Goal: Task Accomplishment & Management: Complete application form

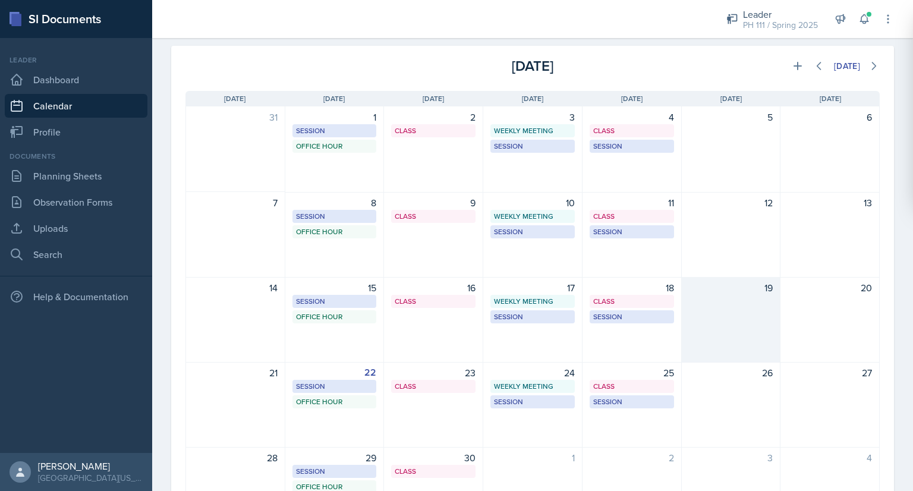
scroll to position [50, 0]
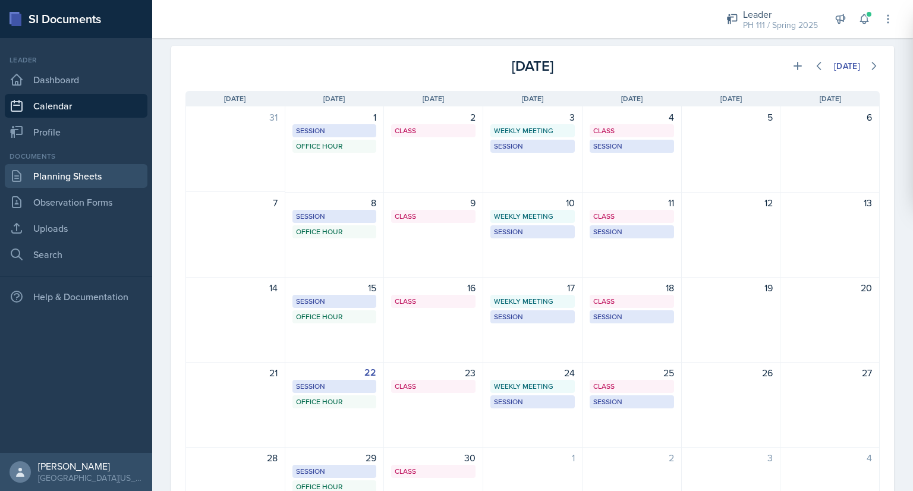
click at [118, 179] on link "Planning Sheets" at bounding box center [76, 176] width 143 height 24
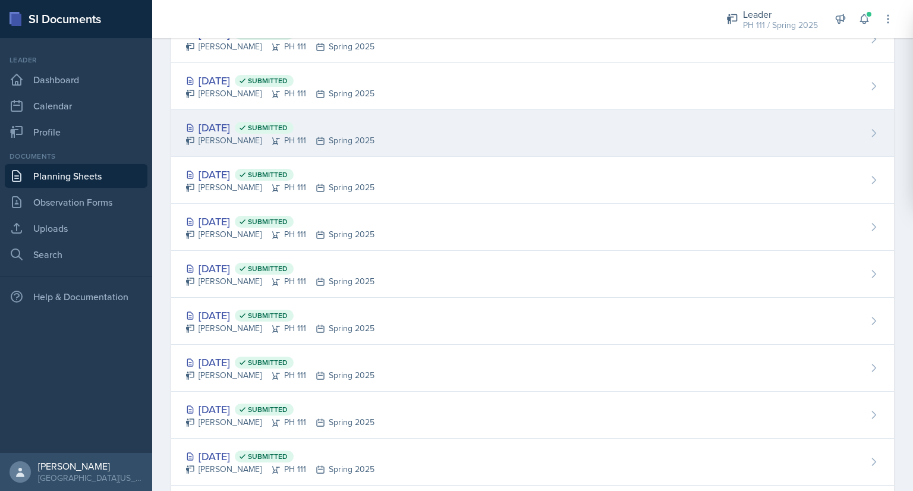
scroll to position [307, 0]
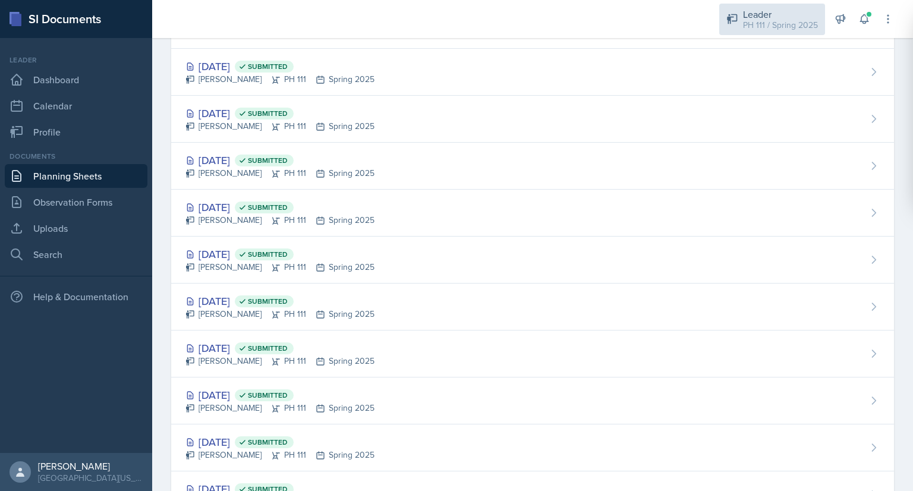
click at [751, 17] on div "Leader" at bounding box center [780, 14] width 75 height 14
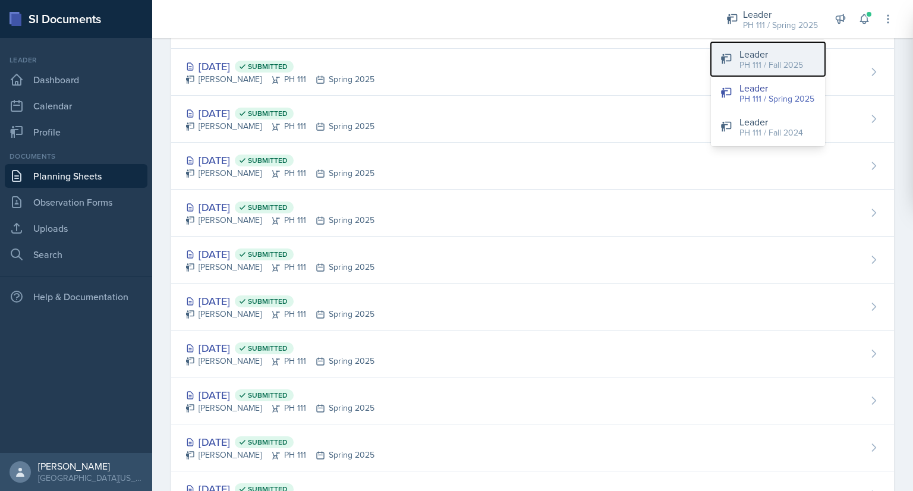
click at [749, 65] on div "PH 111 / Fall 2025" at bounding box center [772, 65] width 64 height 12
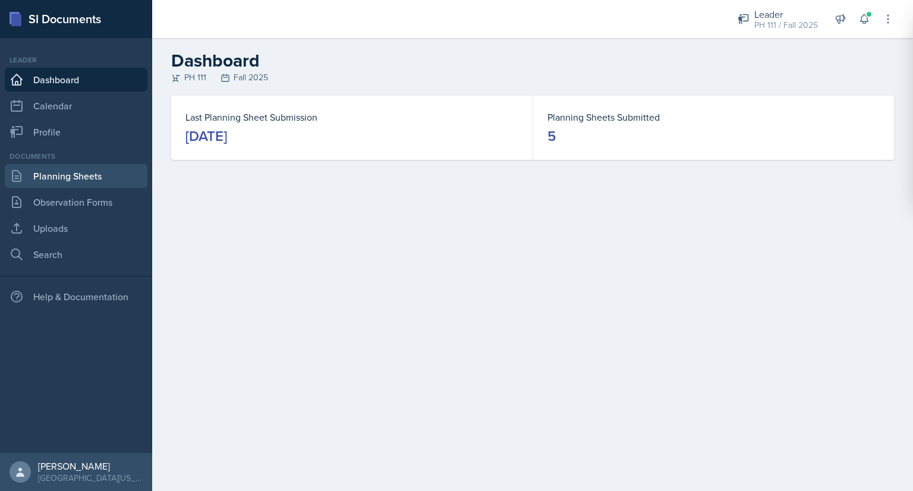
click at [77, 183] on link "Planning Sheets" at bounding box center [76, 176] width 143 height 24
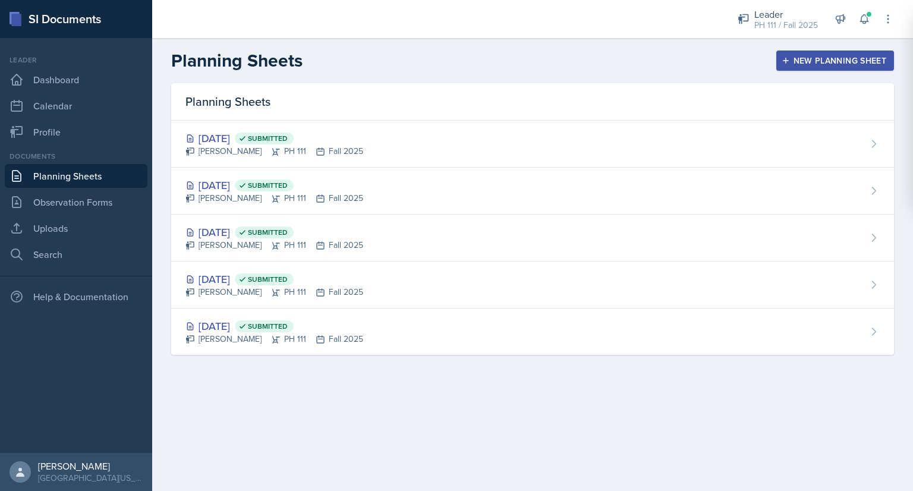
click at [818, 59] on div "New Planning Sheet" at bounding box center [835, 61] width 102 height 10
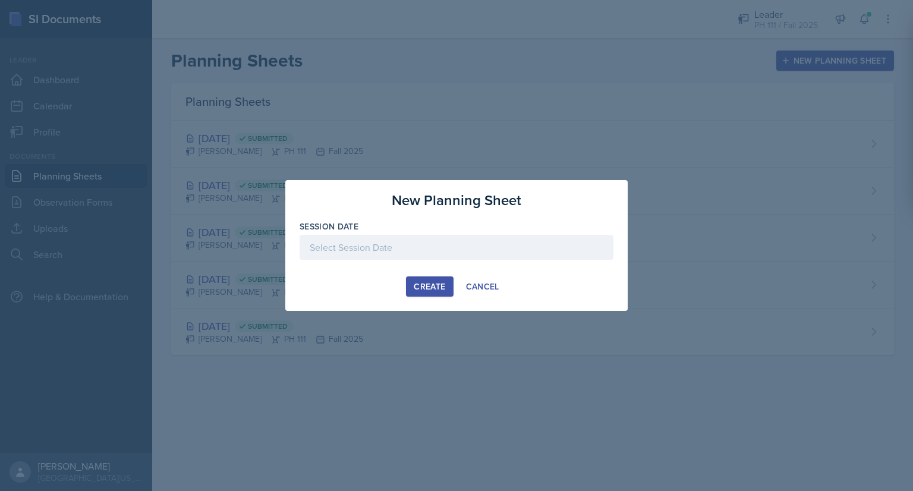
click at [448, 244] on div at bounding box center [457, 247] width 314 height 25
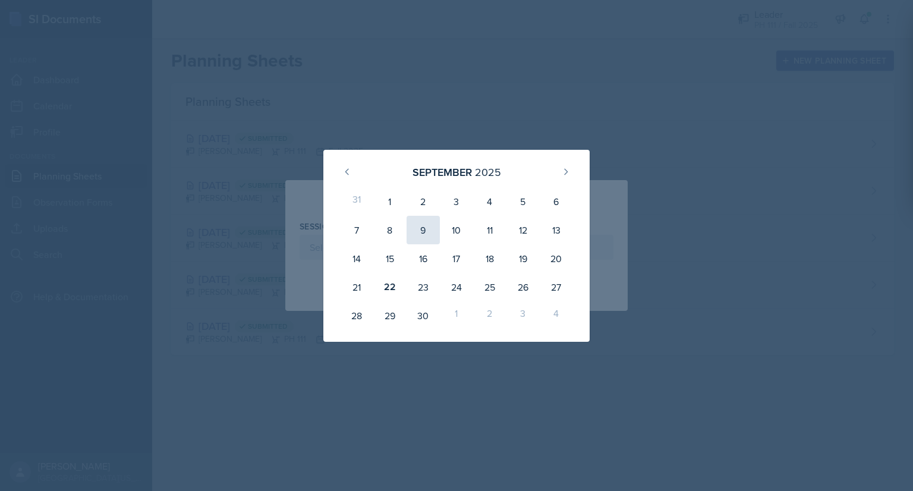
click at [422, 227] on div "9" at bounding box center [423, 230] width 33 height 29
type input "[DATE]"
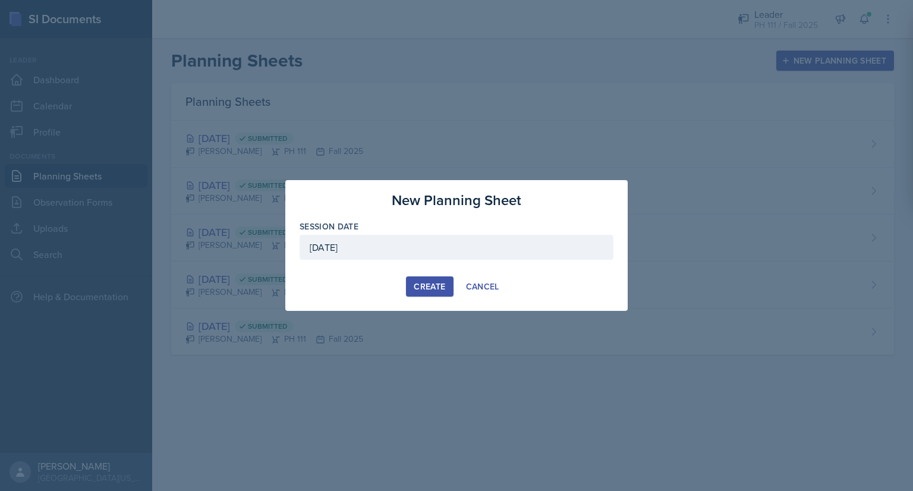
click at [428, 284] on div "Create" at bounding box center [430, 287] width 32 height 10
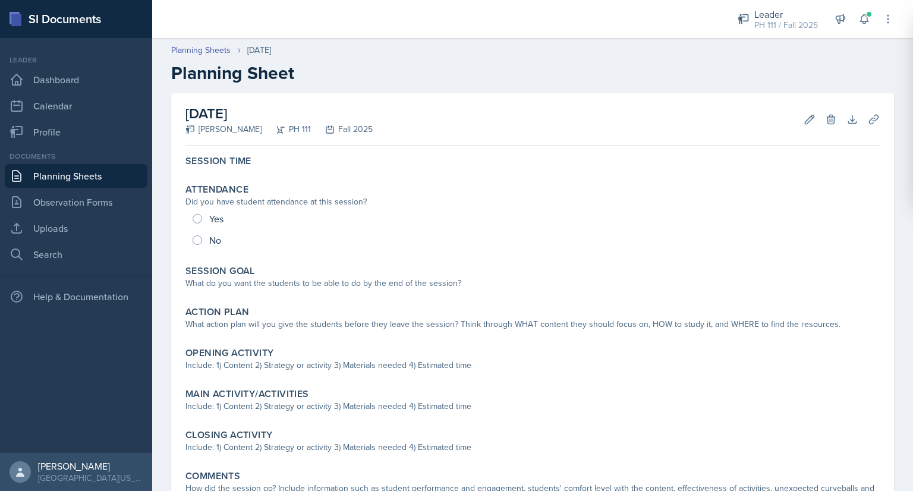
drag, startPoint x: 795, startPoint y: 8, endPoint x: 824, endPoint y: 63, distance: 62.2
click at [824, 63] on h2 "Planning Sheet" at bounding box center [532, 72] width 723 height 21
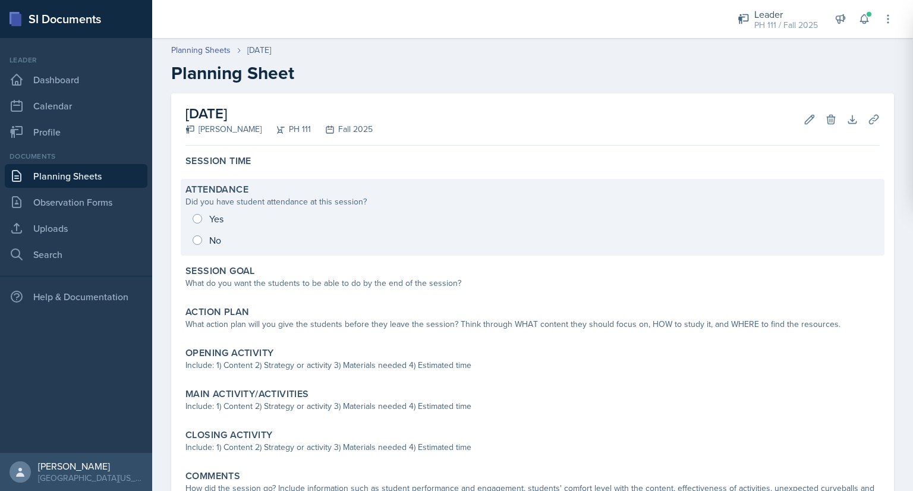
click at [195, 219] on div "Yes No" at bounding box center [533, 229] width 695 height 43
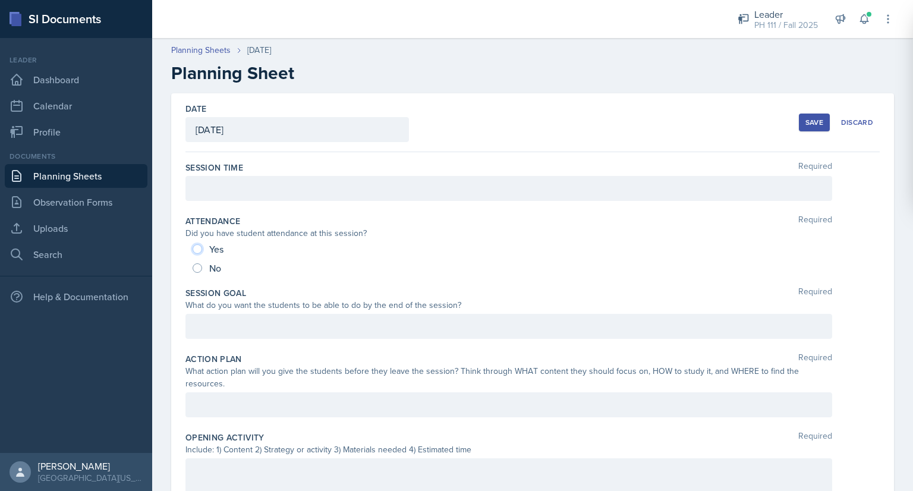
click at [197, 246] on input "Yes" at bounding box center [198, 249] width 10 height 10
radio input "true"
click at [214, 187] on div at bounding box center [509, 188] width 647 height 25
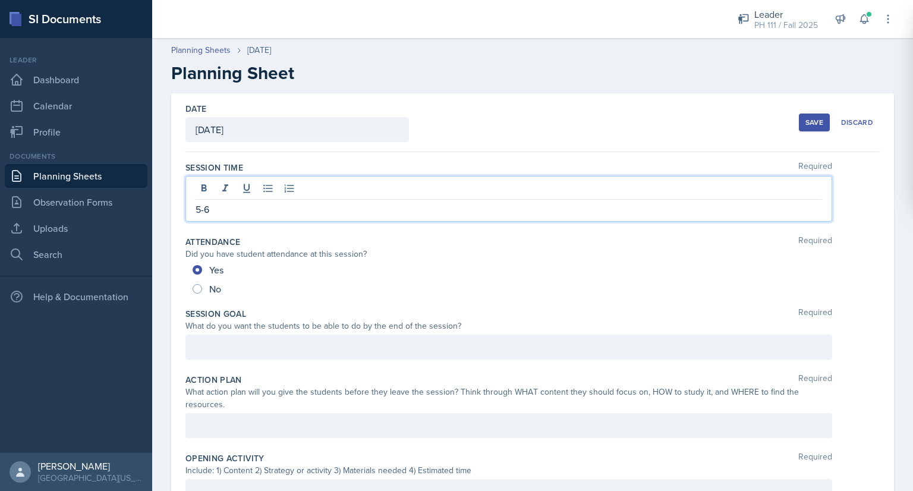
click at [201, 350] on div at bounding box center [509, 347] width 647 height 25
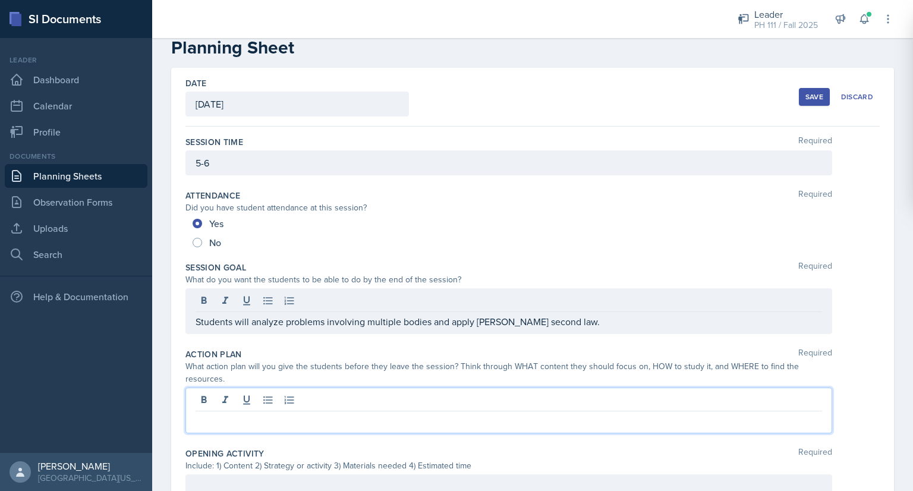
click at [213, 414] on p at bounding box center [509, 421] width 627 height 14
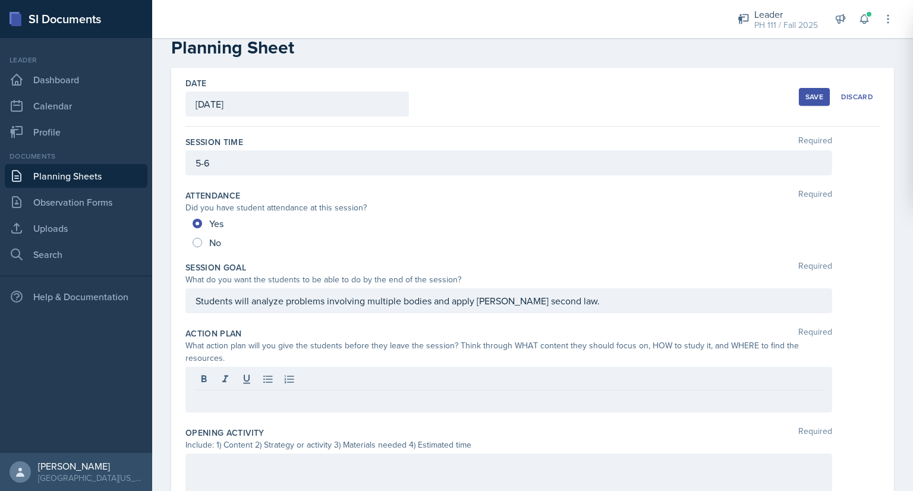
click at [262, 307] on div "Students will analyze problems involving multiple bodies and apply [PERSON_NAME…" at bounding box center [509, 300] width 647 height 25
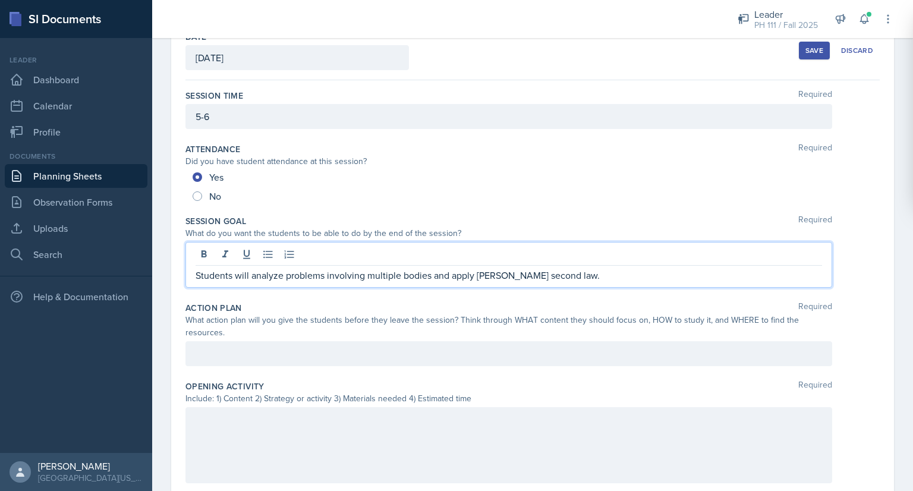
scroll to position [73, 0]
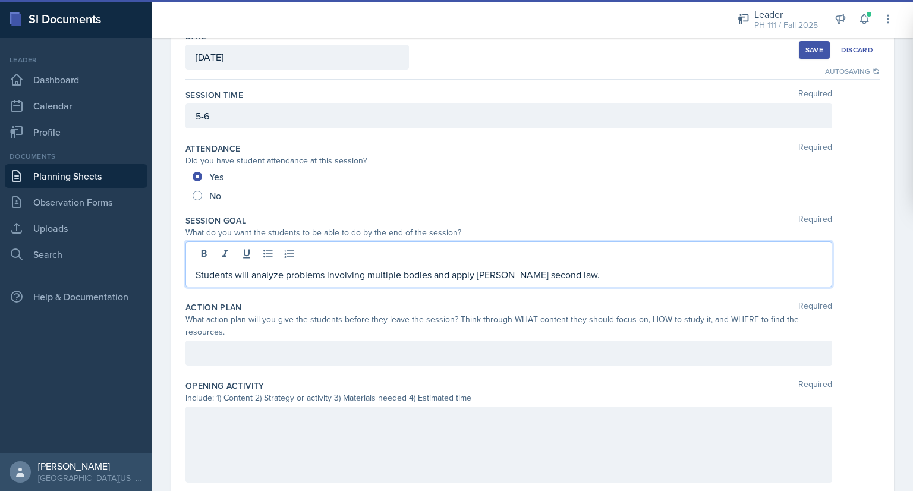
click at [259, 358] on div at bounding box center [509, 353] width 647 height 25
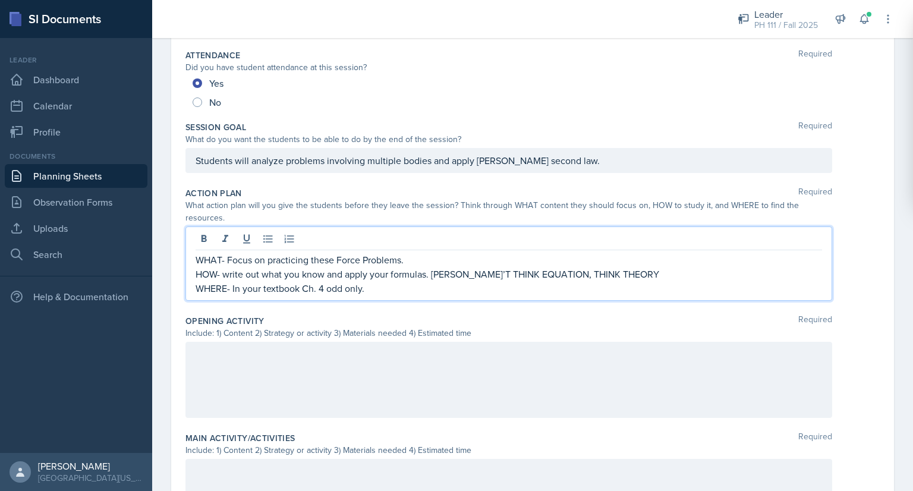
scroll to position [175, 0]
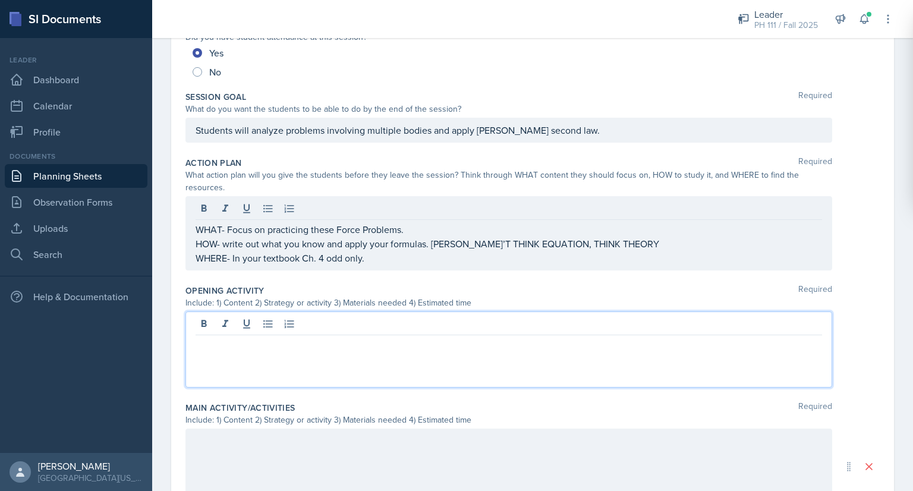
drag, startPoint x: 307, startPoint y: 353, endPoint x: 257, endPoint y: 341, distance: 51.3
click at [257, 341] on p at bounding box center [509, 345] width 627 height 14
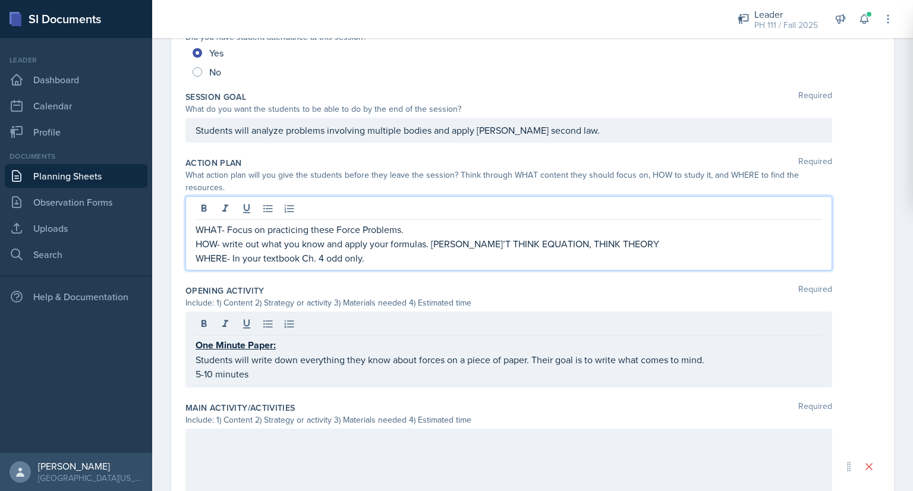
click at [269, 240] on p "HOW- write out what you know and apply your formulas. [PERSON_NAME]’T THINK EQU…" at bounding box center [509, 244] width 627 height 14
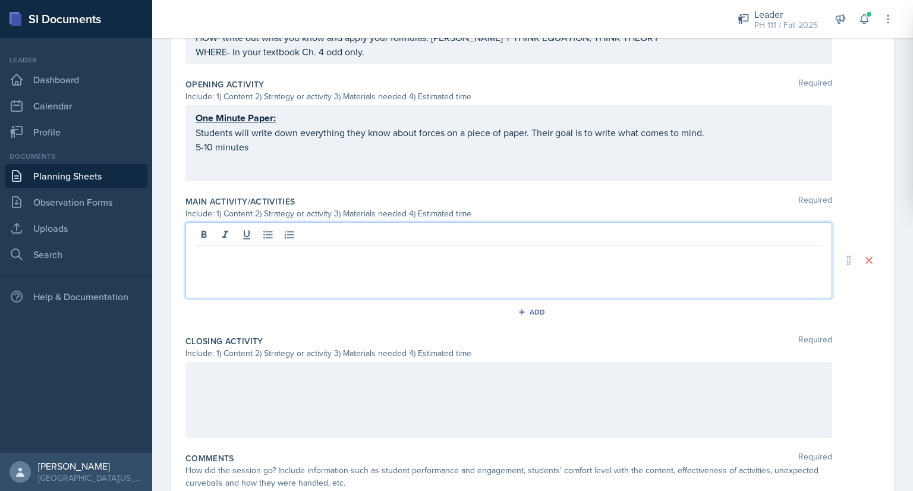
click at [222, 249] on p at bounding box center [509, 256] width 627 height 14
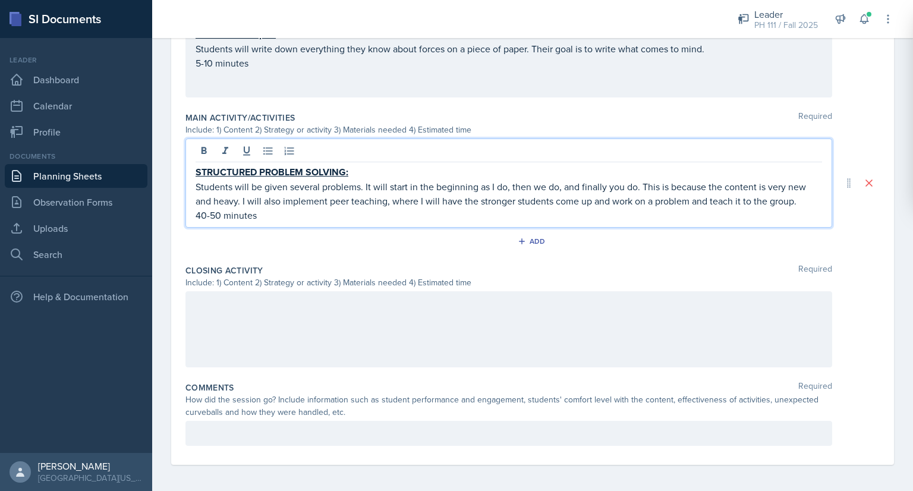
click at [213, 312] on div at bounding box center [509, 329] width 647 height 76
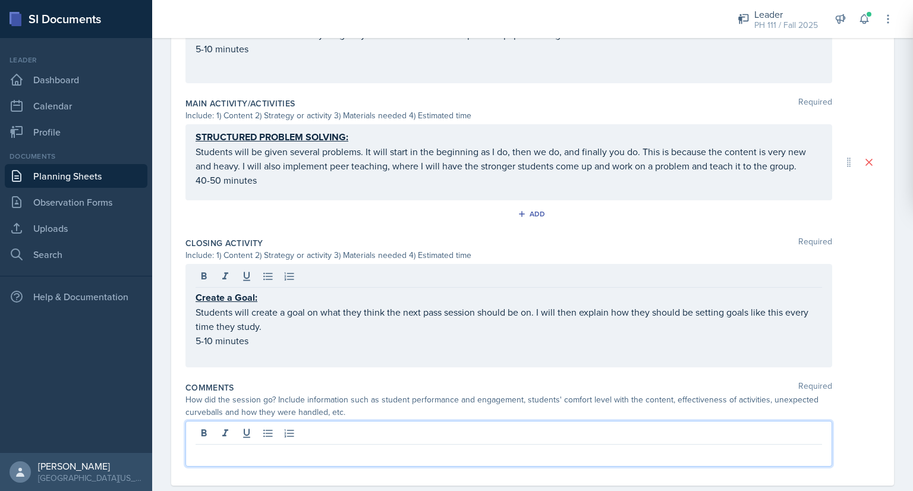
click at [209, 447] on p at bounding box center [509, 454] width 627 height 14
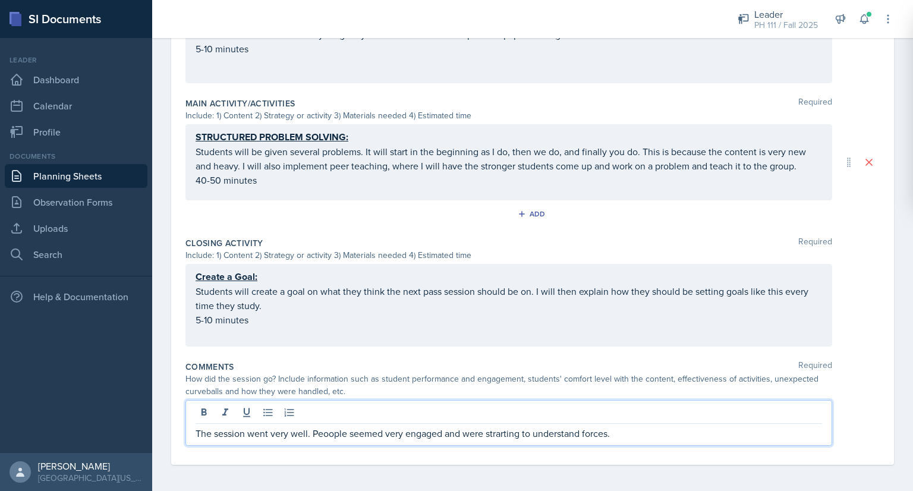
click at [328, 433] on p "The session went very well. Peoople seemed very engaged and were strarting to u…" at bounding box center [509, 433] width 627 height 14
click at [504, 435] on p "The session went very well. People seemed very engaged and were strarting to un…" at bounding box center [509, 433] width 627 height 14
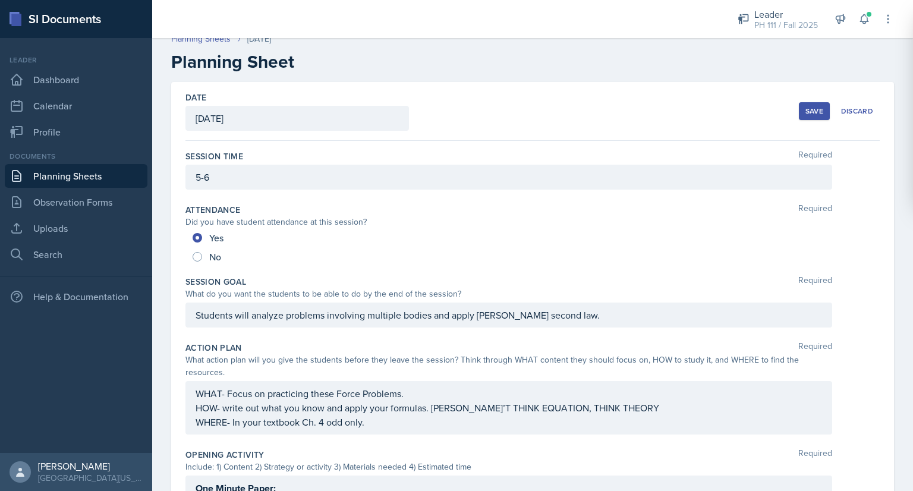
scroll to position [0, 0]
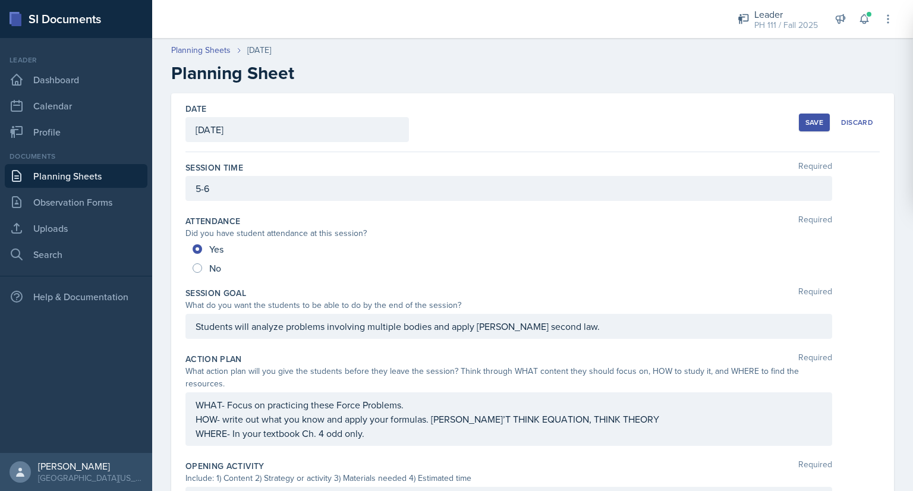
click at [806, 118] on div "Save" at bounding box center [815, 123] width 18 height 10
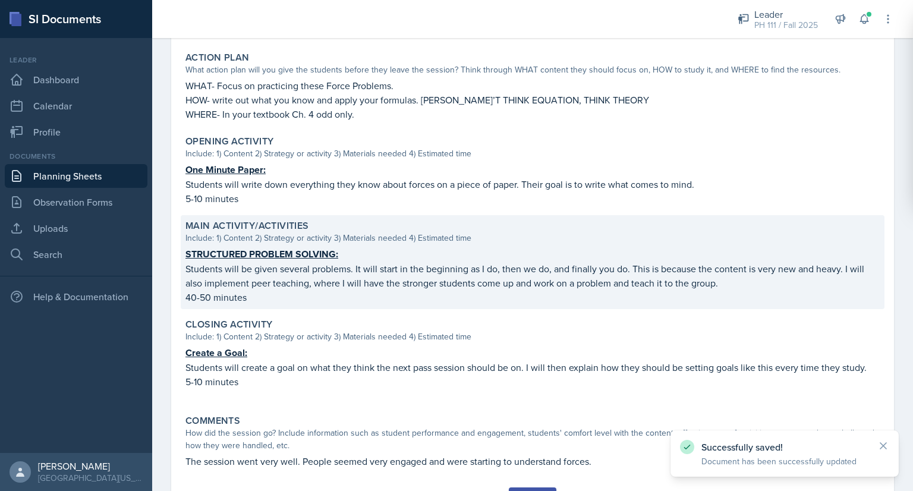
scroll to position [340, 0]
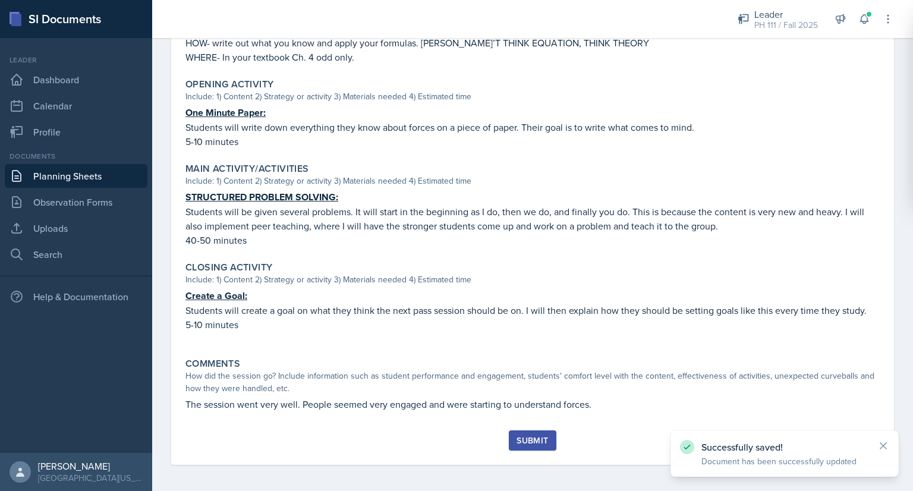
click at [517, 442] on div "Submit" at bounding box center [533, 441] width 32 height 10
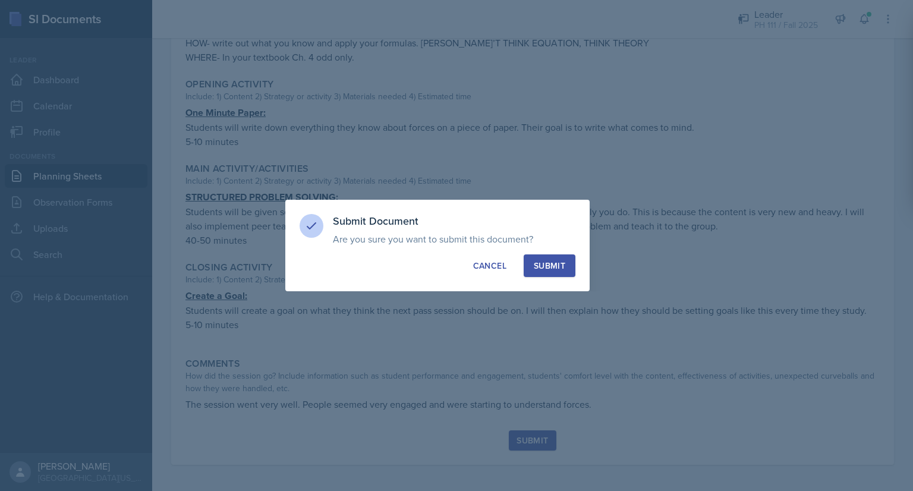
click at [545, 277] on button "Submit" at bounding box center [550, 266] width 52 height 23
radio input "true"
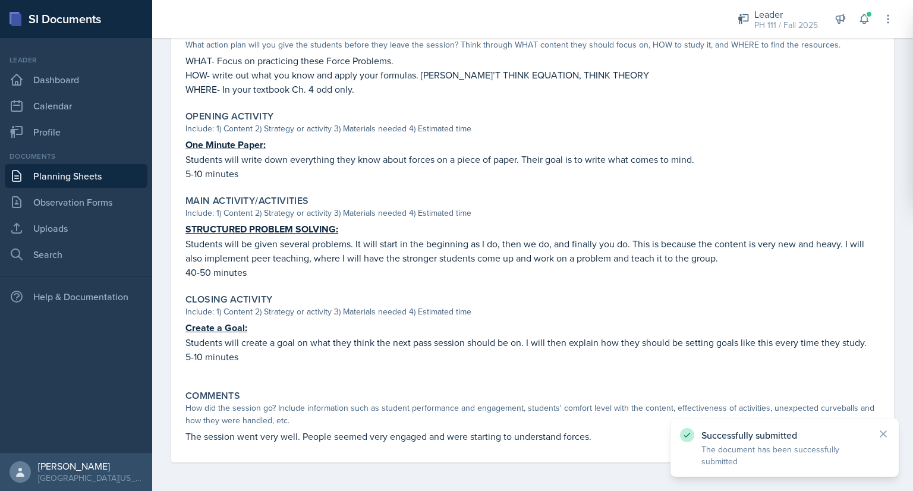
scroll to position [306, 0]
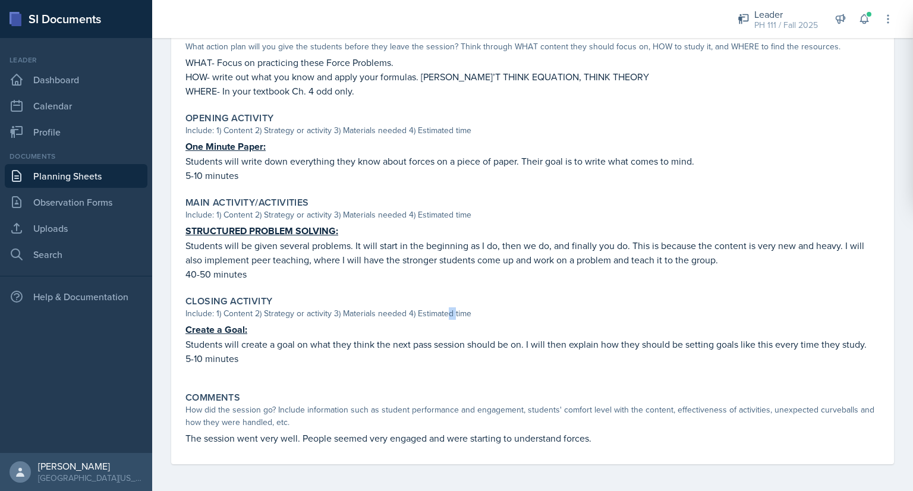
drag, startPoint x: 447, startPoint y: 315, endPoint x: 454, endPoint y: 312, distance: 7.7
click at [454, 312] on div "Include: 1) Content 2) Strategy or activity 3) Materials needed 4) Estimated ti…" at bounding box center [533, 313] width 695 height 12
click at [504, 281] on div "Main Activity/Activities Include: 1) Content 2) Strategy or activity 3) Materia…" at bounding box center [533, 239] width 704 height 94
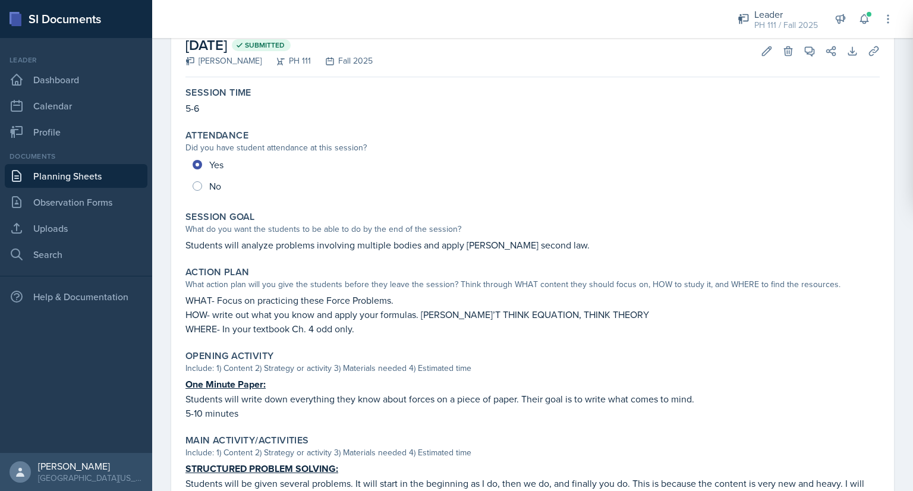
scroll to position [0, 0]
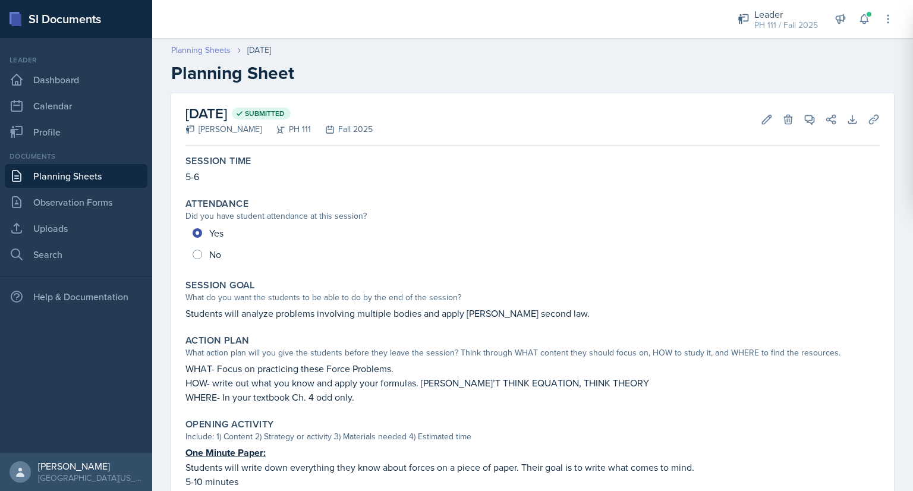
click at [216, 48] on link "Planning Sheets" at bounding box center [200, 50] width 59 height 12
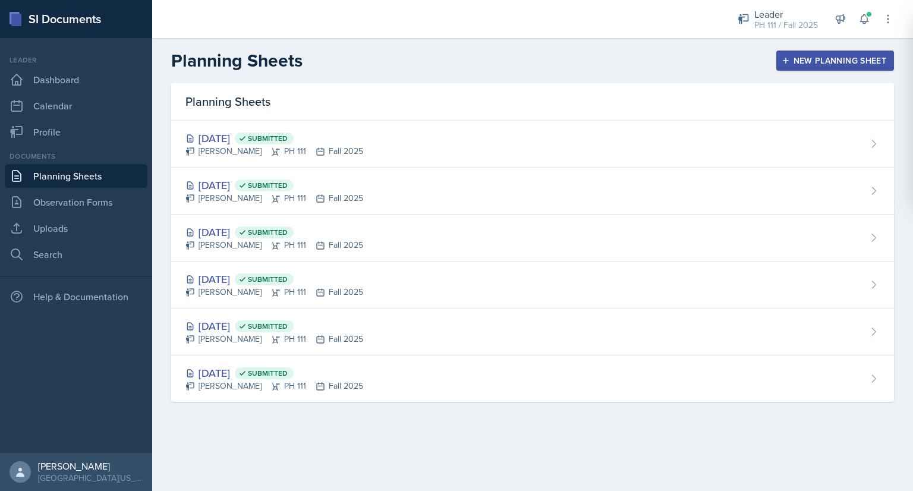
click at [806, 56] on div "New Planning Sheet" at bounding box center [835, 61] width 102 height 10
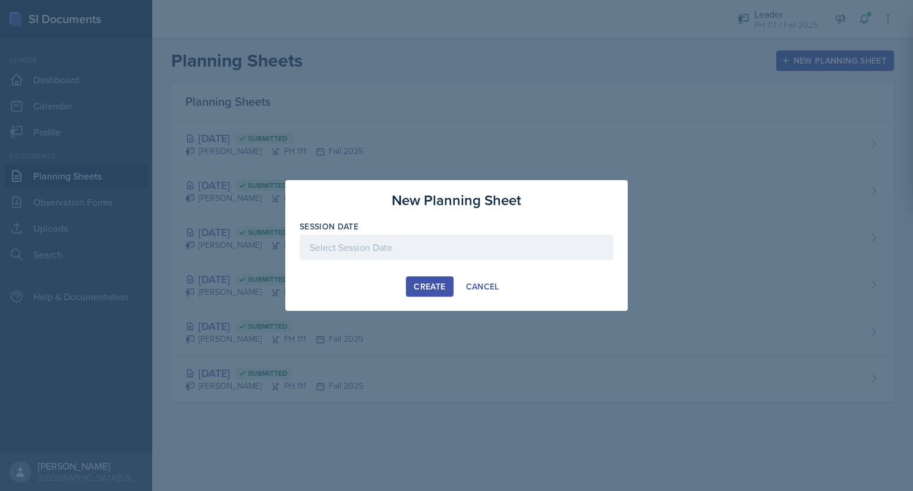
click at [462, 236] on div at bounding box center [457, 247] width 314 height 25
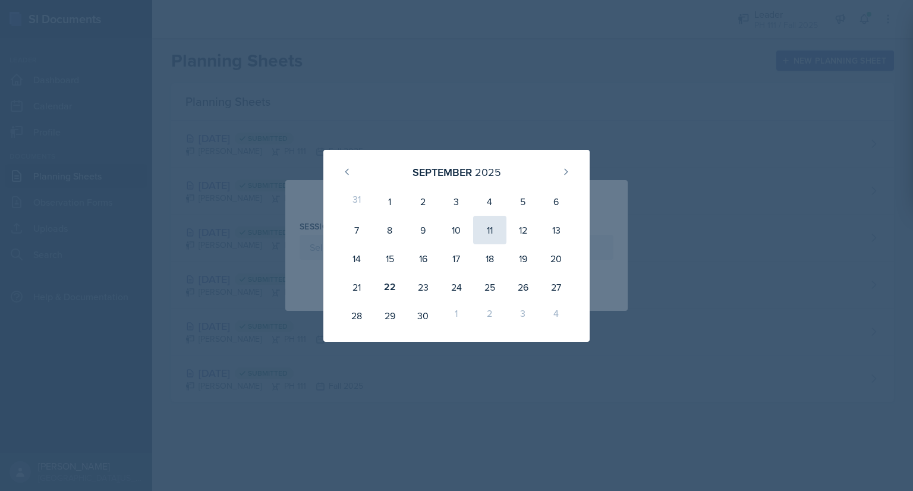
click at [502, 238] on div "11" at bounding box center [489, 230] width 33 height 29
type input "September 11th, 2025"
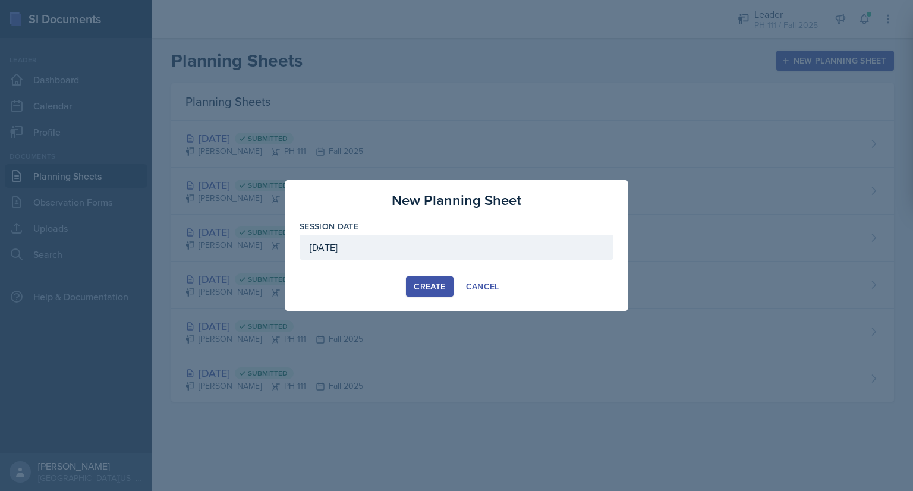
click at [416, 291] on div "Create" at bounding box center [430, 287] width 32 height 10
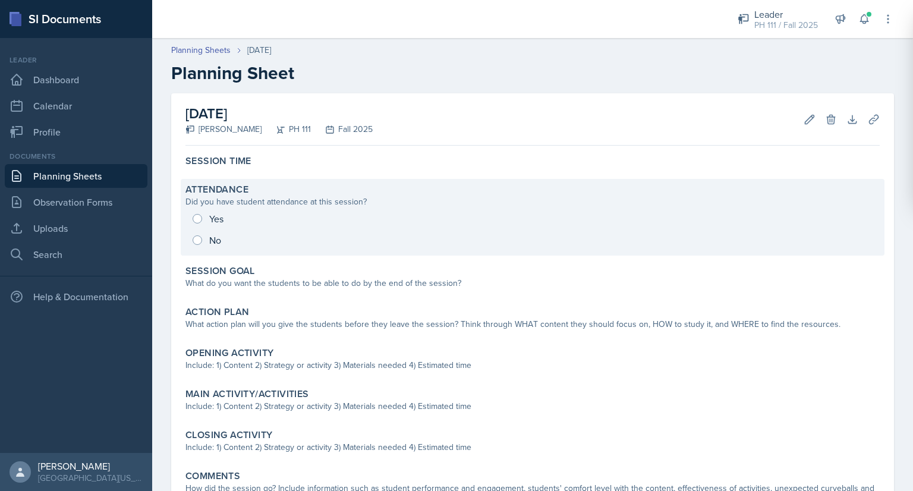
click at [199, 218] on div "Yes No" at bounding box center [533, 229] width 695 height 43
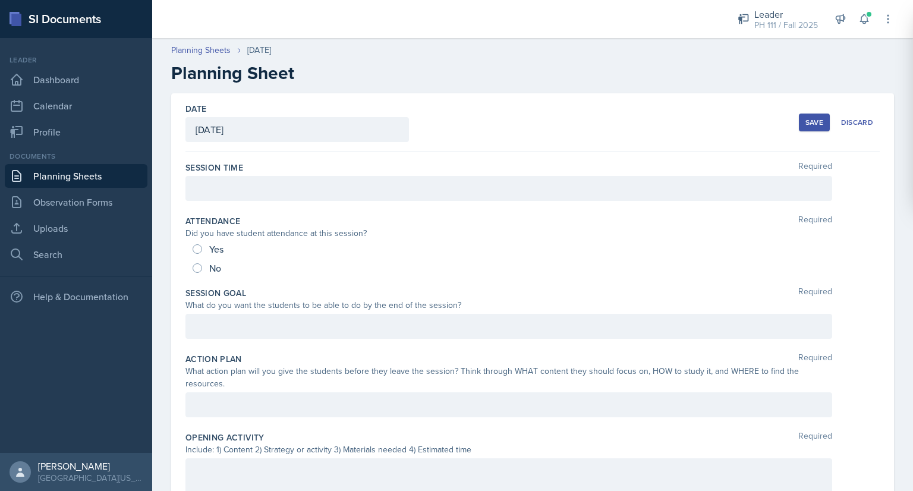
click at [220, 185] on div at bounding box center [509, 188] width 647 height 25
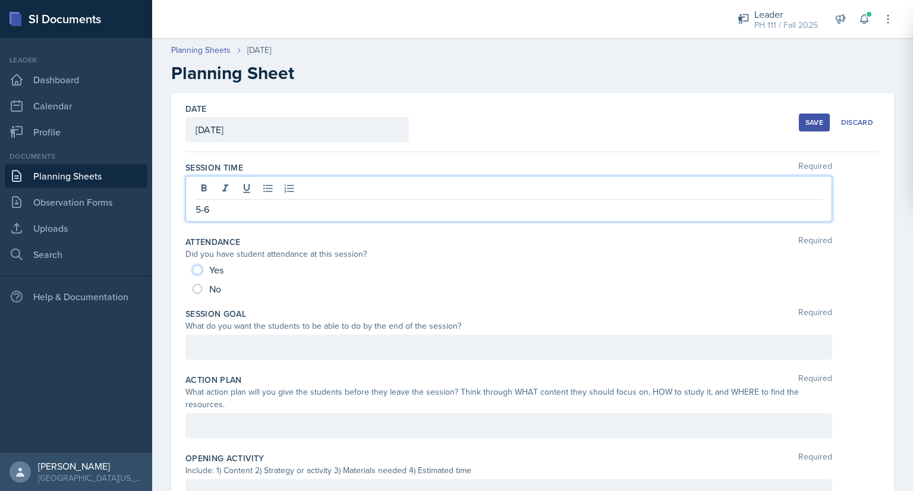
click at [197, 271] on input "Yes" at bounding box center [198, 270] width 10 height 10
radio input "true"
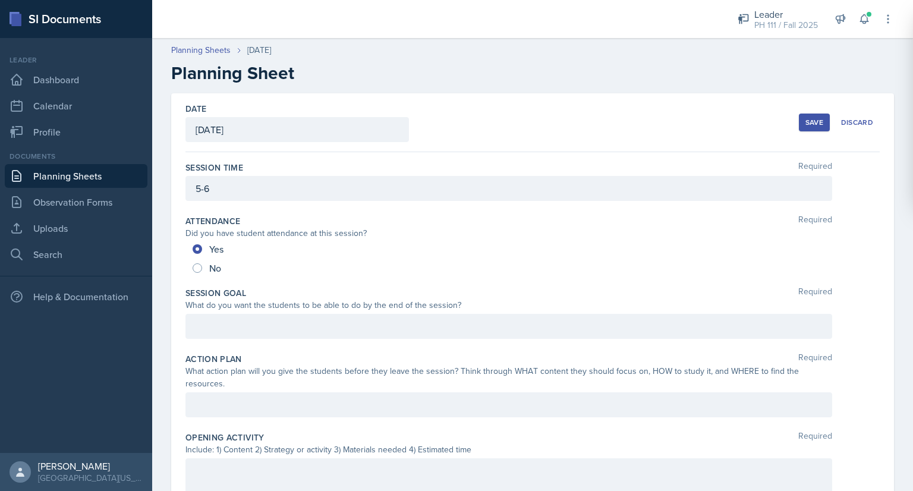
click at [215, 331] on div at bounding box center [509, 326] width 647 height 25
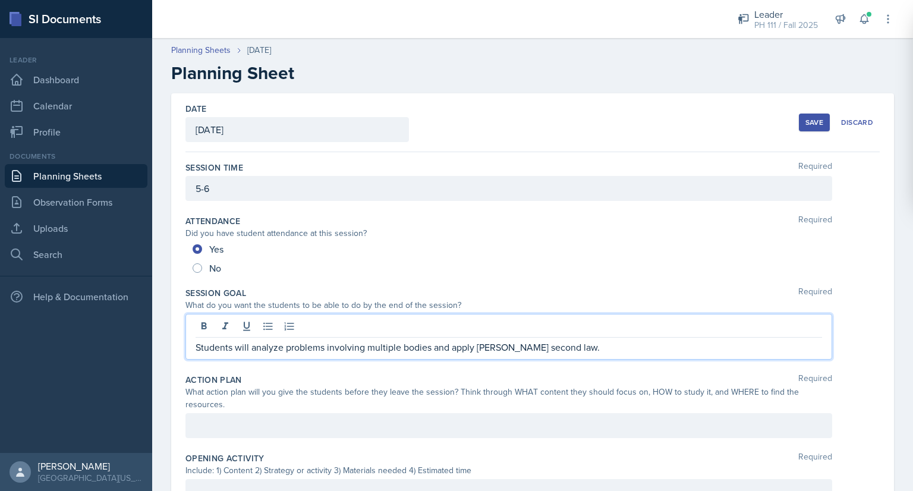
click at [236, 310] on div "What do you want the students to be able to do by the end of the session?" at bounding box center [509, 305] width 647 height 12
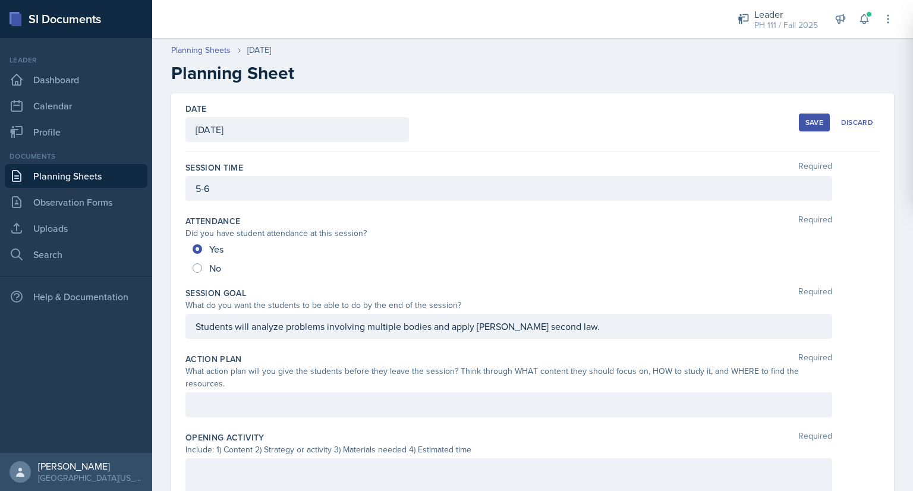
click at [228, 397] on div at bounding box center [509, 404] width 647 height 25
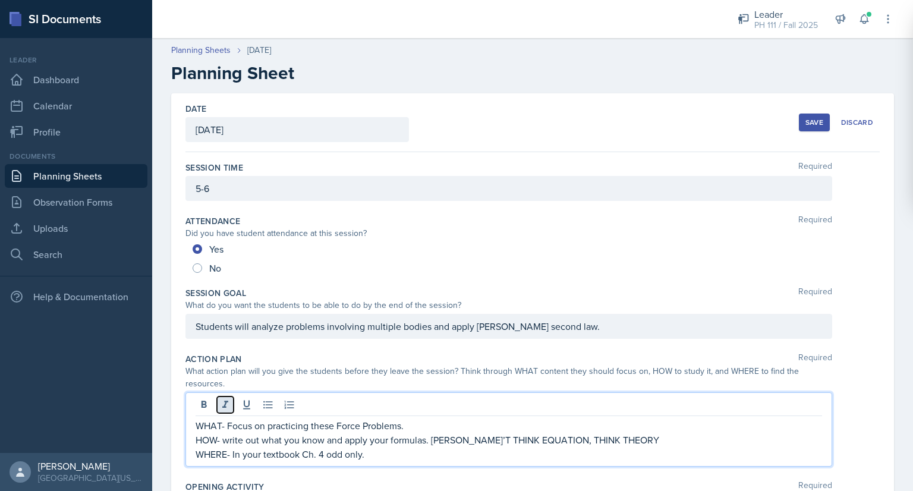
click at [228, 397] on button at bounding box center [225, 405] width 17 height 17
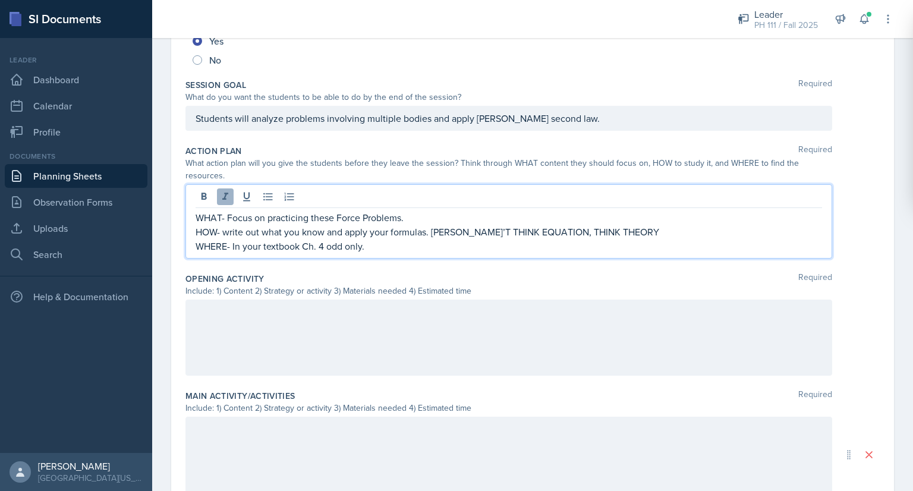
scroll to position [209, 0]
click at [244, 284] on div "Include: 1) Content 2) Strategy or activity 3) Materials needed 4) Estimated ti…" at bounding box center [509, 290] width 647 height 12
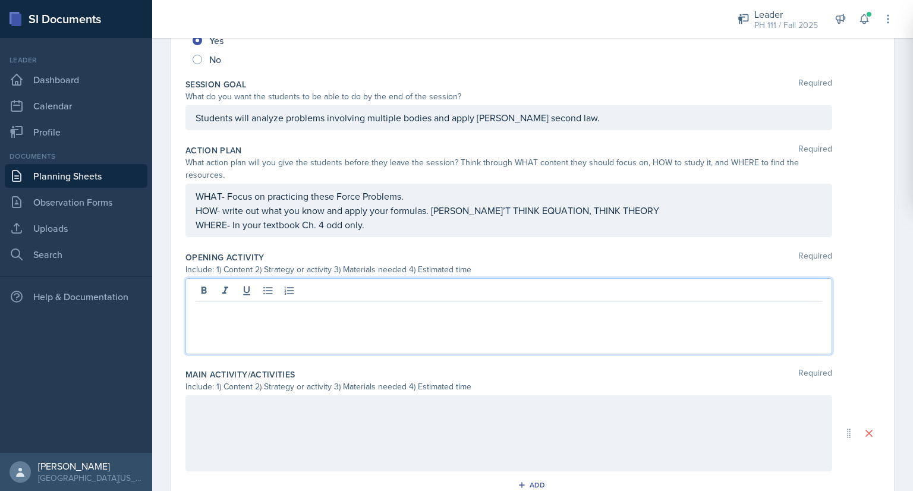
click at [244, 287] on div at bounding box center [509, 316] width 647 height 76
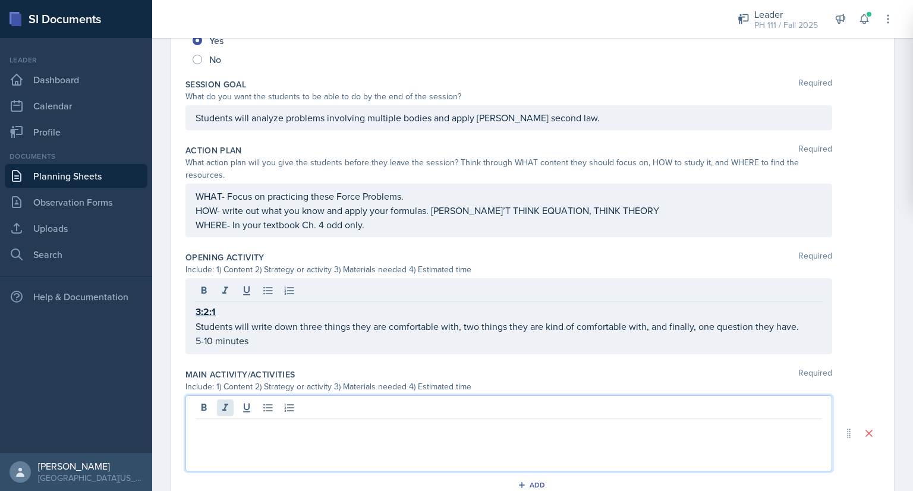
click at [227, 400] on div at bounding box center [509, 433] width 647 height 76
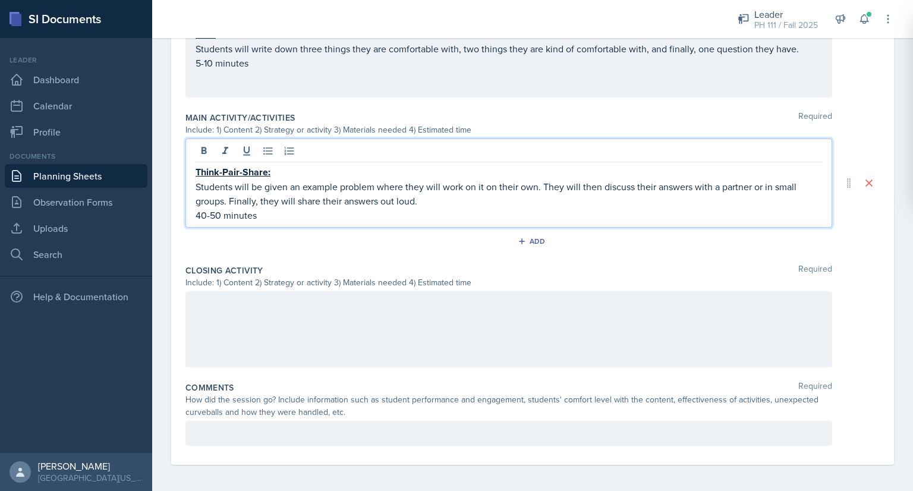
click at [237, 323] on div at bounding box center [509, 329] width 647 height 76
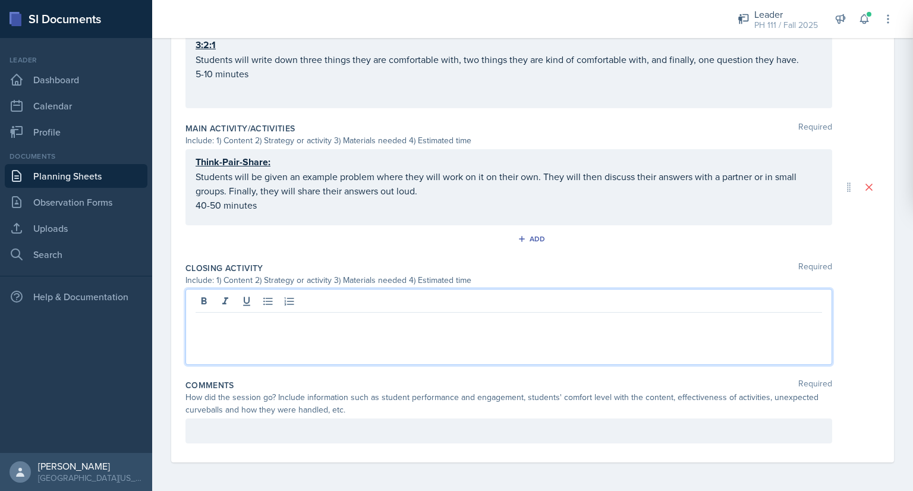
scroll to position [454, 0]
click at [217, 433] on p at bounding box center [509, 432] width 627 height 14
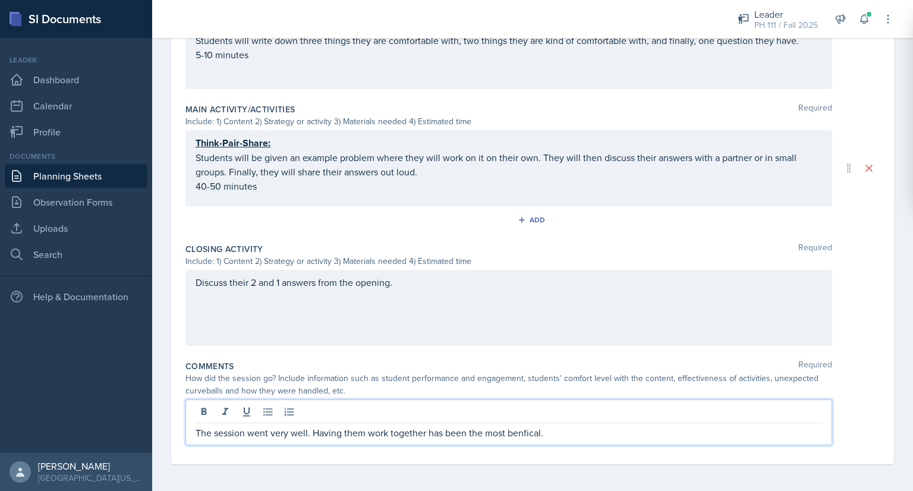
scroll to position [473, 0]
click at [524, 428] on p "The session went very well. Having them work together has been the most benfica…" at bounding box center [509, 433] width 627 height 14
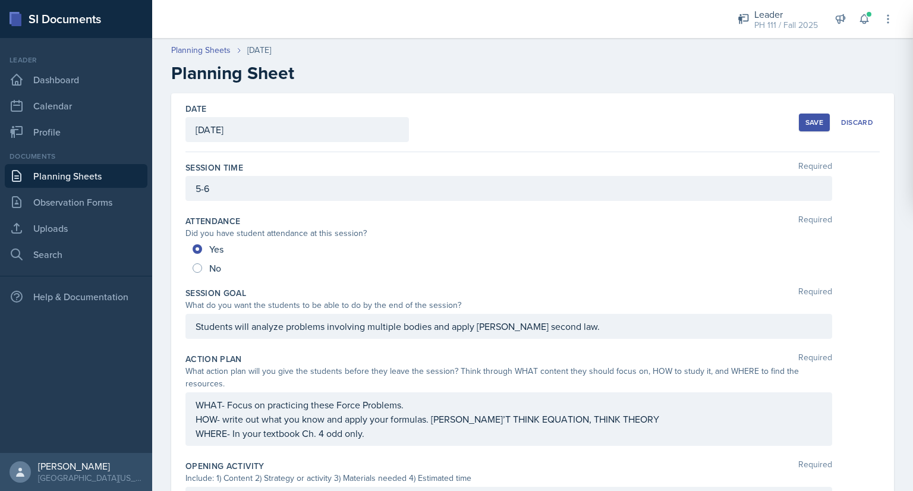
click at [806, 122] on div "Save" at bounding box center [815, 123] width 18 height 10
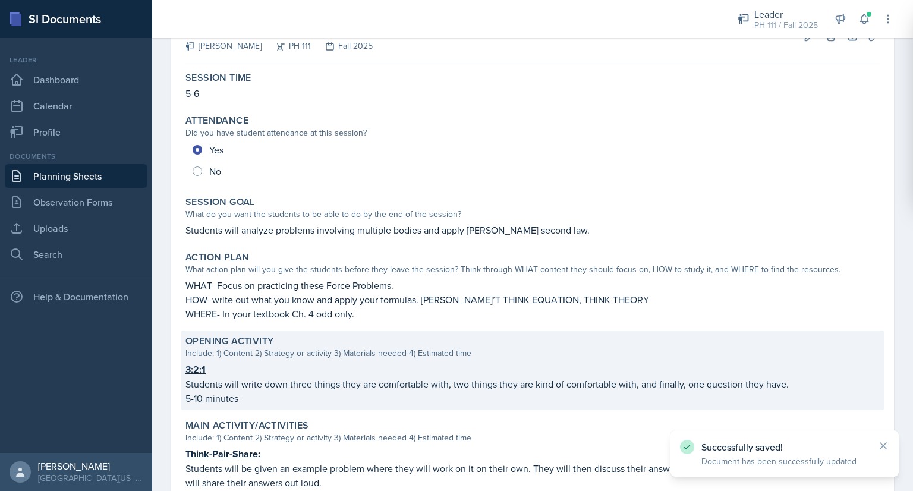
scroll to position [312, 0]
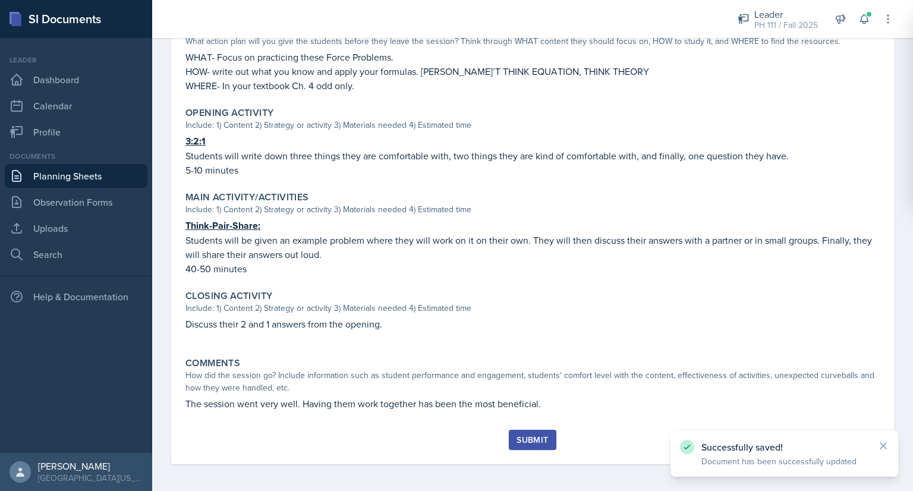
click at [529, 445] on button "Submit" at bounding box center [532, 440] width 47 height 20
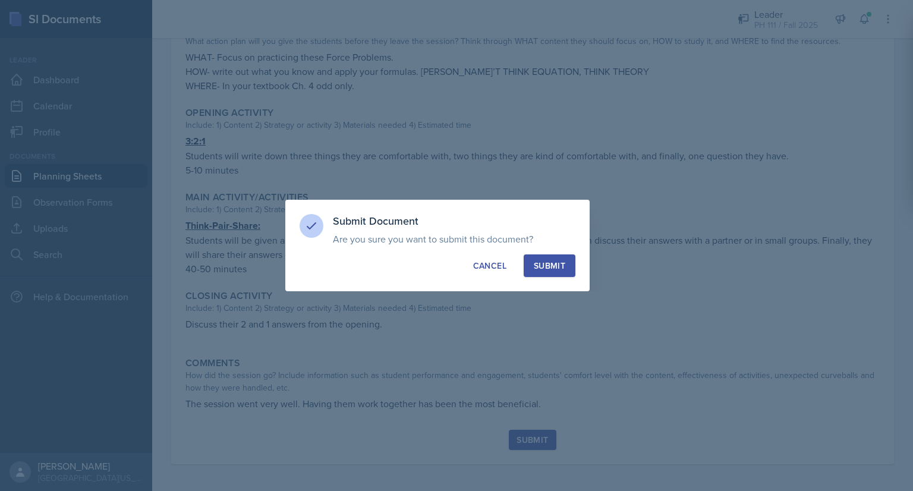
click at [564, 262] on div "Submit" at bounding box center [550, 266] width 32 height 12
radio input "true"
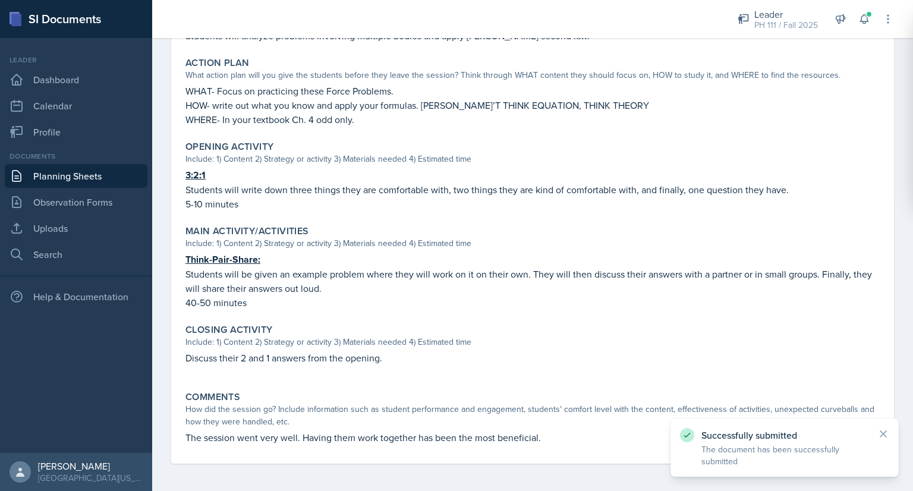
scroll to position [0, 0]
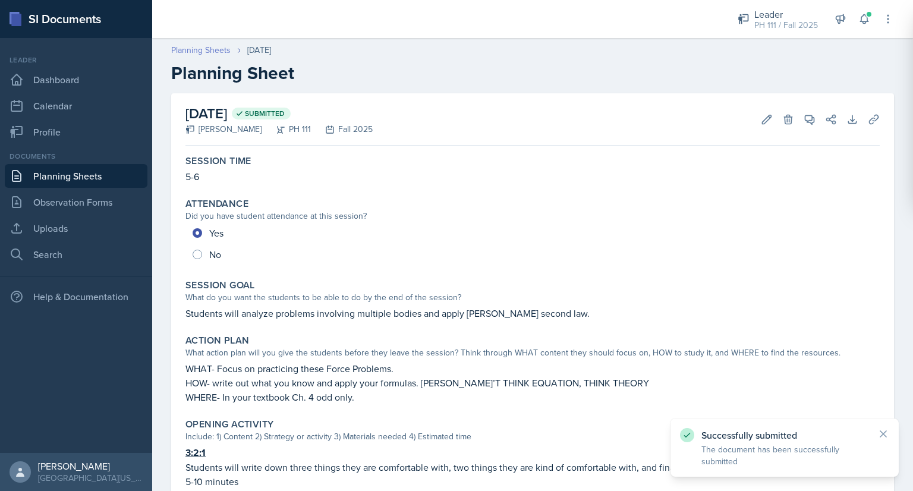
click at [211, 46] on link "Planning Sheets" at bounding box center [200, 50] width 59 height 12
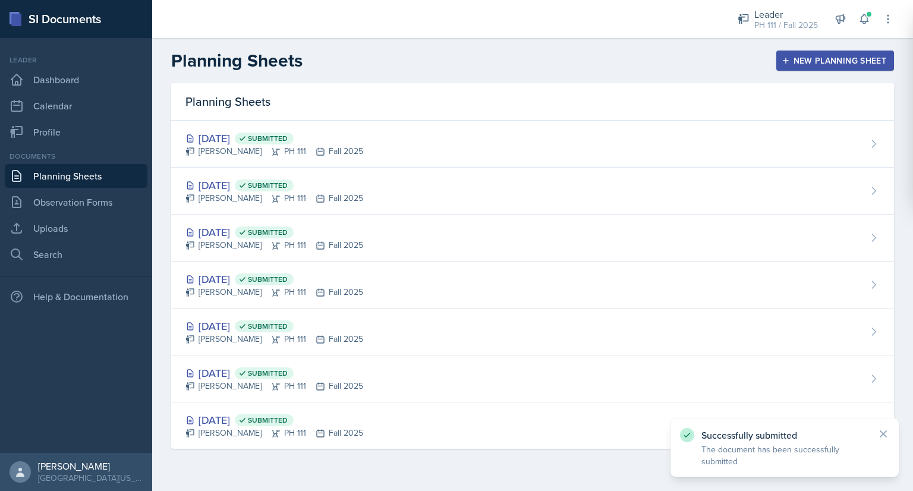
click at [816, 65] on div "New Planning Sheet" at bounding box center [835, 61] width 102 height 10
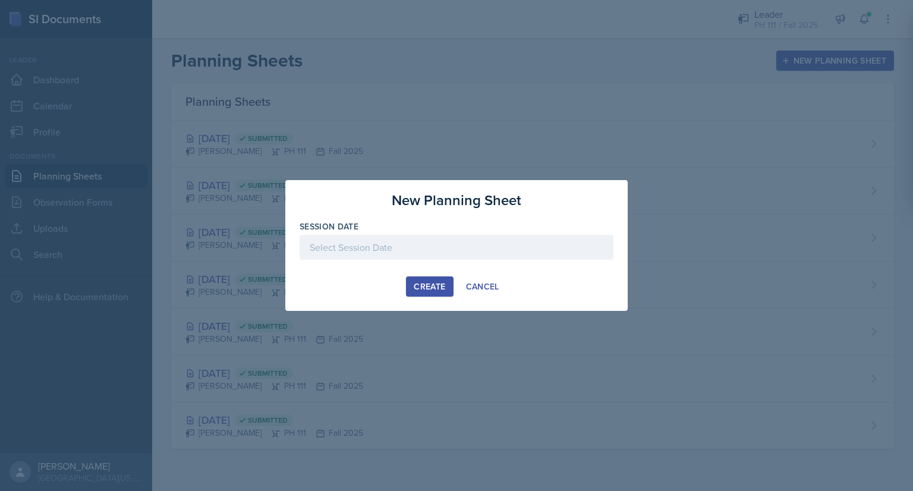
click at [488, 258] on div at bounding box center [457, 247] width 314 height 25
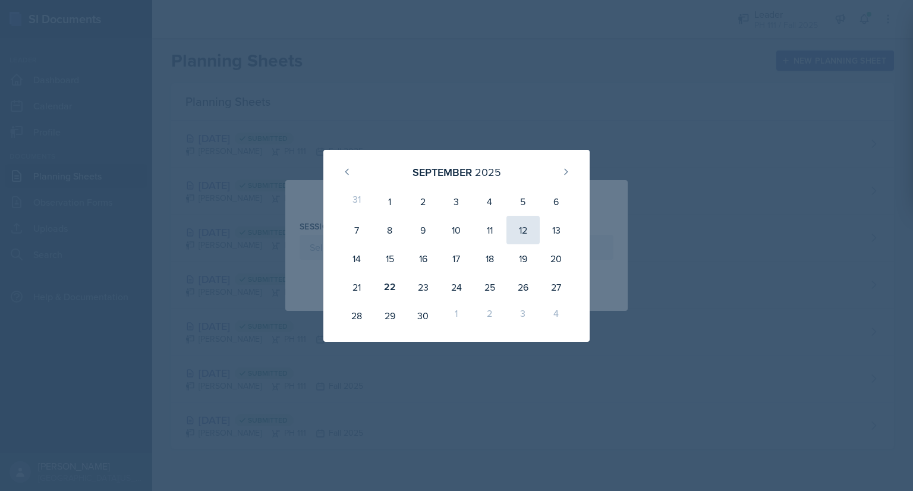
click at [518, 230] on div "12" at bounding box center [523, 230] width 33 height 29
type input "September 12th, 2025"
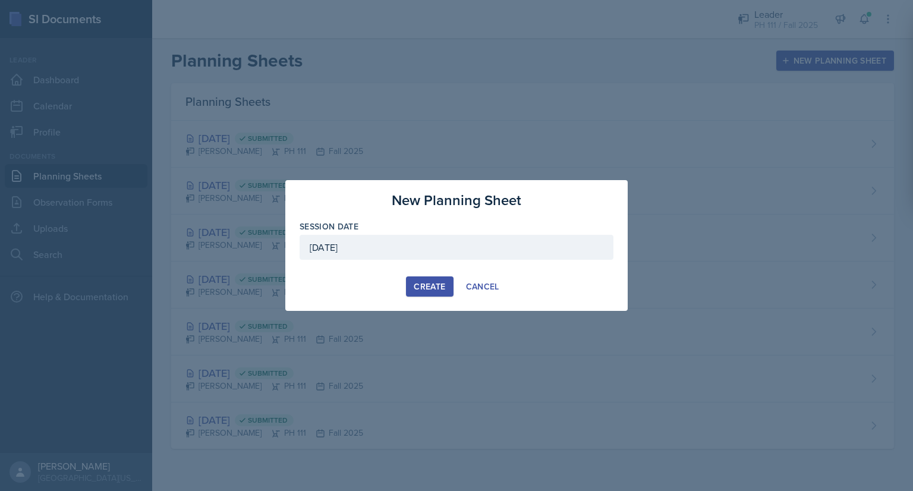
click at [411, 281] on button "Create" at bounding box center [429, 287] width 47 height 20
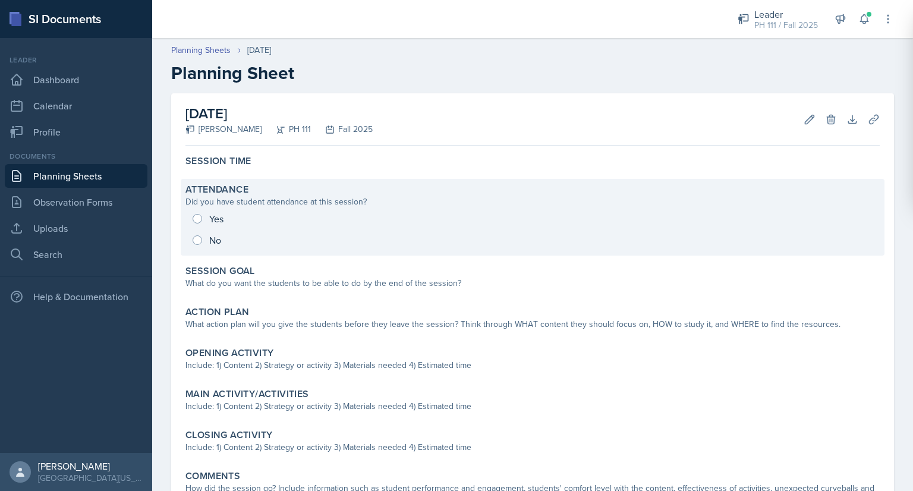
click at [199, 218] on div "Yes No" at bounding box center [533, 229] width 695 height 43
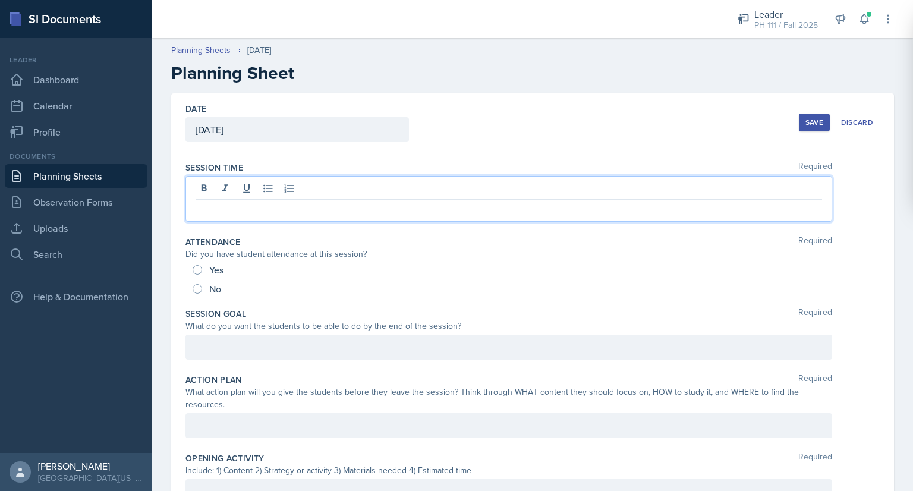
click at [232, 189] on div at bounding box center [509, 199] width 647 height 46
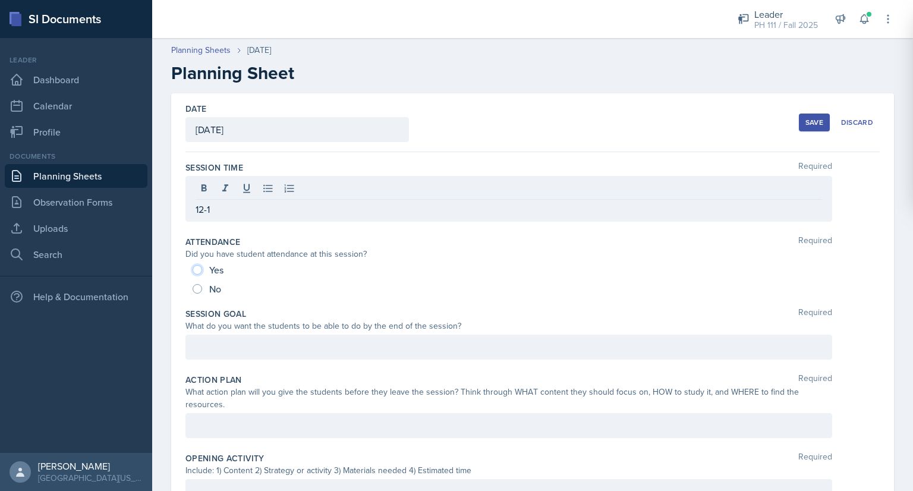
click at [200, 268] on input "Yes" at bounding box center [198, 270] width 10 height 10
radio input "true"
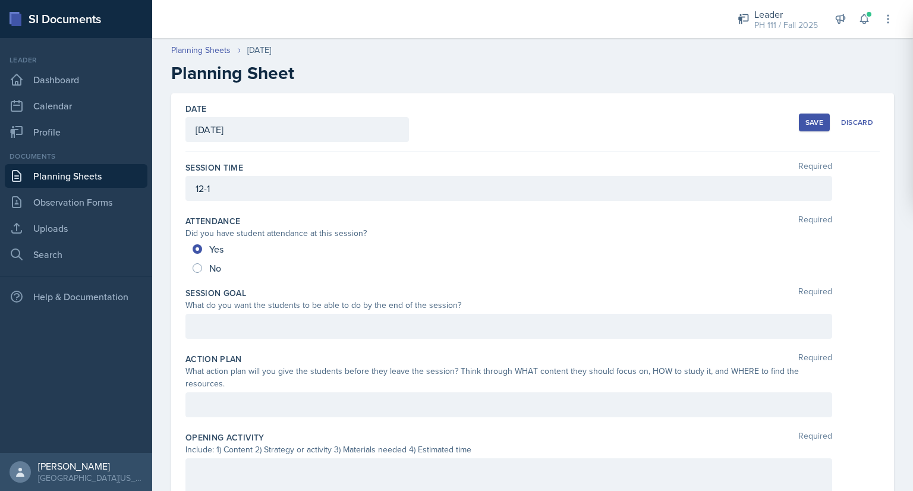
click at [209, 325] on div at bounding box center [509, 326] width 647 height 25
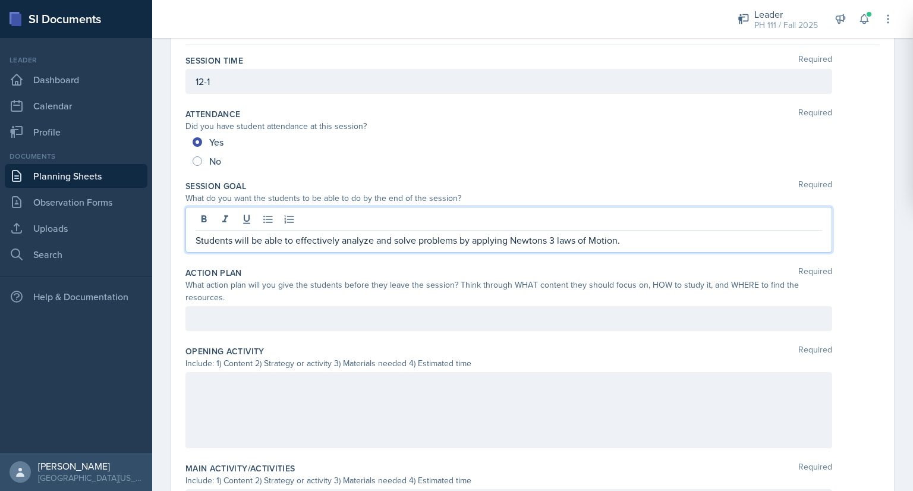
click at [209, 325] on div at bounding box center [509, 318] width 647 height 25
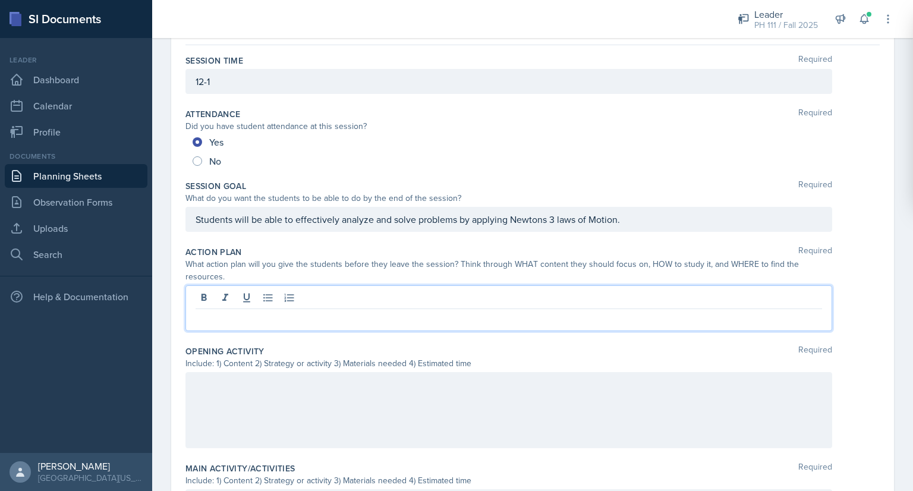
scroll to position [128, 0]
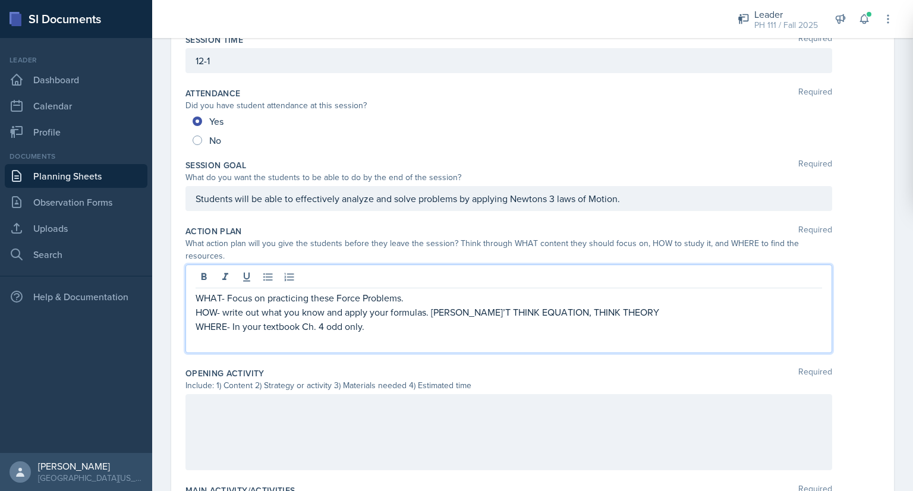
click at [205, 252] on div "What action plan will you give the students before they leave the session? Thin…" at bounding box center [509, 249] width 647 height 25
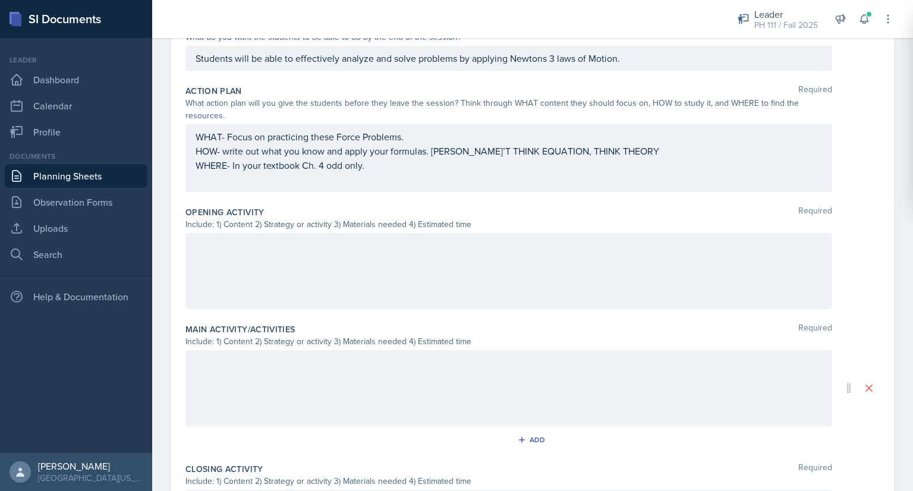
click at [245, 243] on p at bounding box center [509, 245] width 627 height 14
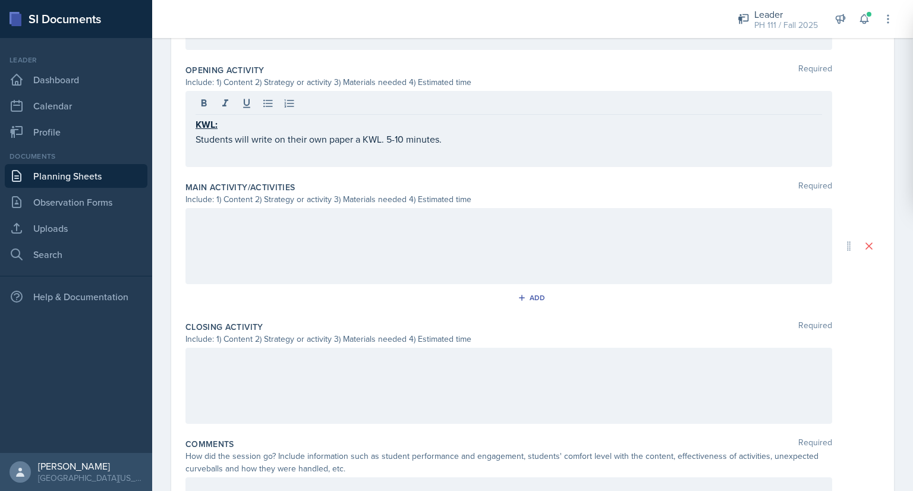
click at [268, 241] on div at bounding box center [509, 246] width 647 height 76
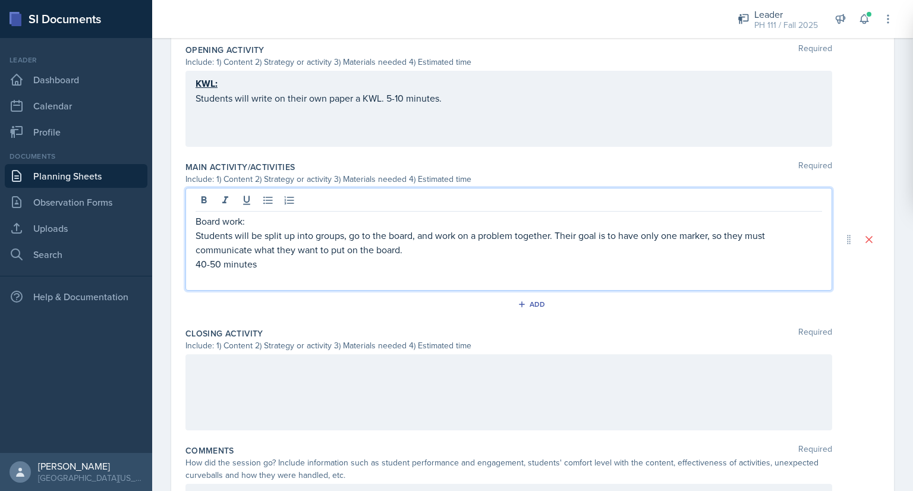
click at [235, 386] on div at bounding box center [509, 392] width 647 height 76
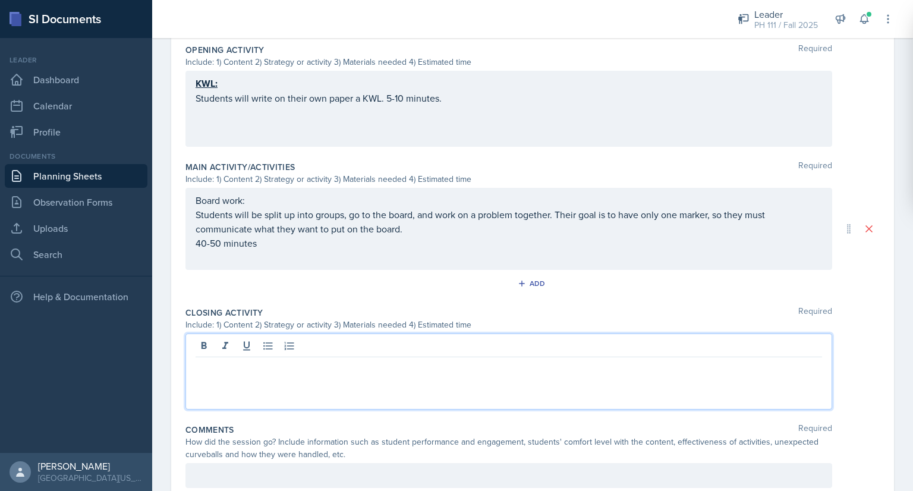
scroll to position [452, 0]
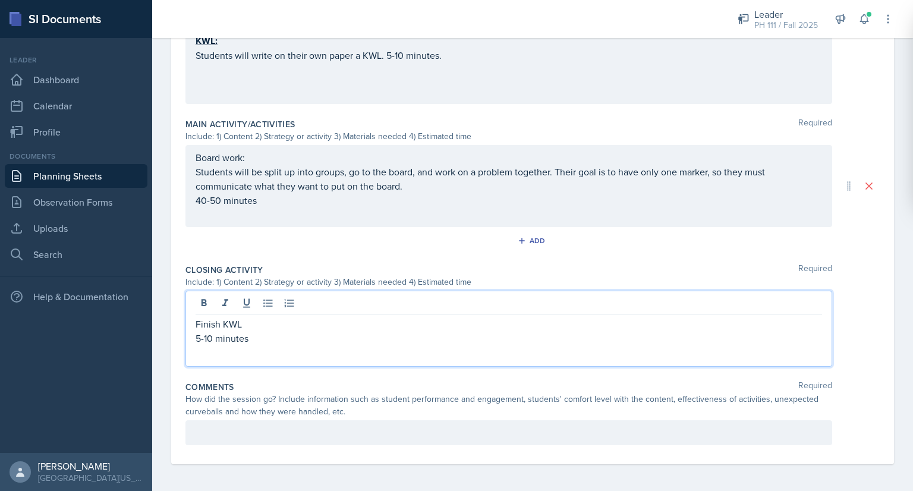
click at [225, 426] on p at bounding box center [509, 433] width 627 height 14
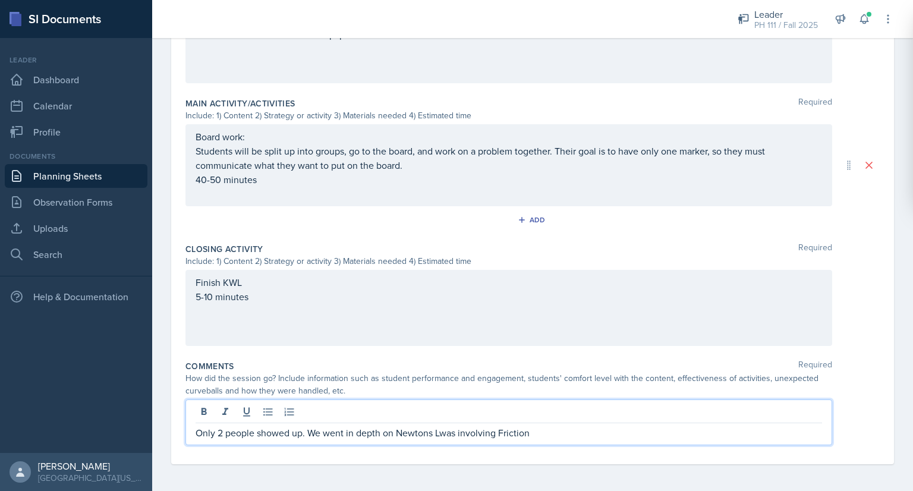
click at [446, 435] on p "Only 2 people showed up. We went in depth on Newtons Lwas involving Friction" at bounding box center [509, 433] width 627 height 14
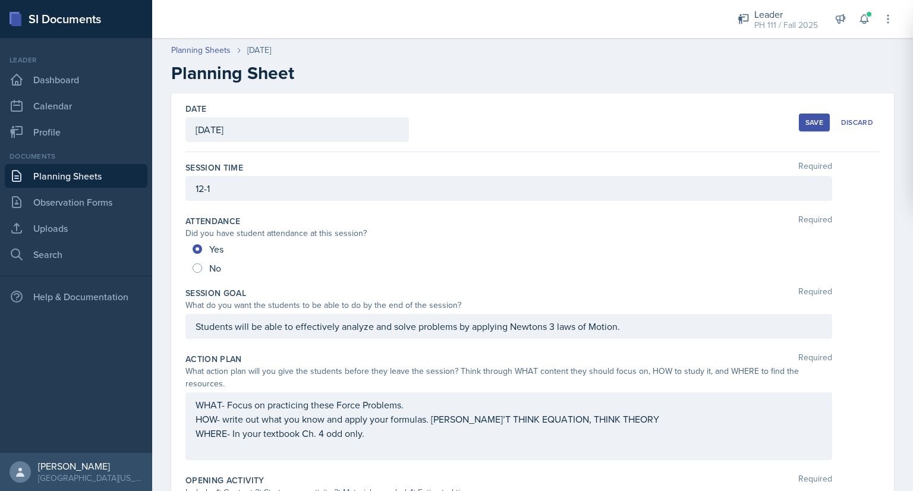
click at [813, 125] on div "Save" at bounding box center [815, 123] width 18 height 10
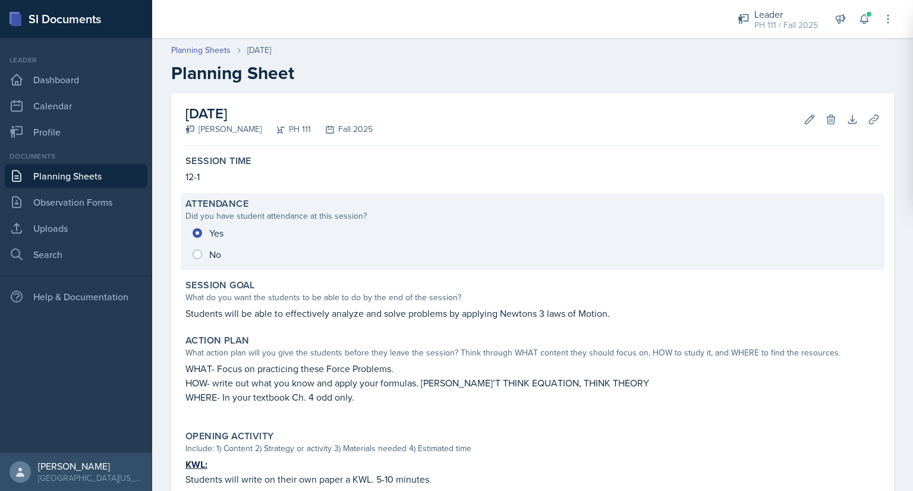
scroll to position [335, 0]
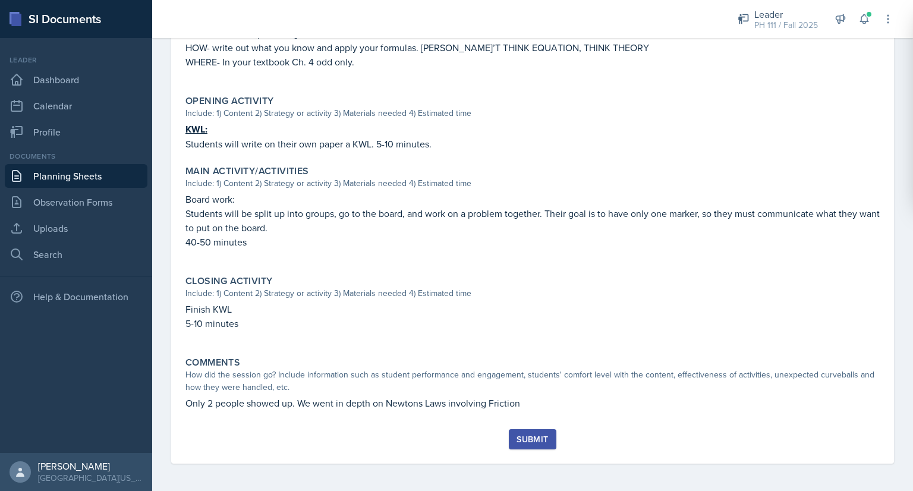
click at [549, 435] on button "Submit" at bounding box center [532, 439] width 47 height 20
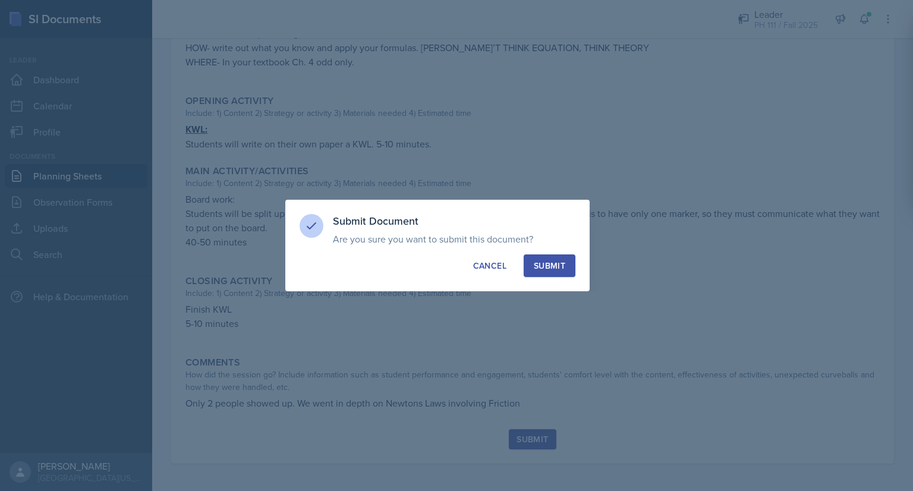
click at [554, 271] on div "Submit" at bounding box center [550, 266] width 32 height 12
radio input "true"
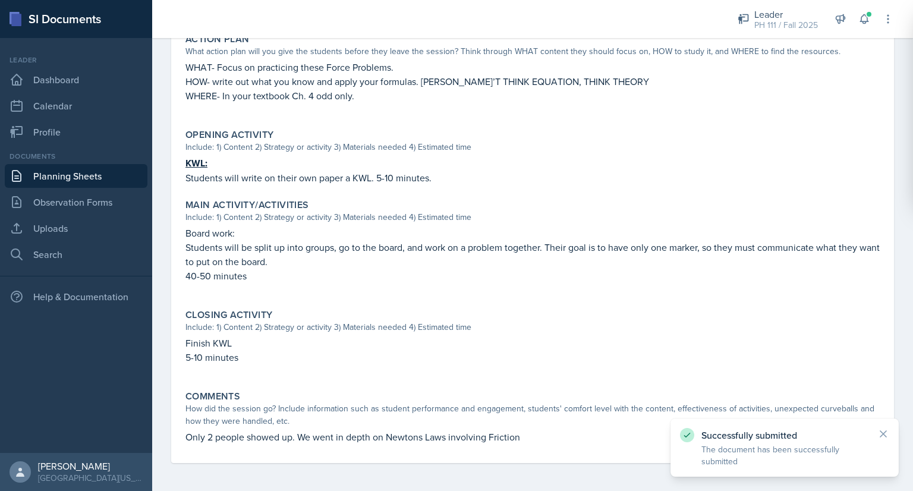
scroll to position [0, 0]
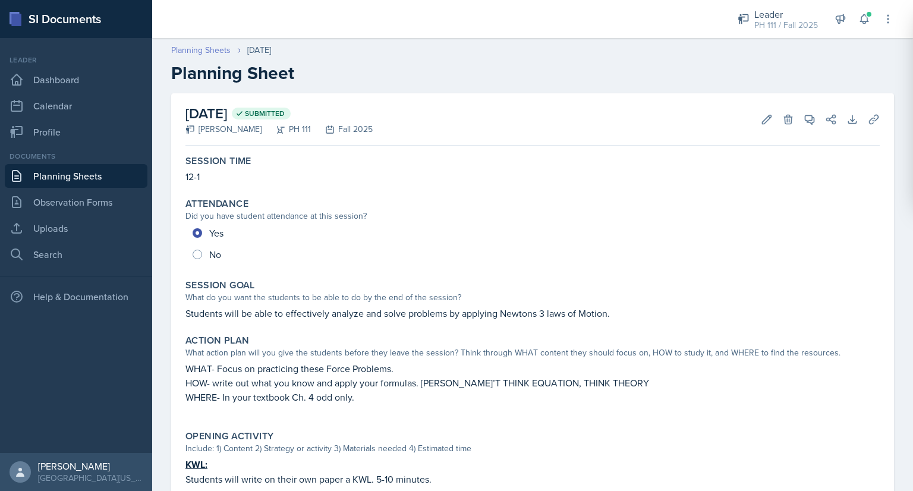
click at [221, 46] on link "Planning Sheets" at bounding box center [200, 50] width 59 height 12
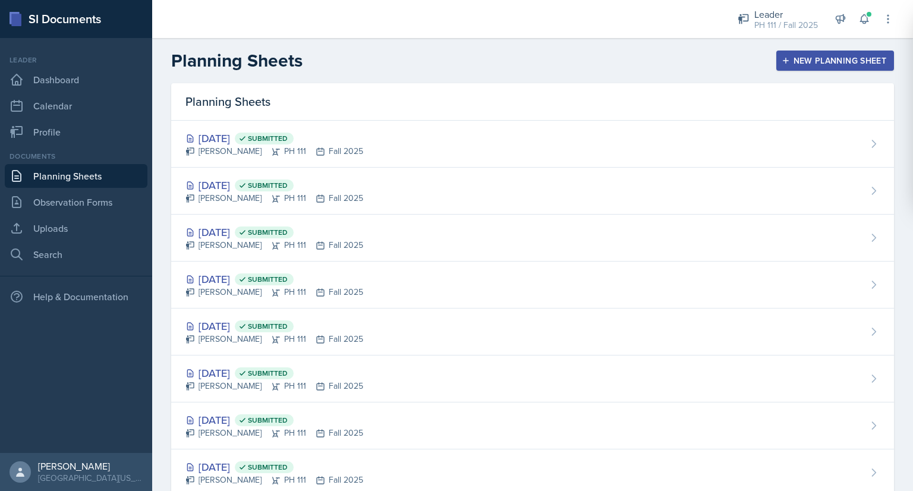
click at [789, 65] on div "New Planning Sheet" at bounding box center [835, 61] width 102 height 10
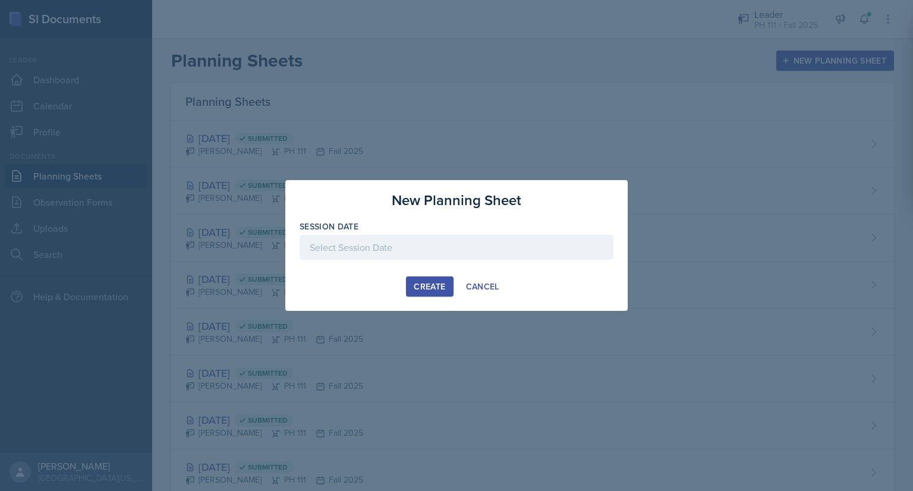
click at [491, 255] on div at bounding box center [457, 247] width 314 height 25
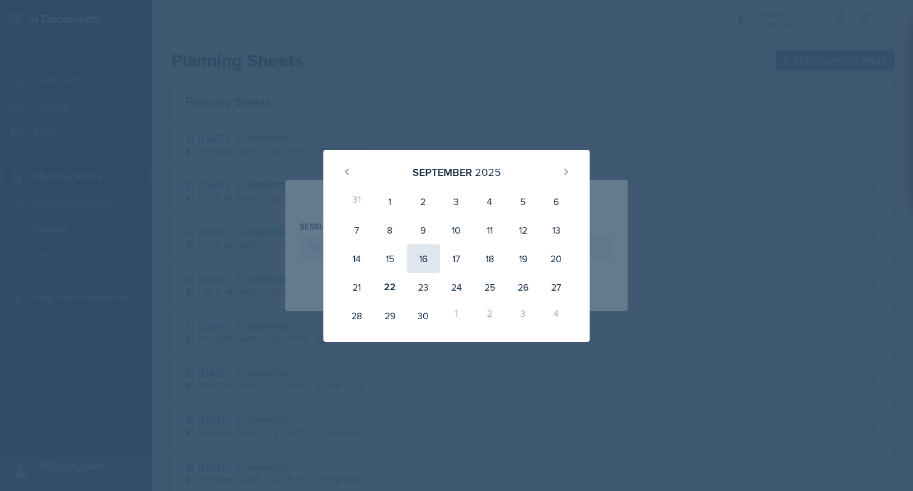
click at [423, 265] on div "16" at bounding box center [423, 258] width 33 height 29
type input "September 16th, 2025"
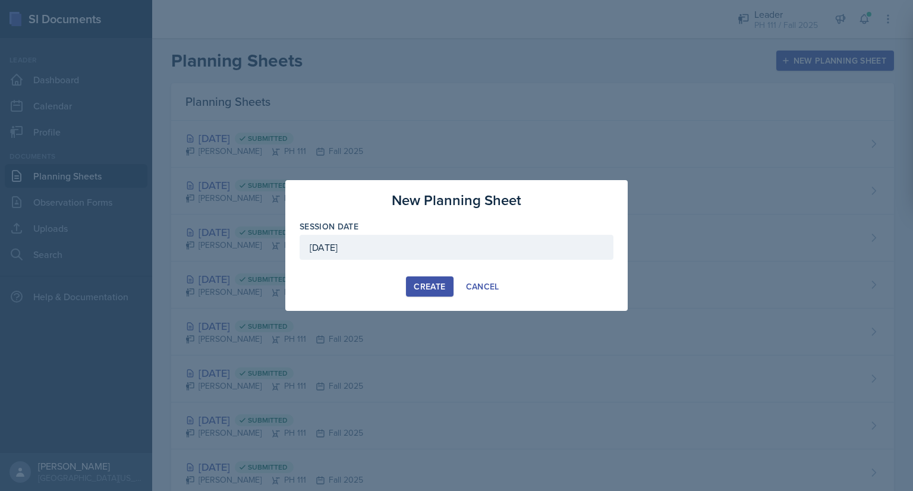
click at [423, 282] on div "Create" at bounding box center [430, 287] width 32 height 10
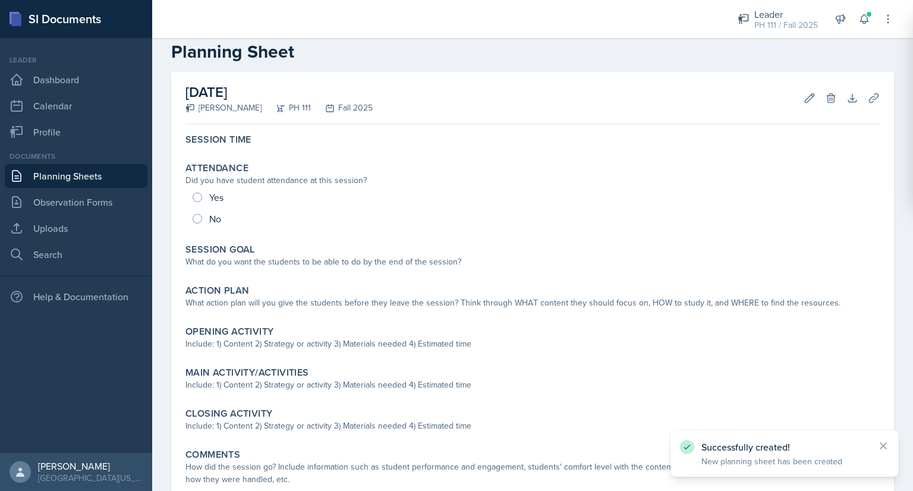
scroll to position [26, 0]
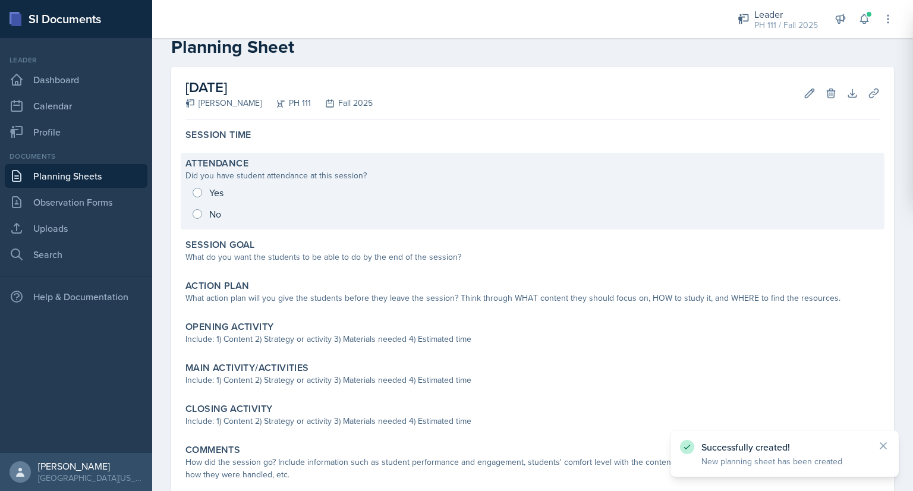
click at [196, 194] on div "Yes No" at bounding box center [533, 203] width 695 height 43
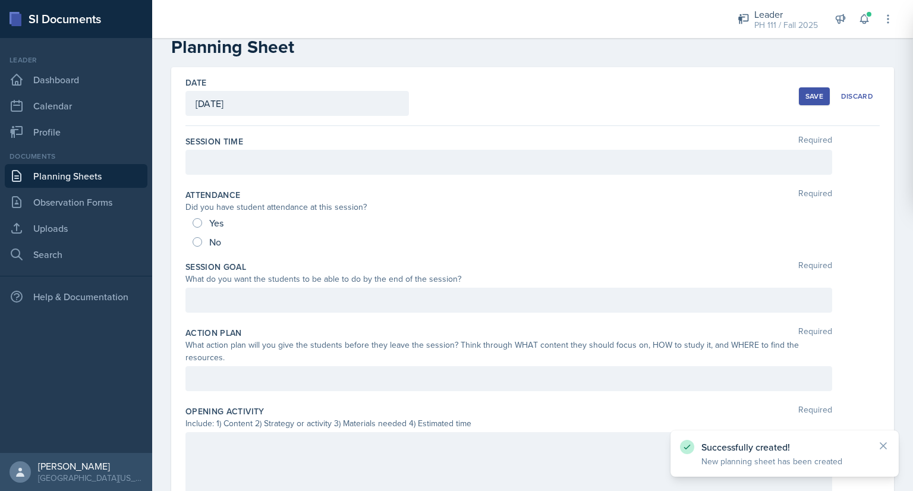
click at [223, 161] on div at bounding box center [509, 162] width 647 height 25
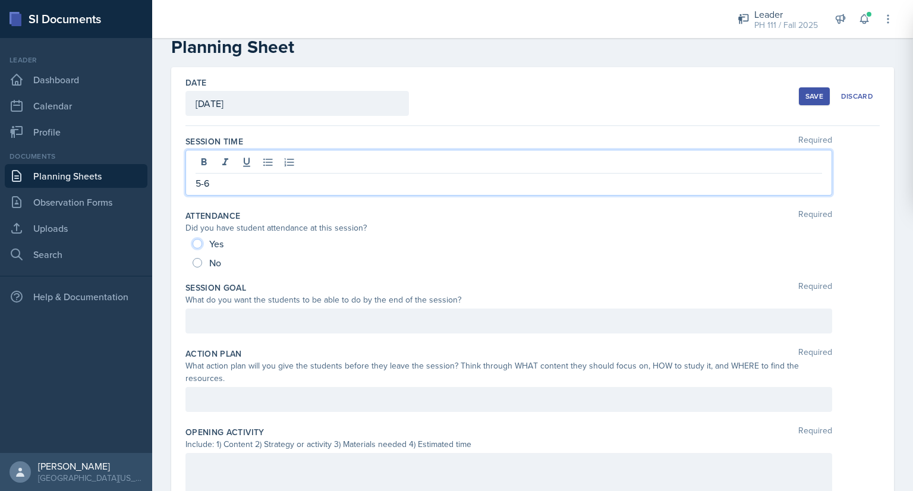
click at [196, 243] on input "Yes" at bounding box center [198, 244] width 10 height 10
radio input "true"
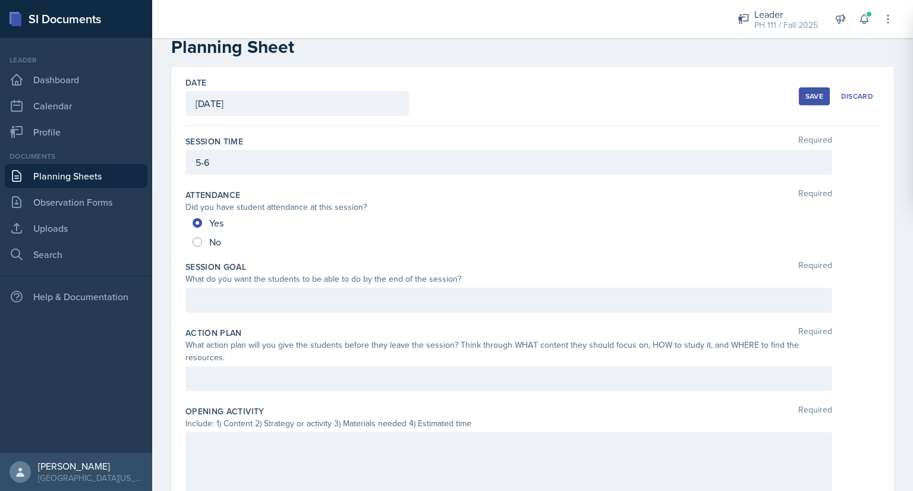
click at [201, 301] on div at bounding box center [509, 300] width 647 height 25
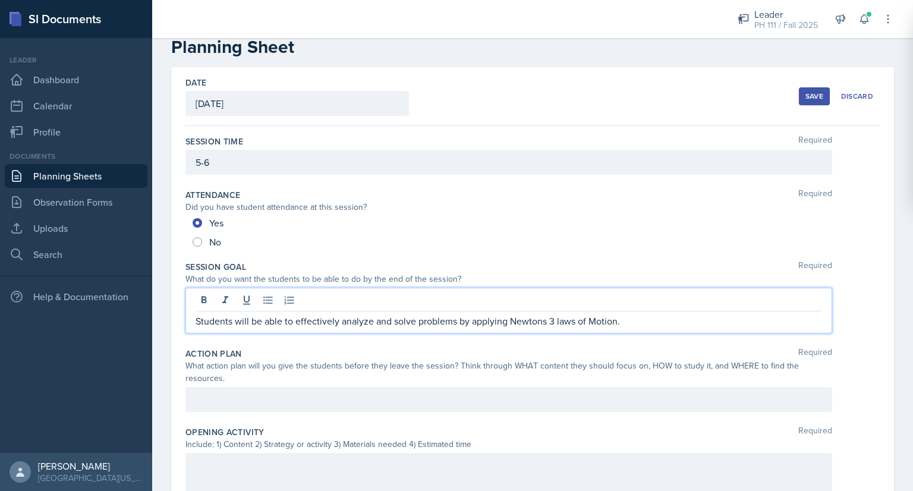
click at [225, 406] on div at bounding box center [509, 399] width 647 height 25
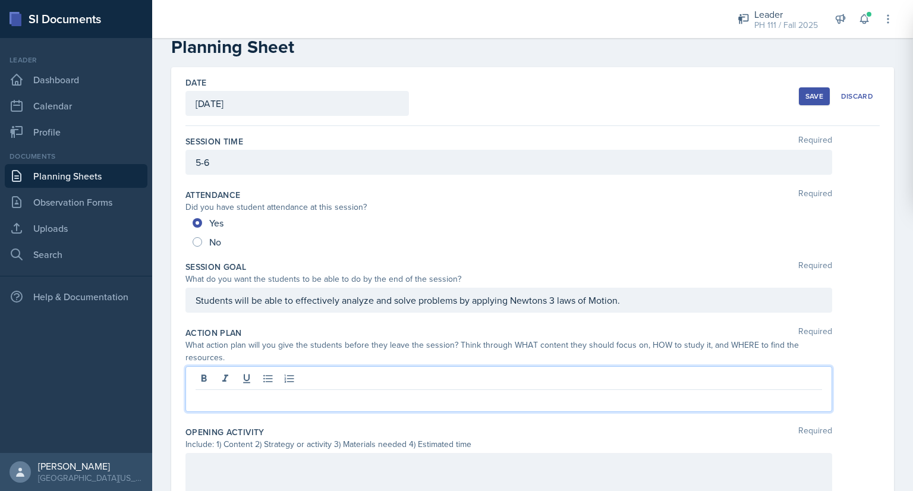
scroll to position [48, 0]
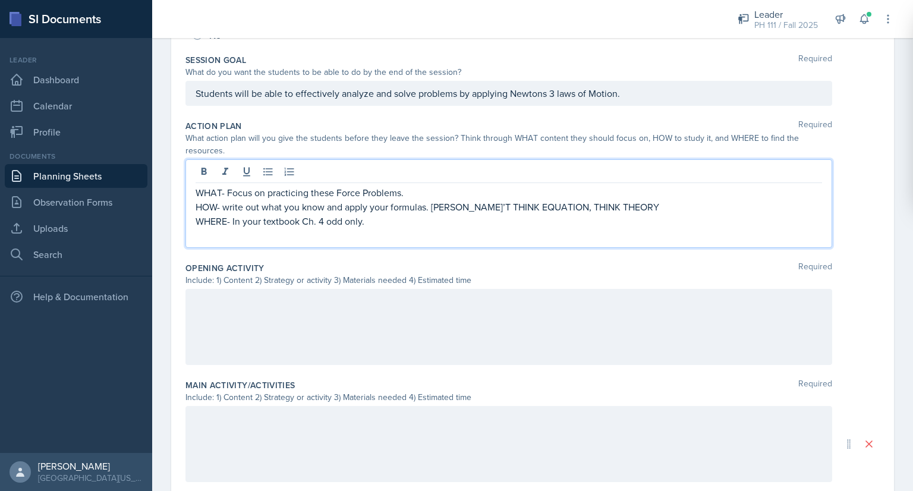
click at [261, 294] on p at bounding box center [509, 301] width 627 height 14
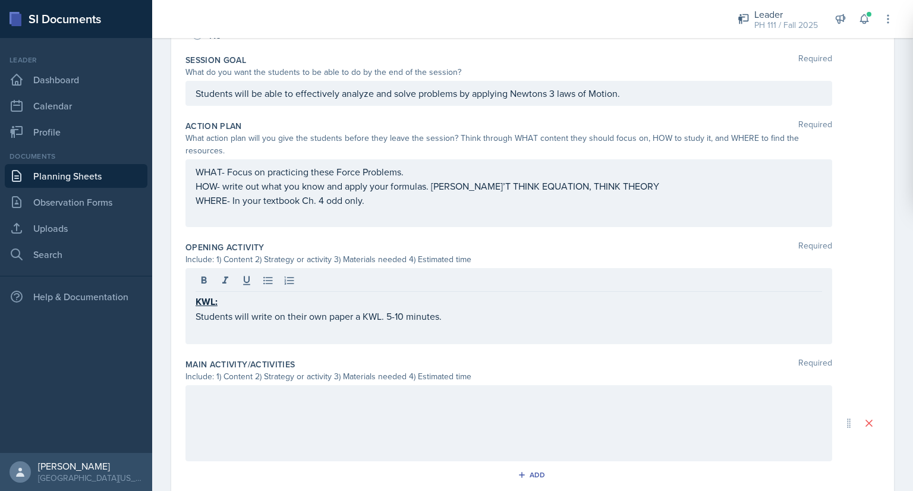
click at [244, 414] on div at bounding box center [509, 423] width 647 height 76
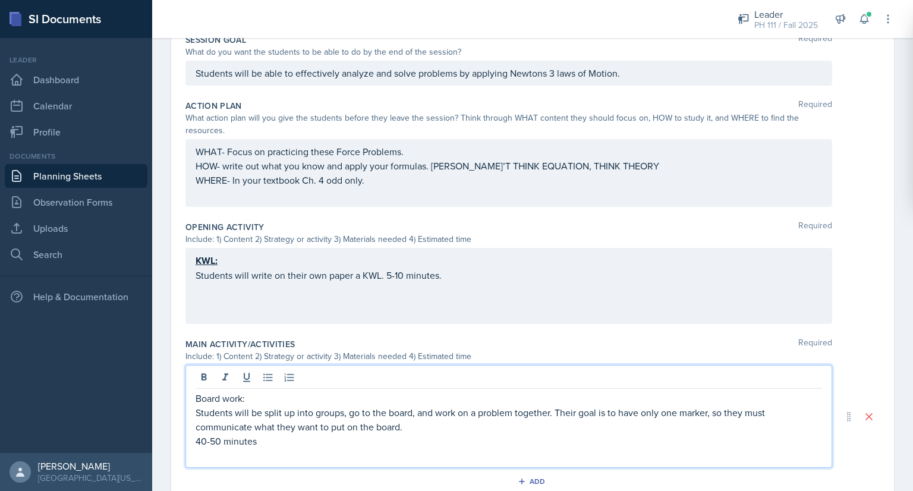
click at [244, 414] on p "Students will be split up into groups, go to the board, and work on a problem t…" at bounding box center [509, 420] width 627 height 29
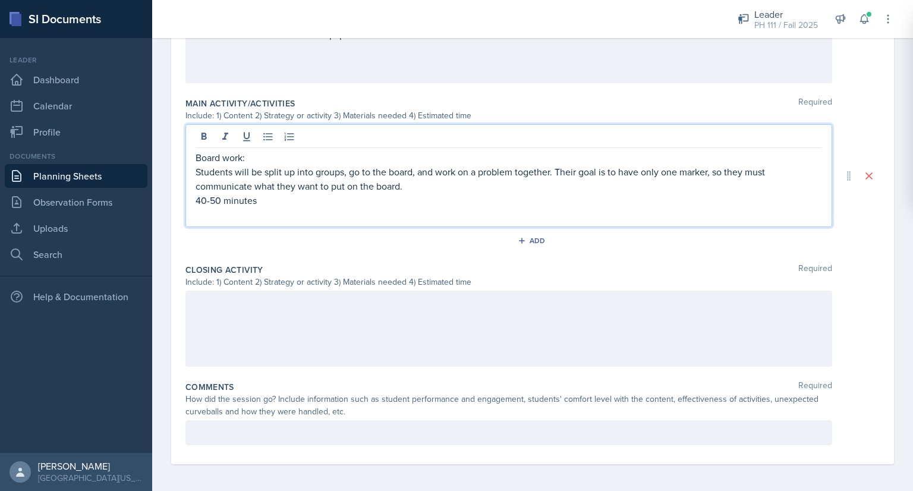
click at [290, 318] on div at bounding box center [509, 329] width 647 height 76
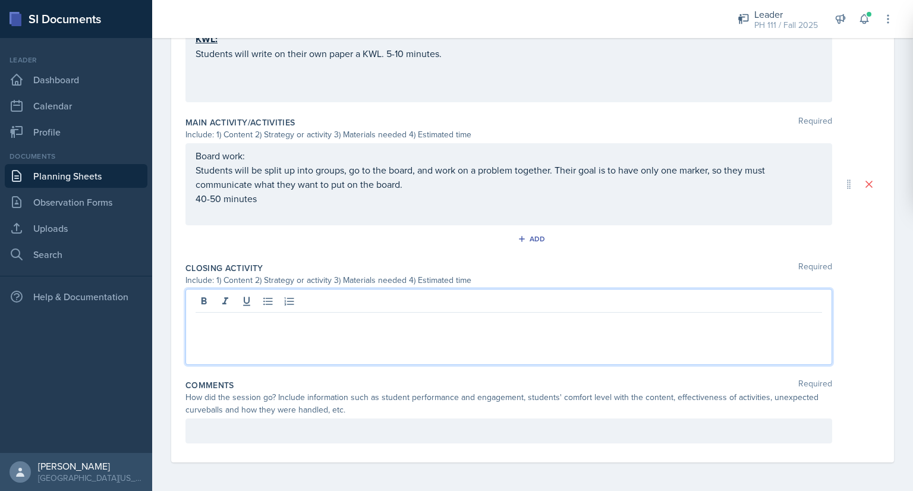
scroll to position [473, 0]
click at [236, 433] on p at bounding box center [509, 433] width 627 height 14
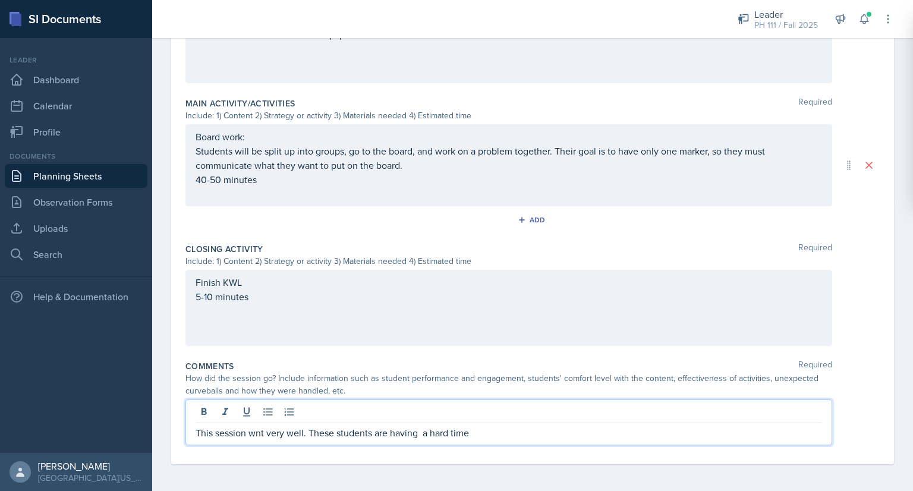
click at [252, 432] on p "This session wnt very well. These students are having a hard time" at bounding box center [509, 433] width 627 height 14
click at [256, 433] on p "This session wnt very well. These students are having a hard time" at bounding box center [509, 433] width 627 height 14
click at [425, 433] on p "This session went very well. These students are having a hard time" at bounding box center [509, 433] width 627 height 14
click at [479, 432] on p "This session went very well. These students are having a hard time" at bounding box center [509, 433] width 627 height 14
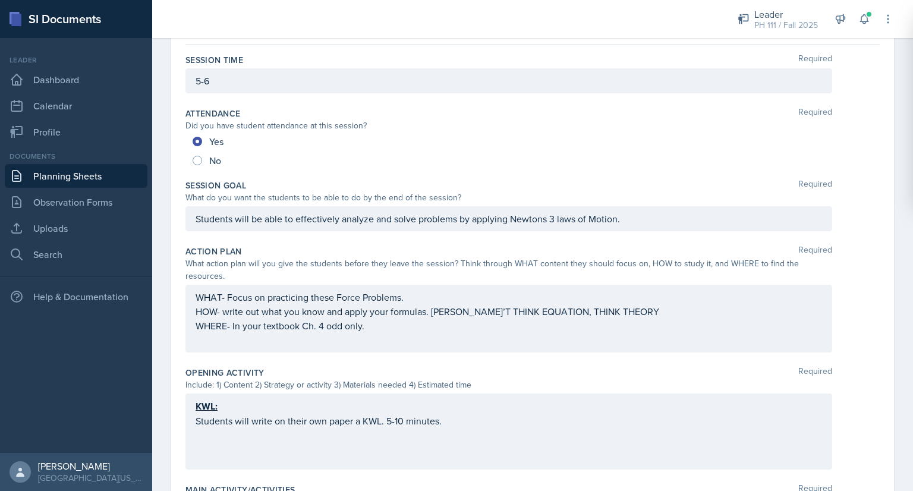
scroll to position [0, 0]
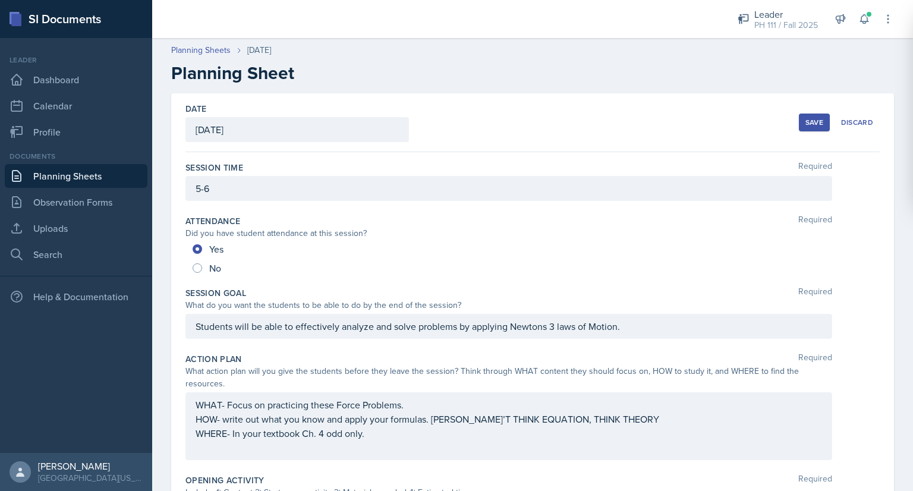
click at [806, 125] on div "Save" at bounding box center [815, 123] width 18 height 10
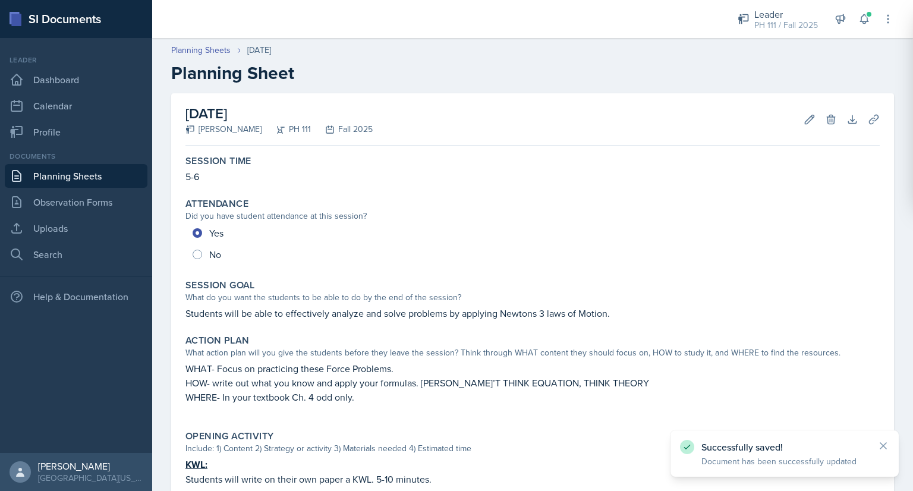
scroll to position [335, 0]
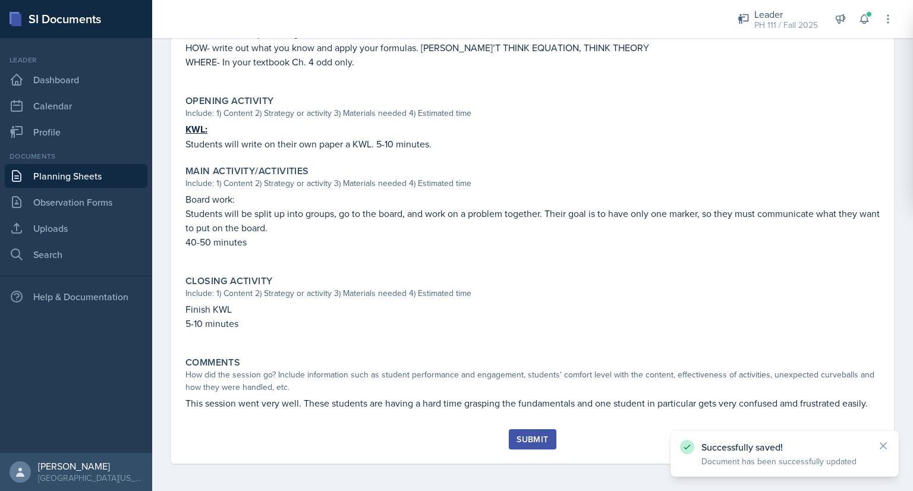
click at [530, 440] on div "Submit" at bounding box center [533, 440] width 32 height 10
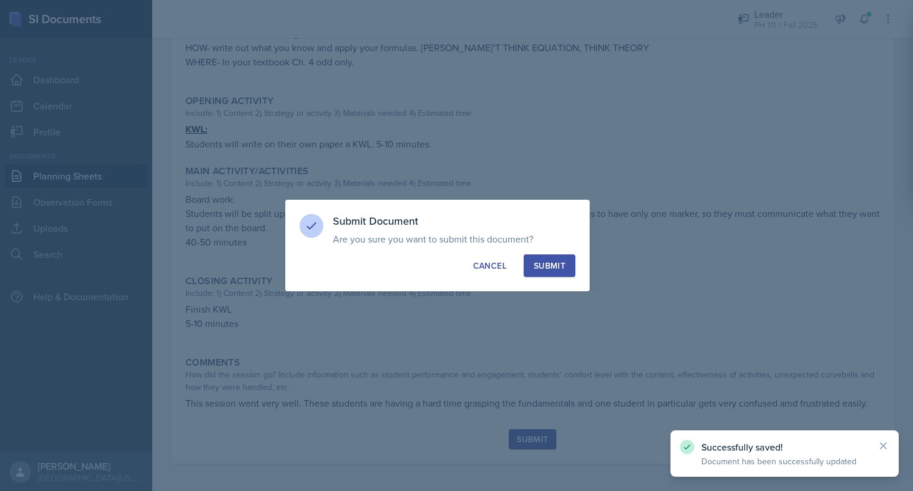
click at [555, 272] on button "Submit" at bounding box center [550, 266] width 52 height 23
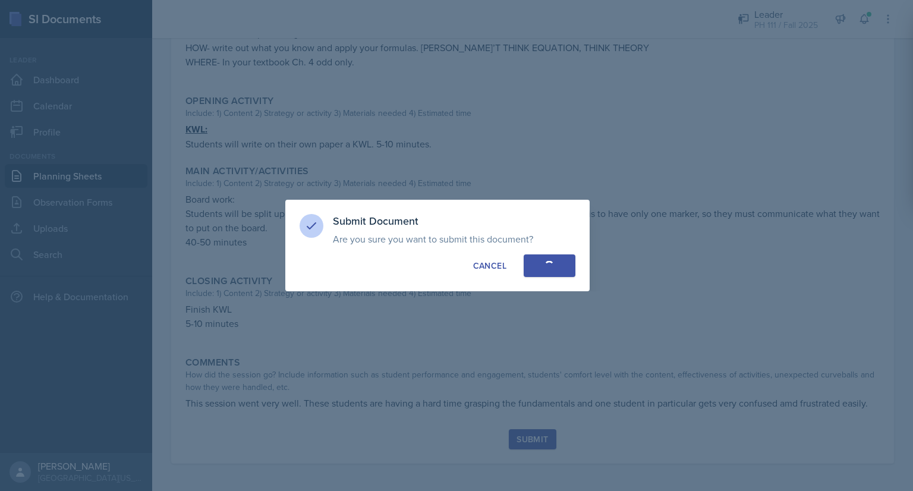
radio input "true"
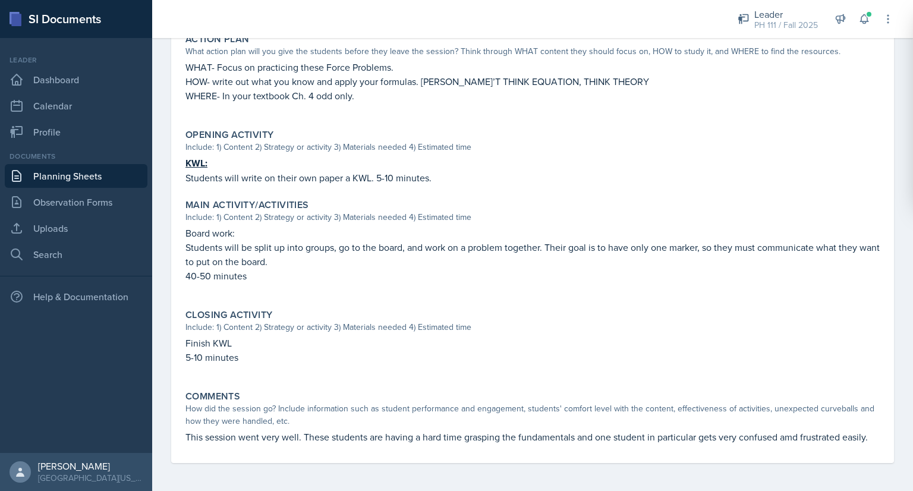
scroll to position [0, 0]
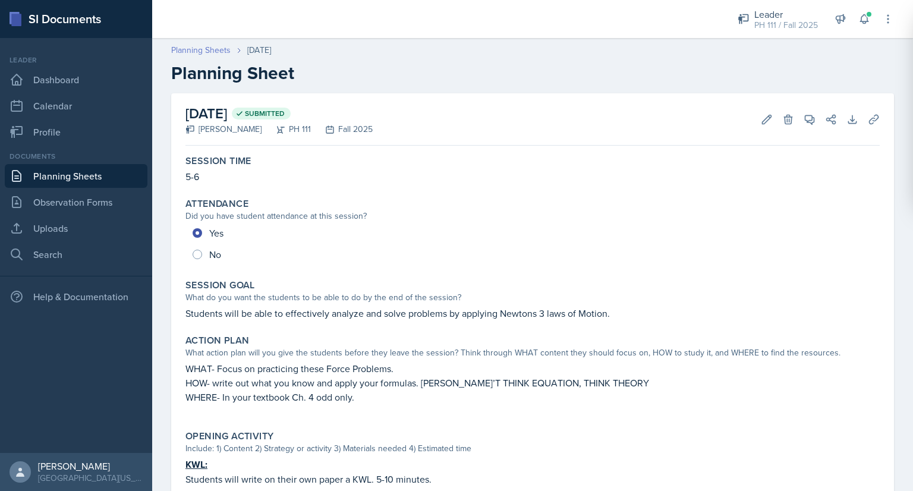
click at [200, 50] on link "Planning Sheets" at bounding box center [200, 50] width 59 height 12
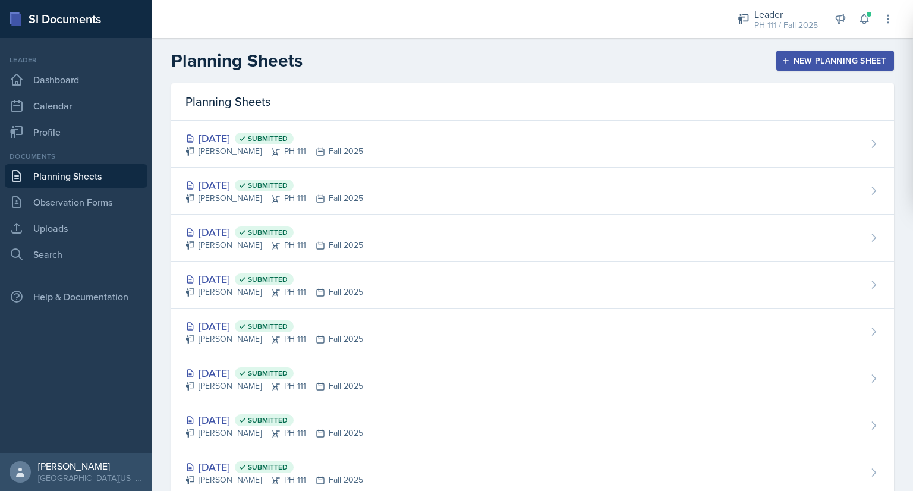
click at [813, 53] on button "New Planning Sheet" at bounding box center [836, 61] width 118 height 20
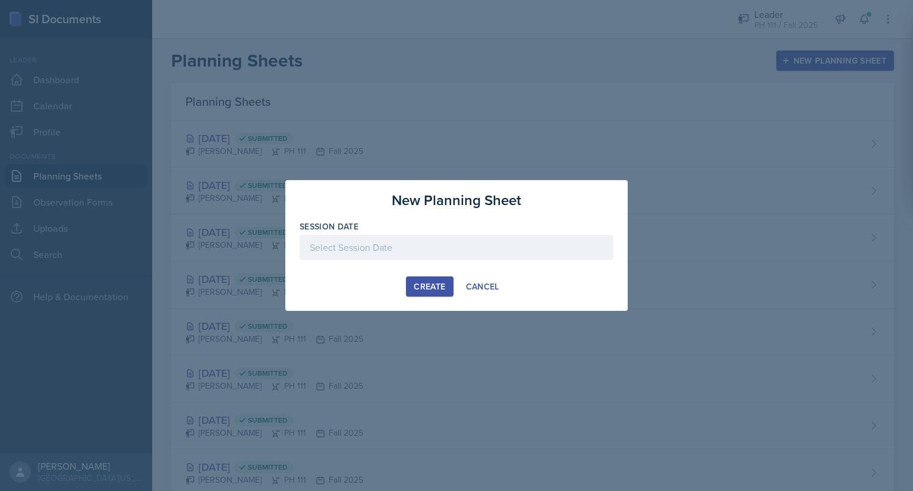
click at [461, 238] on div at bounding box center [457, 247] width 314 height 25
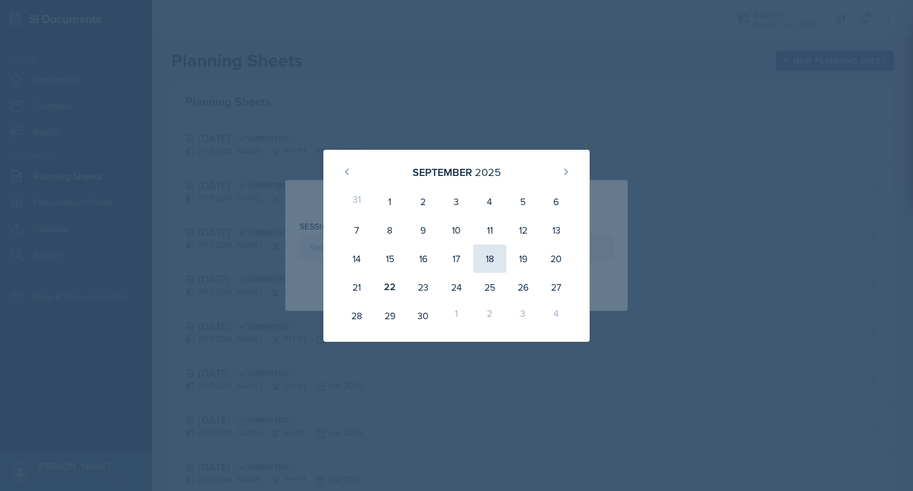
click at [486, 265] on div "18" at bounding box center [489, 258] width 33 height 29
type input "September 18th, 2025"
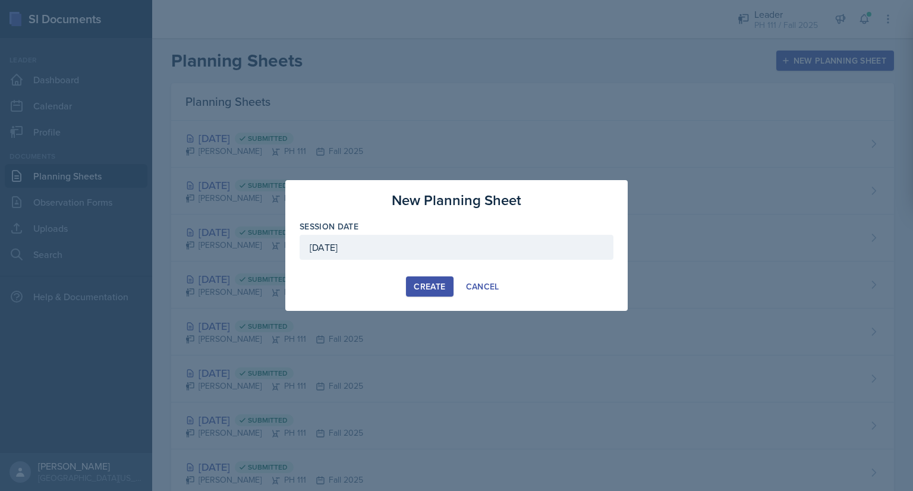
click at [420, 288] on div "Create" at bounding box center [430, 287] width 32 height 10
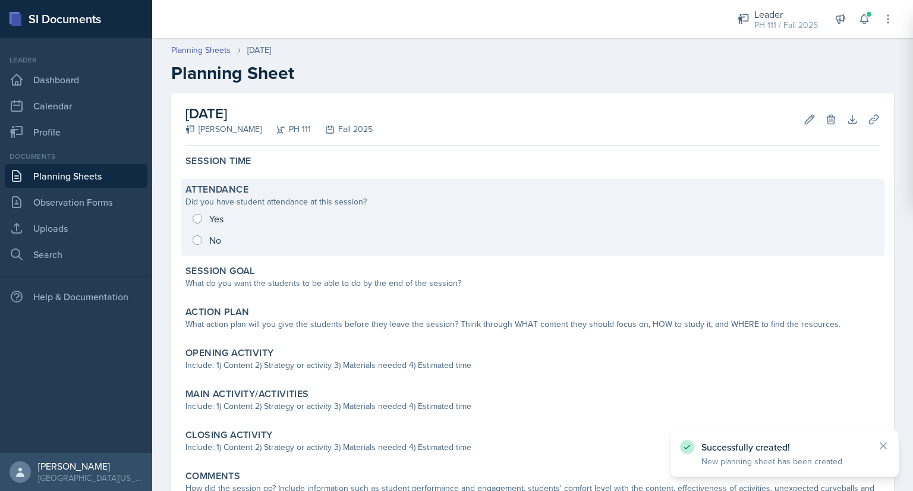
click at [201, 218] on div "Yes No" at bounding box center [533, 229] width 695 height 43
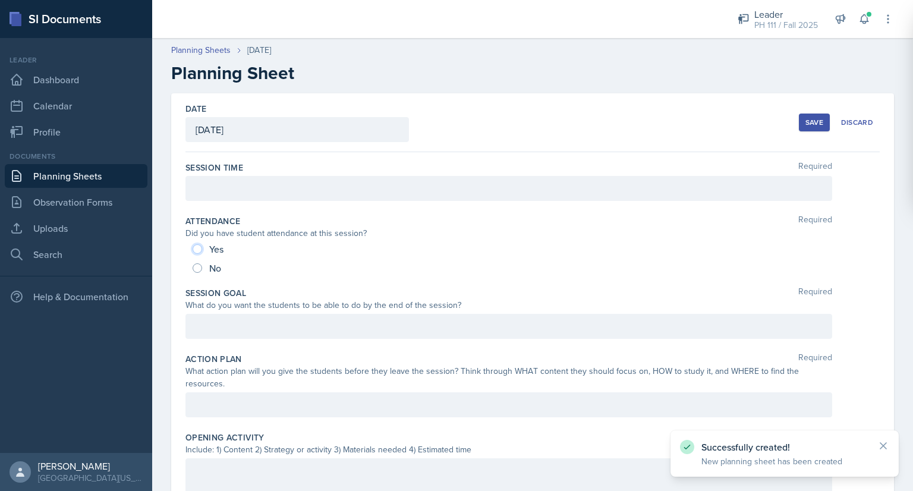
click at [197, 247] on input "Yes" at bounding box center [198, 249] width 10 height 10
radio input "true"
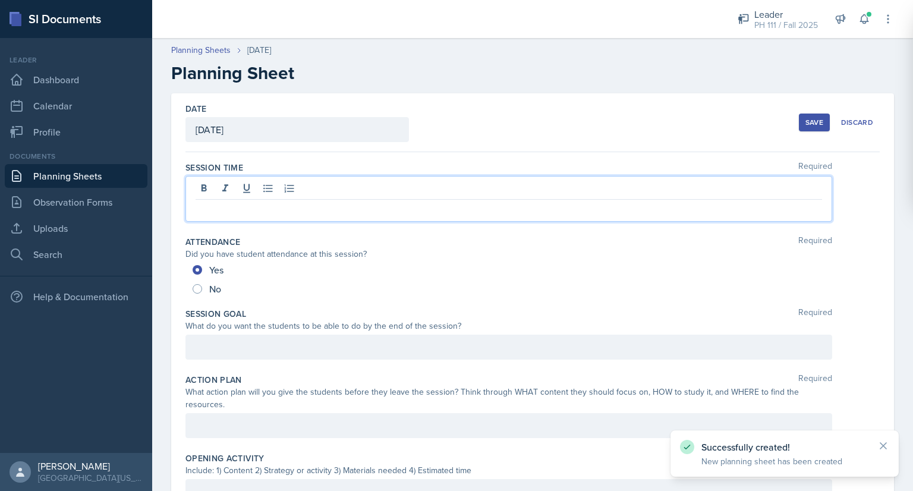
click at [228, 181] on div at bounding box center [509, 199] width 647 height 46
click at [207, 351] on div at bounding box center [509, 347] width 647 height 25
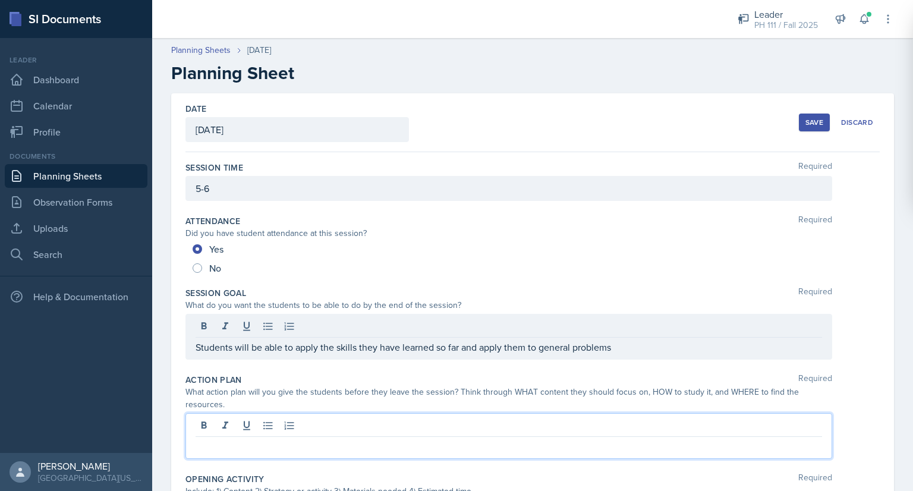
click at [209, 422] on div at bounding box center [509, 436] width 647 height 46
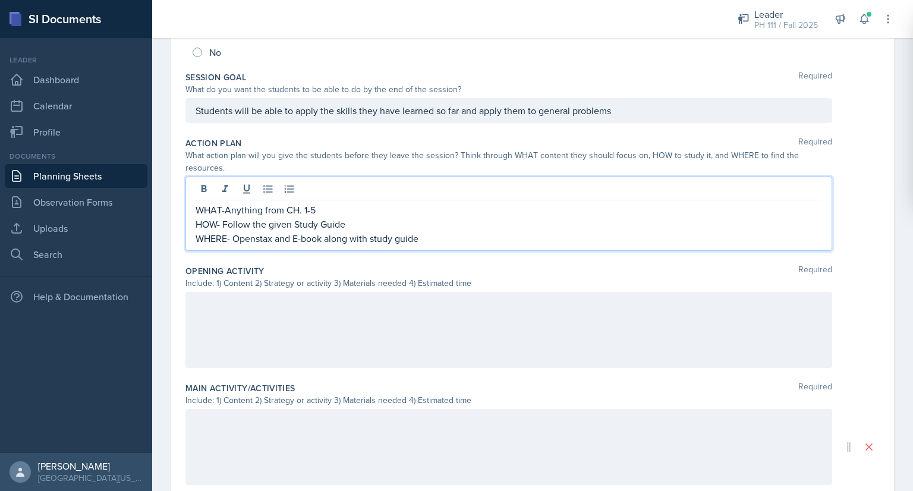
click at [215, 300] on p at bounding box center [509, 304] width 627 height 14
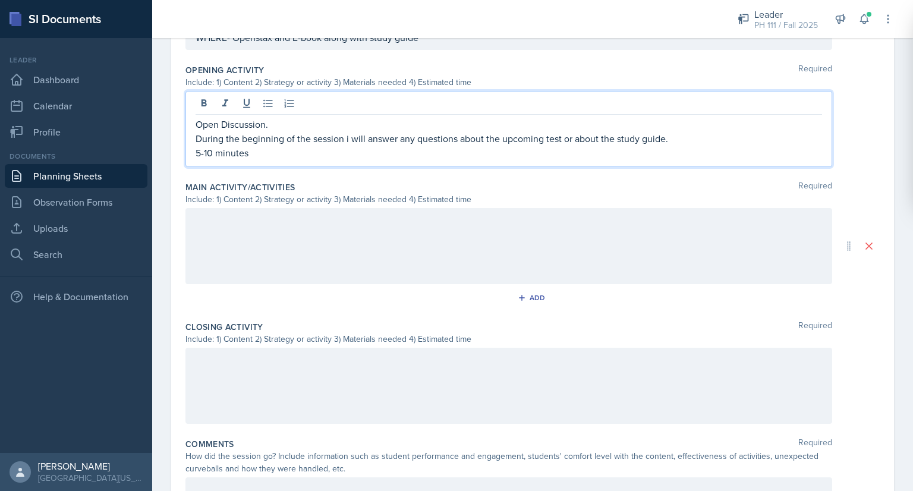
scroll to position [420, 0]
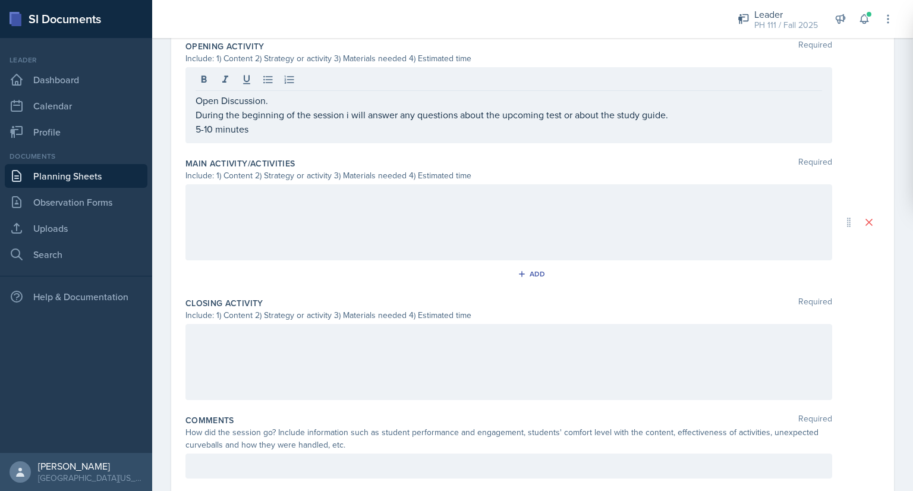
click at [219, 224] on div at bounding box center [509, 222] width 647 height 76
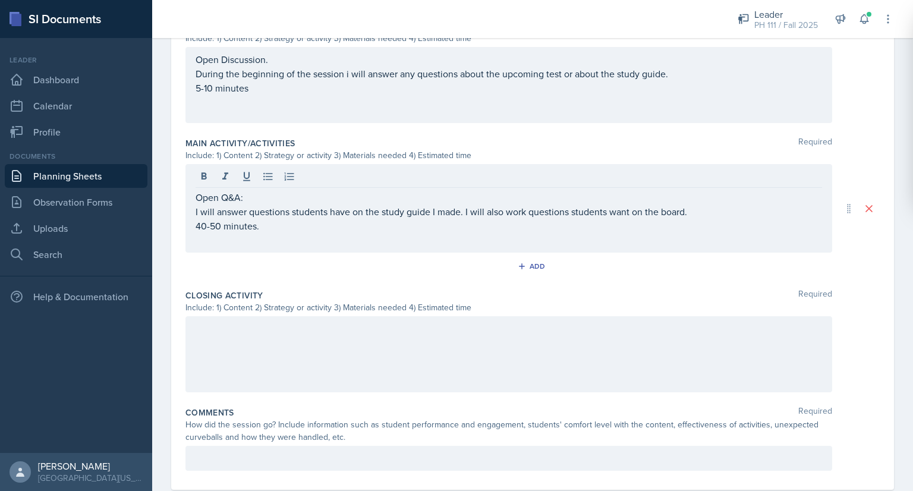
click at [208, 343] on div at bounding box center [509, 354] width 647 height 76
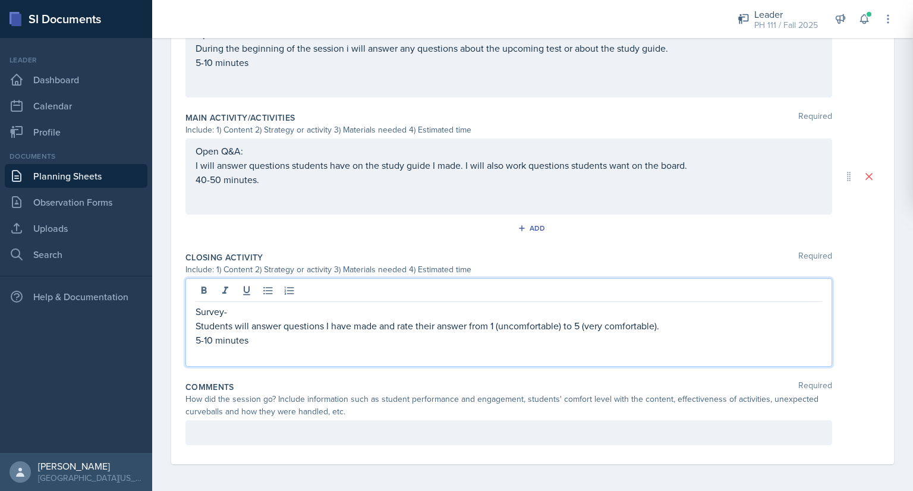
click at [219, 431] on p at bounding box center [509, 433] width 627 height 14
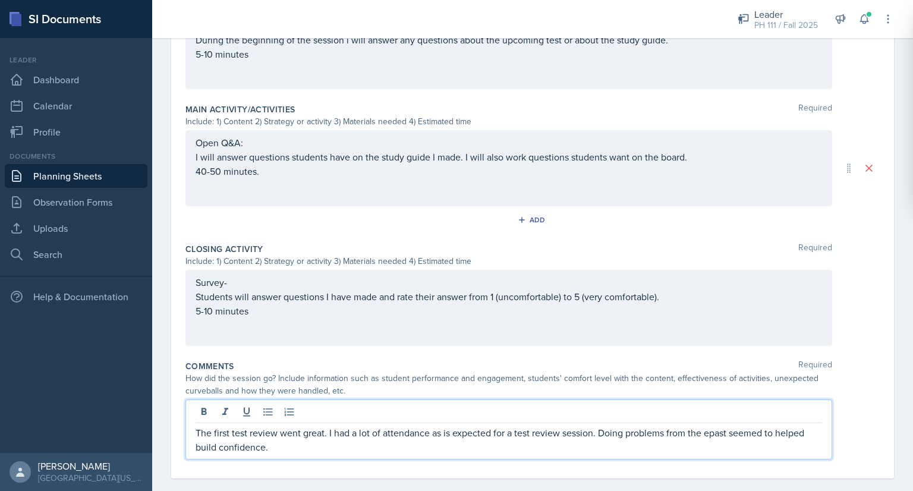
click at [714, 436] on p "The first test review went great. I had a lot of attendance as is expected for …" at bounding box center [509, 440] width 627 height 29
click at [712, 431] on p "The first test review went great. I had a lot of attendance as is expected for …" at bounding box center [509, 440] width 627 height 29
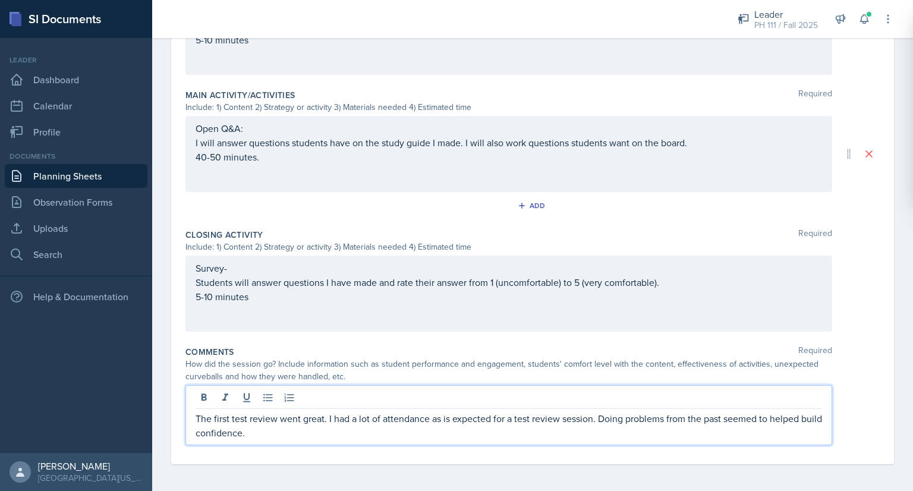
scroll to position [0, 0]
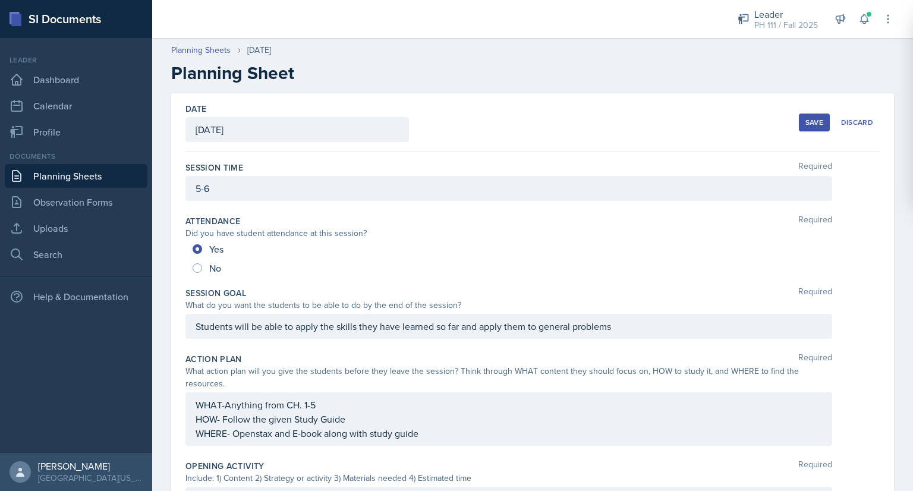
click at [812, 120] on div "Save" at bounding box center [815, 123] width 18 height 10
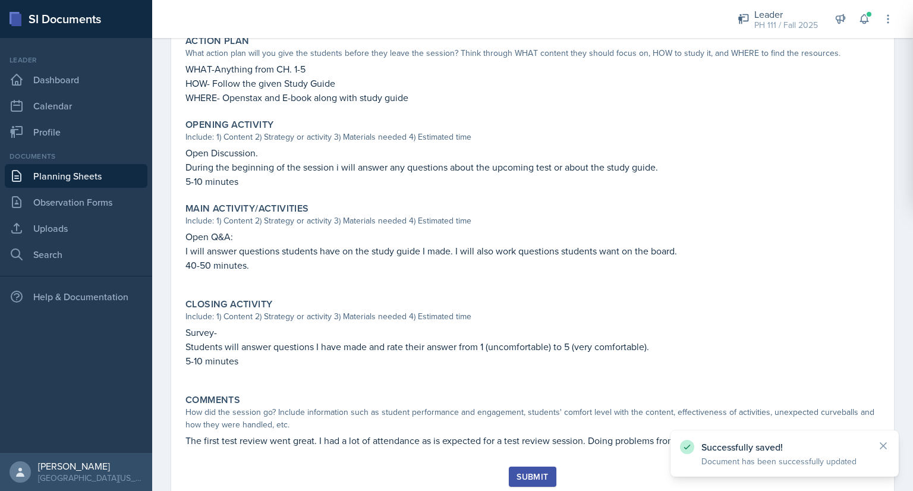
scroll to position [338, 0]
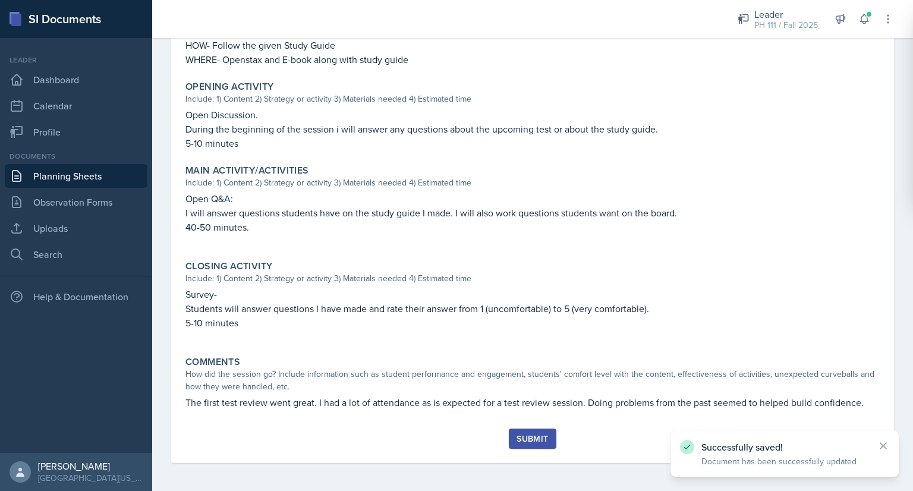
click at [530, 442] on div "Submit" at bounding box center [533, 439] width 32 height 10
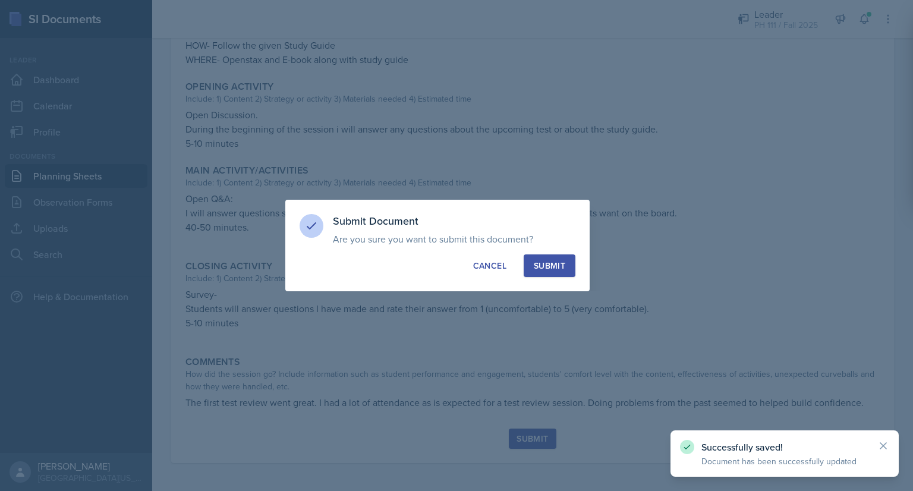
click at [564, 265] on div "Submit" at bounding box center [550, 266] width 32 height 12
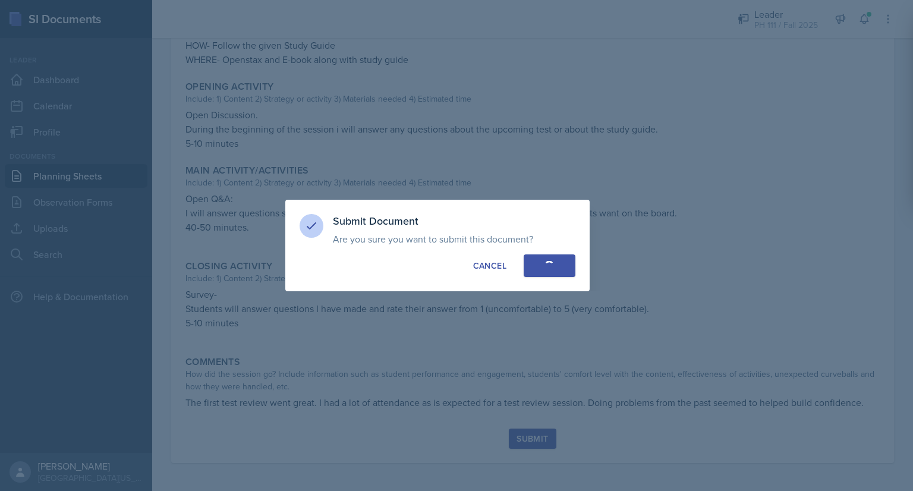
radio input "true"
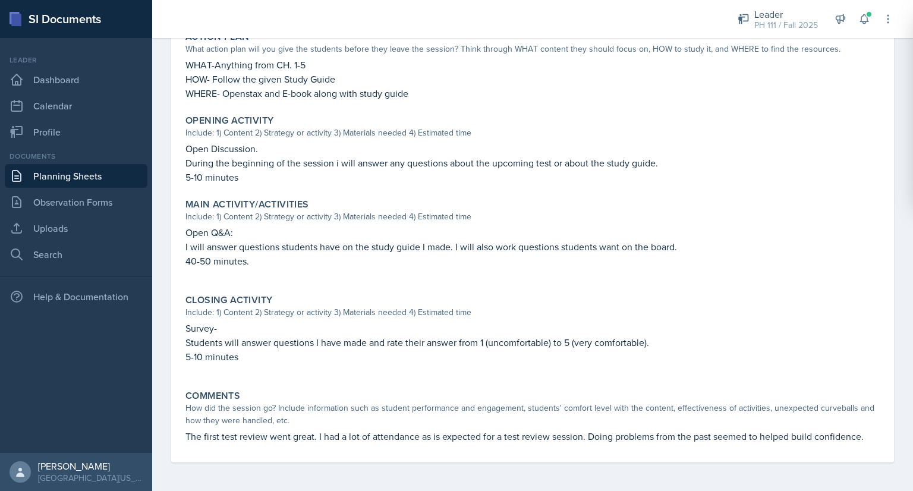
scroll to position [0, 0]
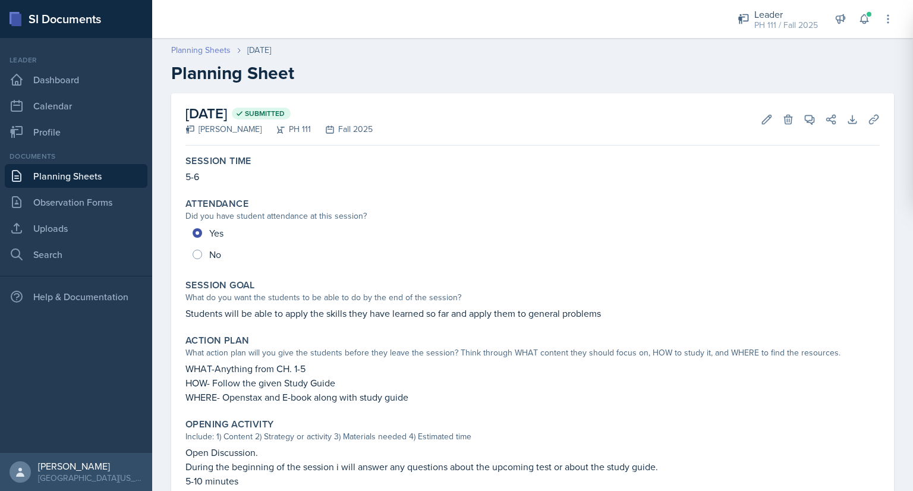
click at [198, 52] on link "Planning Sheets" at bounding box center [200, 50] width 59 height 12
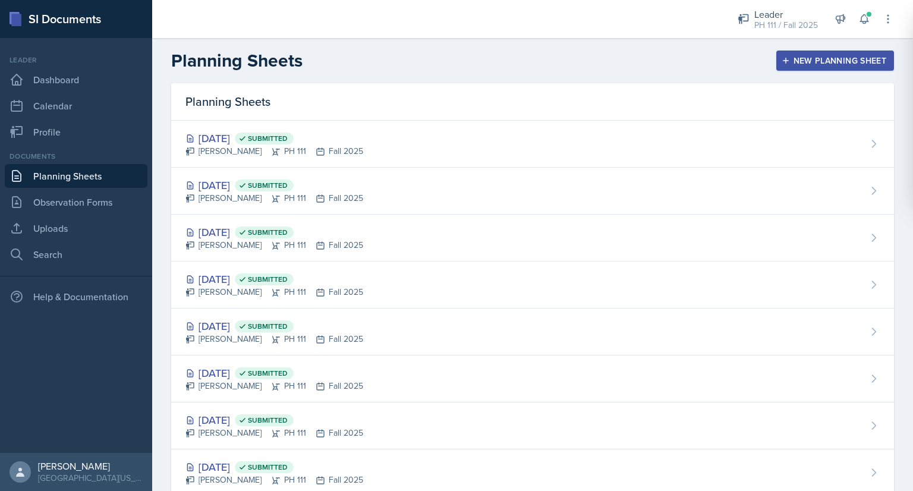
click at [802, 62] on div "New Planning Sheet" at bounding box center [835, 61] width 102 height 10
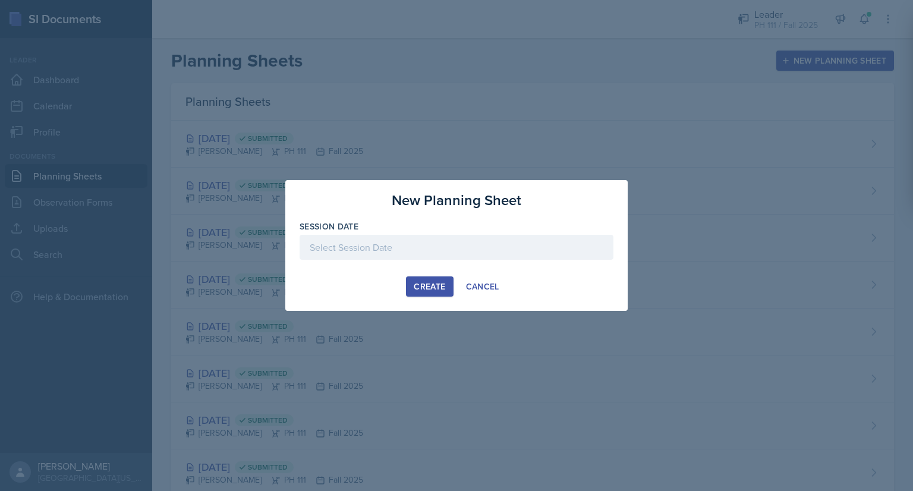
click at [497, 247] on div at bounding box center [457, 247] width 314 height 25
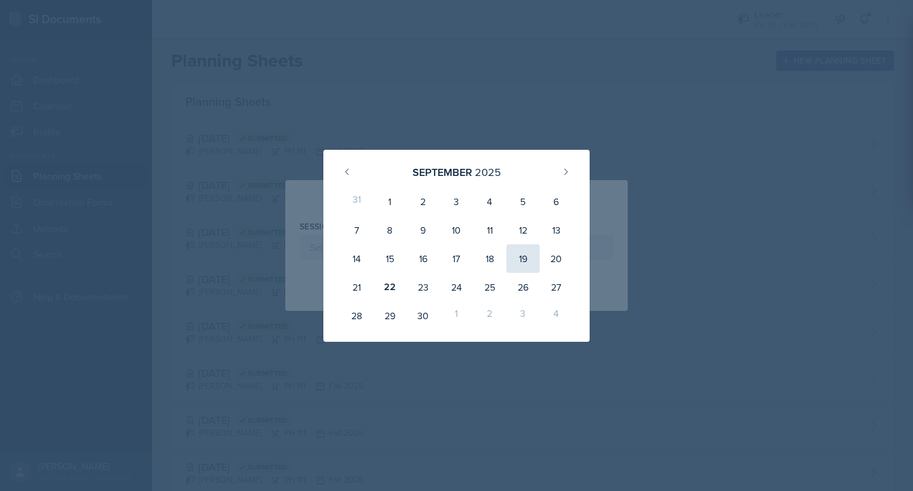
click at [519, 262] on div "19" at bounding box center [523, 258] width 33 height 29
type input "September 19th, 2025"
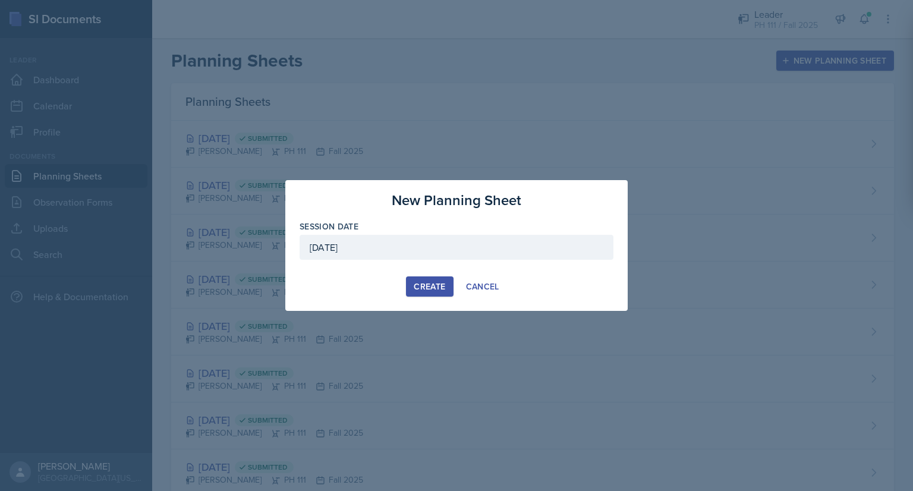
click at [416, 287] on div "Create" at bounding box center [430, 287] width 32 height 10
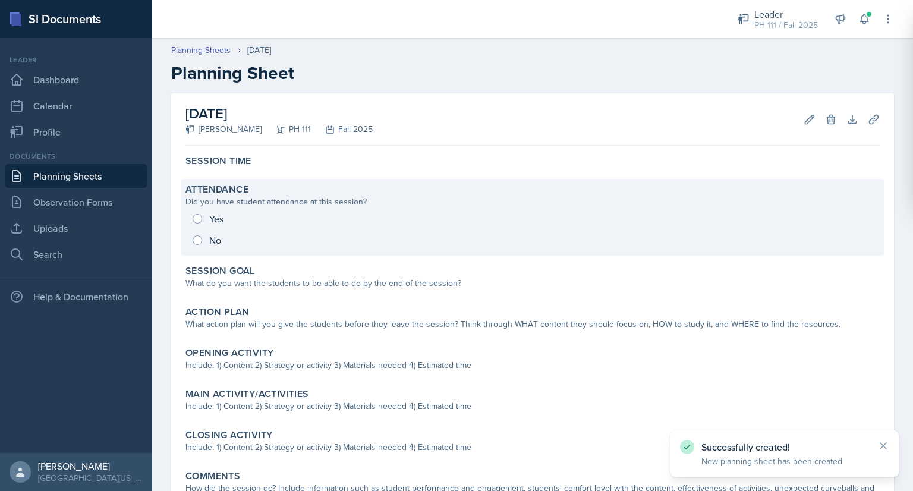
click at [198, 224] on div "Yes No" at bounding box center [533, 229] width 695 height 43
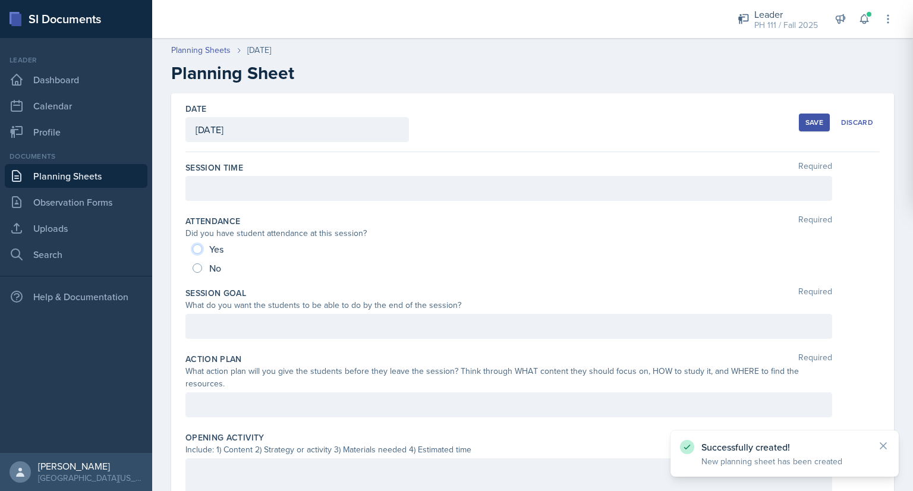
click at [197, 248] on input "Yes" at bounding box center [198, 249] width 10 height 10
radio input "true"
click at [233, 189] on div at bounding box center [509, 188] width 647 height 25
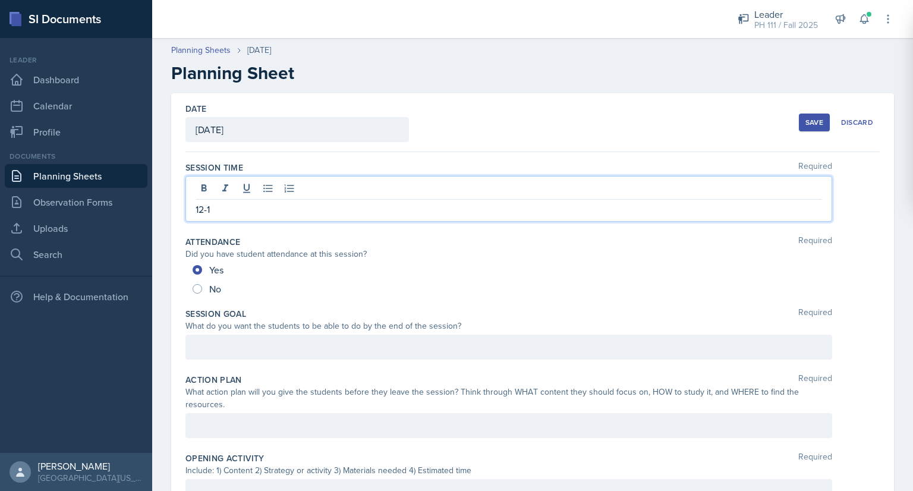
click at [246, 341] on div at bounding box center [509, 347] width 647 height 25
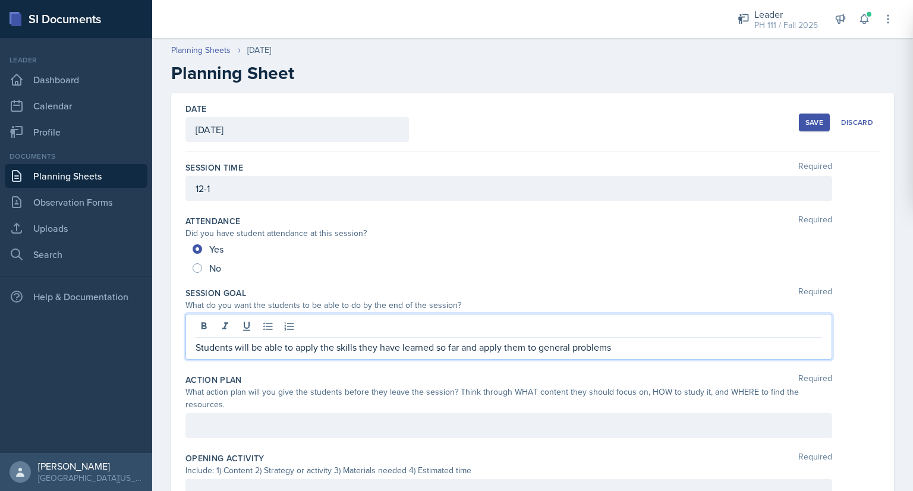
click at [232, 414] on div at bounding box center [509, 425] width 647 height 25
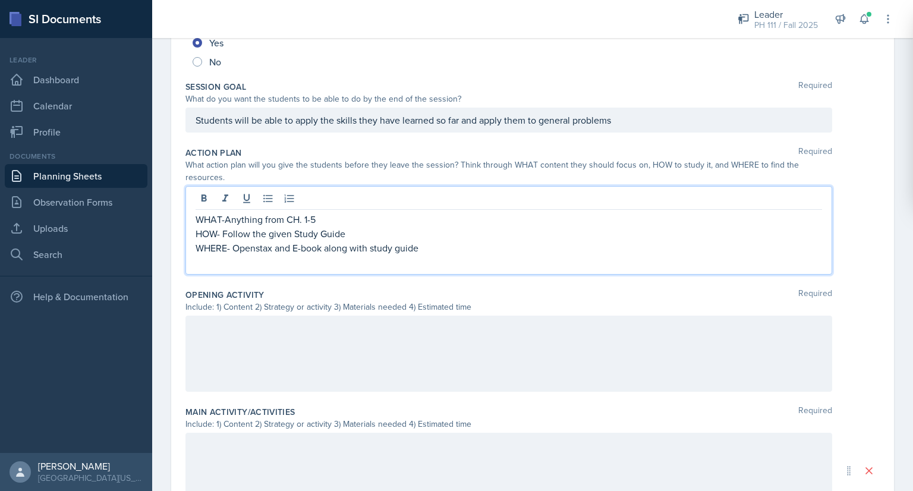
scroll to position [207, 0]
click at [242, 339] on div at bounding box center [509, 353] width 647 height 76
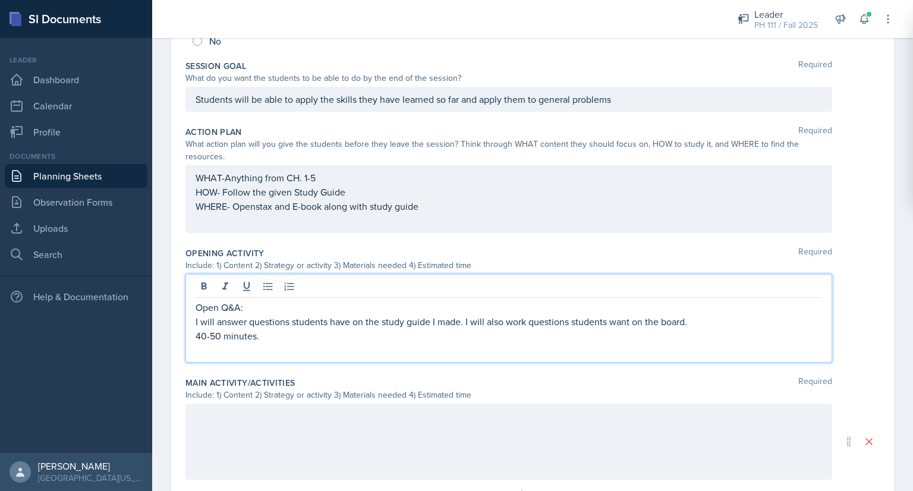
click at [240, 415] on div at bounding box center [509, 442] width 647 height 76
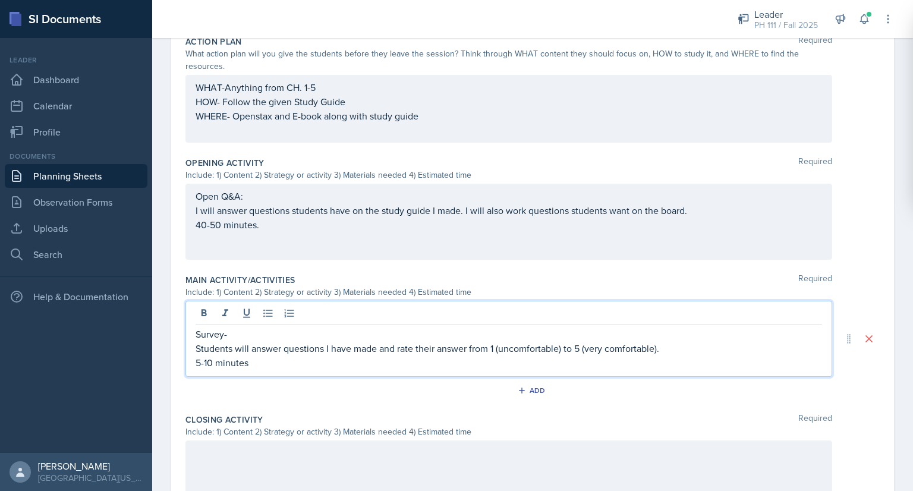
scroll to position [317, 0]
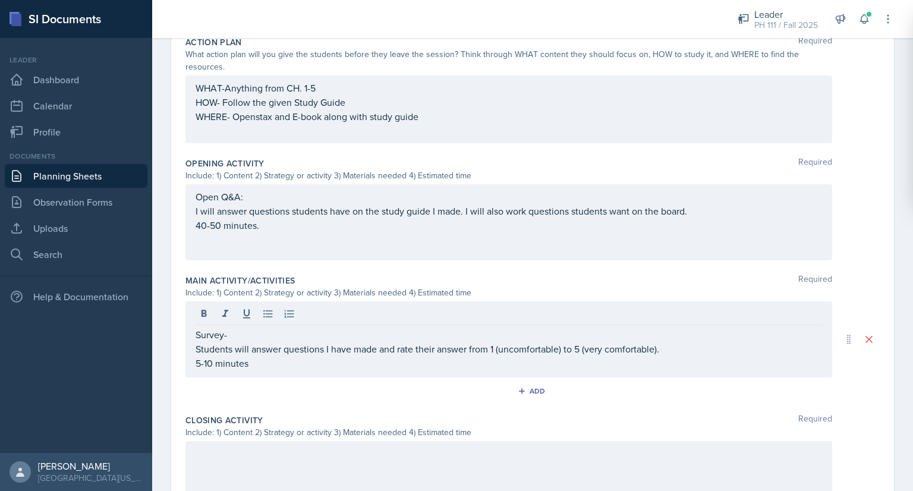
drag, startPoint x: 194, startPoint y: 194, endPoint x: 260, endPoint y: 227, distance: 74.5
click at [260, 227] on div "Open Q&A: I will answer questions students have on the study guide I made. I wi…" at bounding box center [509, 222] width 647 height 76
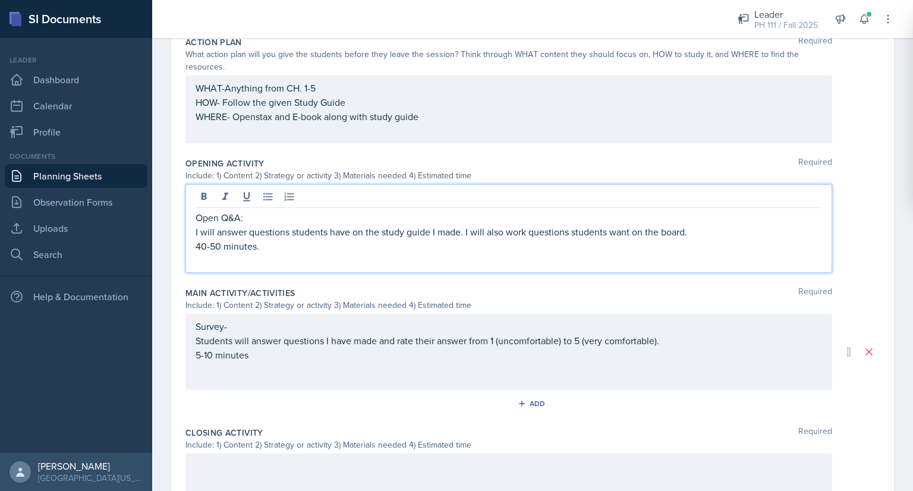
scroll to position [338, 0]
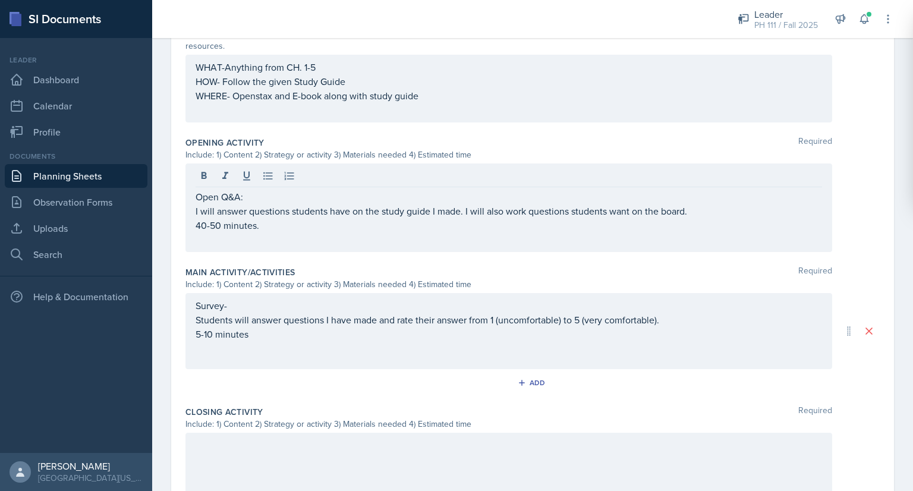
drag, startPoint x: 193, startPoint y: 303, endPoint x: 266, endPoint y: 338, distance: 80.6
click at [266, 338] on div "Survey- Students will answer questions I have made and rate their answer from 1…" at bounding box center [509, 331] width 647 height 76
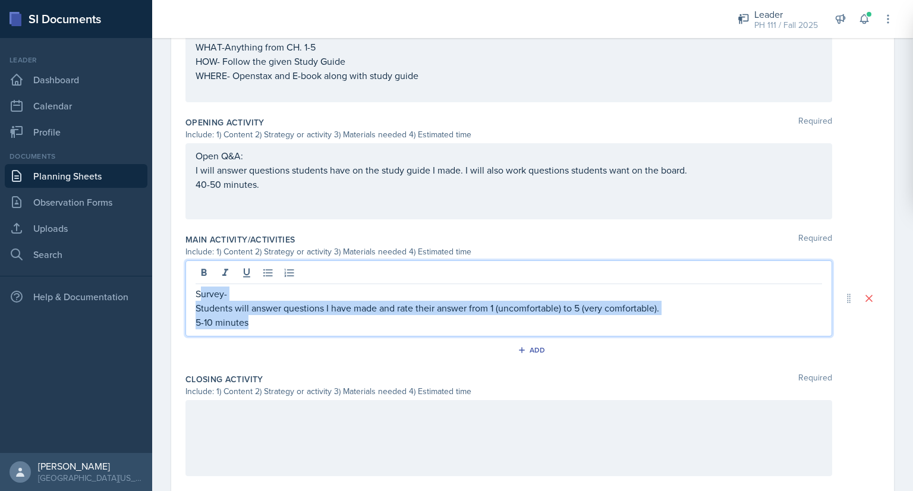
drag, startPoint x: 255, startPoint y: 324, endPoint x: 200, endPoint y: 291, distance: 64.6
click at [200, 291] on div "Survey- Students will answer questions I have made and rate their answer from 1…" at bounding box center [509, 308] width 627 height 43
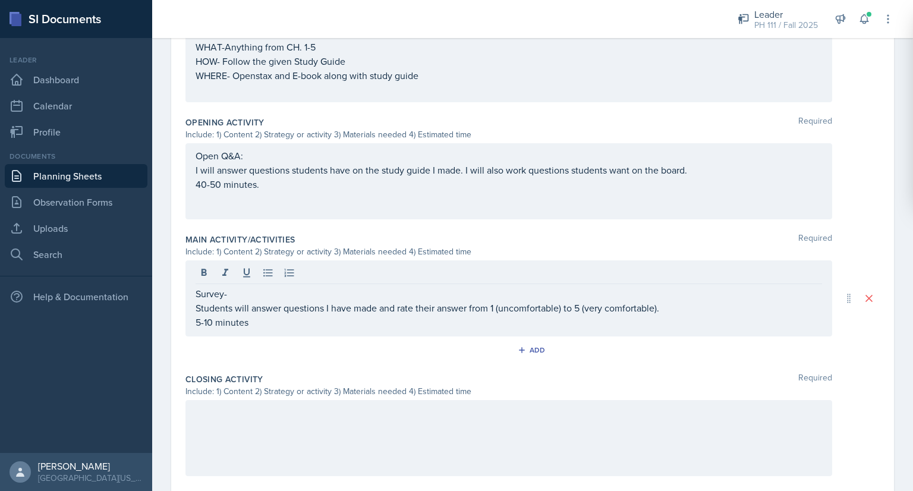
click at [194, 291] on div "Survey- Students will answer questions I have made and rate their answer from 1…" at bounding box center [509, 298] width 647 height 76
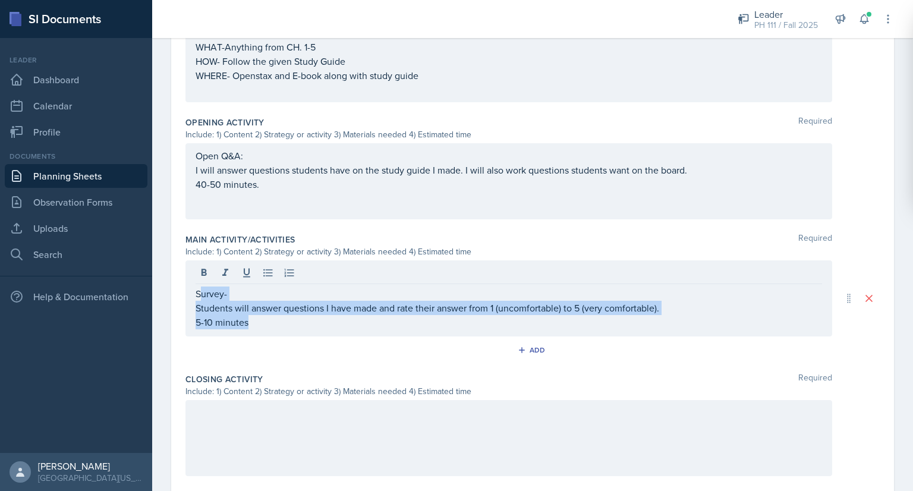
drag, startPoint x: 194, startPoint y: 291, endPoint x: 275, endPoint y: 322, distance: 86.4
click at [275, 322] on div "Survey- Students will answer questions I have made and rate their answer from 1…" at bounding box center [509, 298] width 647 height 76
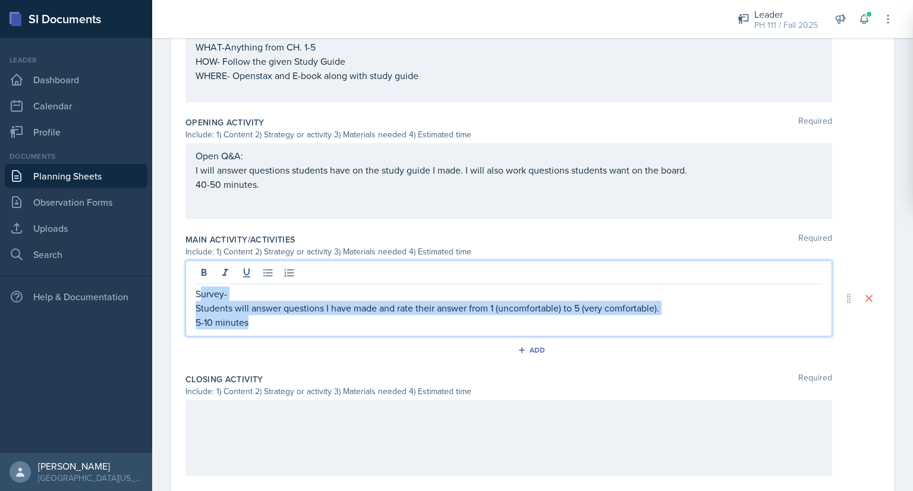
click at [266, 325] on p "5-10 minutes" at bounding box center [509, 322] width 627 height 14
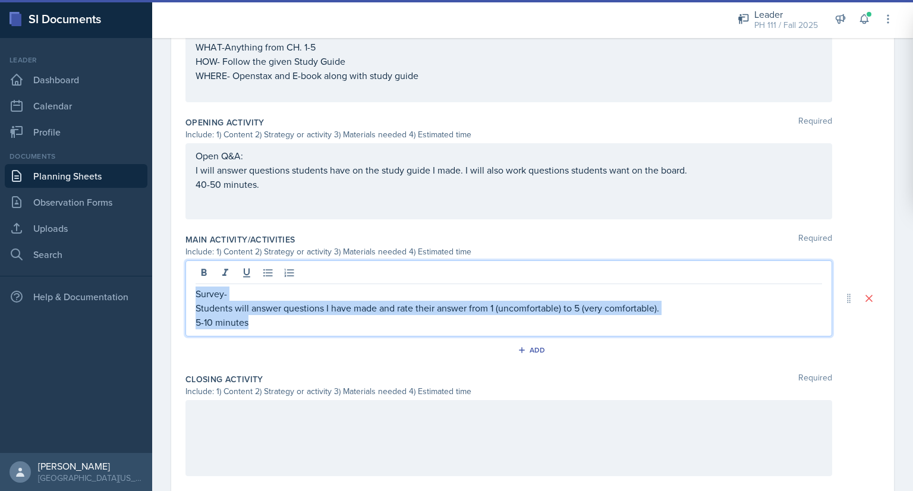
drag, startPoint x: 255, startPoint y: 326, endPoint x: 197, endPoint y: 291, distance: 66.7
click at [197, 291] on div "Survey- Students will answer questions I have made and rate their answer from 1…" at bounding box center [509, 308] width 627 height 43
copy div "Survey- Students will answer questions I have made and rate their answer from 1…"
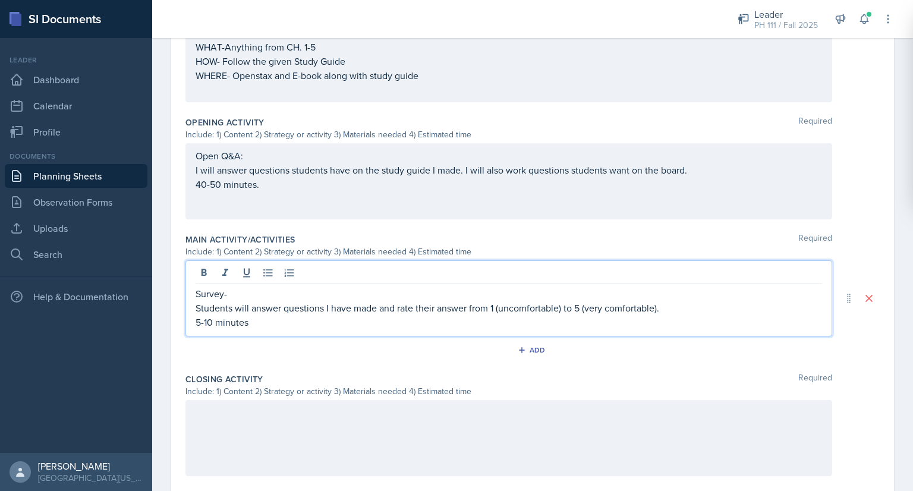
click at [223, 421] on div at bounding box center [509, 438] width 647 height 76
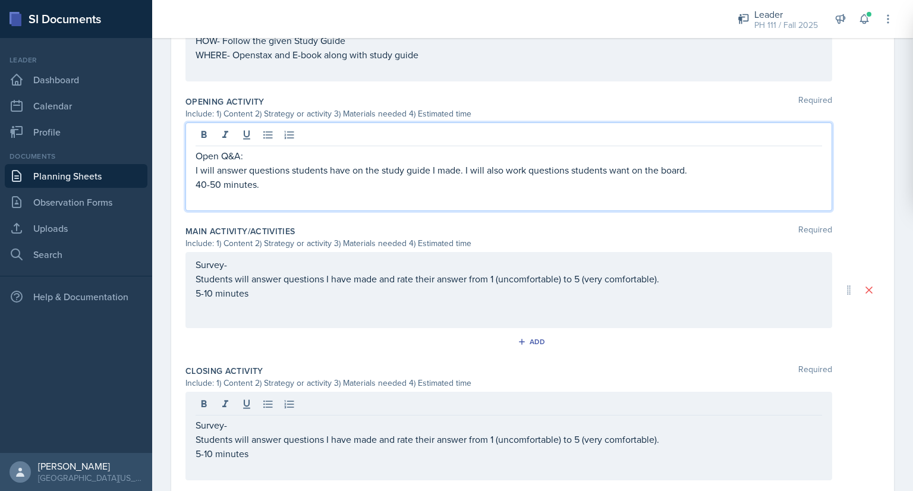
scroll to position [391, 0]
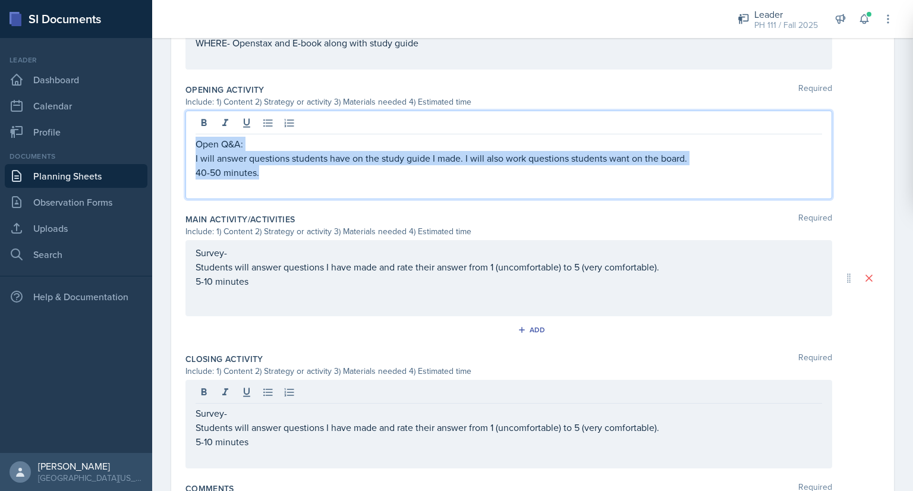
drag, startPoint x: 197, startPoint y: 134, endPoint x: 277, endPoint y: 174, distance: 89.9
click at [277, 174] on div "Open Q&A: I will answer questions students have on the study guide I made. I wi…" at bounding box center [509, 165] width 627 height 57
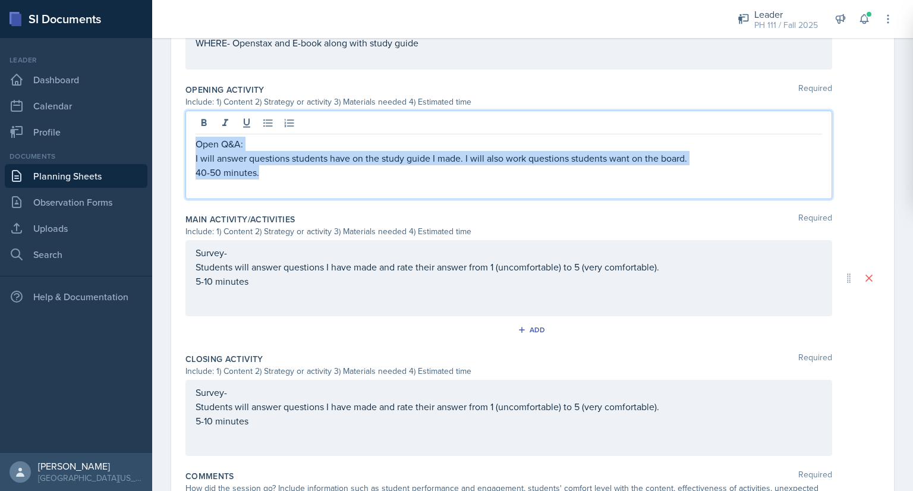
copy div "Open Q&A: I will answer questions students have on the study guide I made. I wi…"
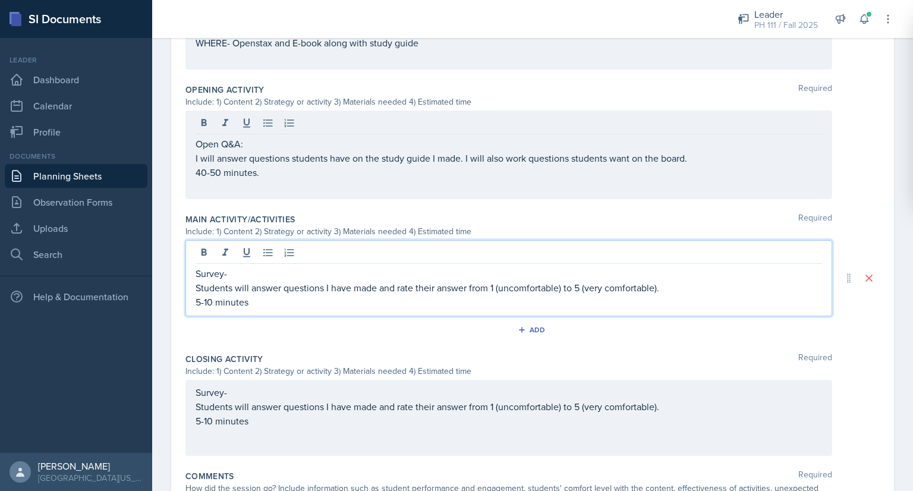
click at [260, 282] on div "Survey- Students will answer questions I have made and rate their answer from 1…" at bounding box center [509, 287] width 627 height 43
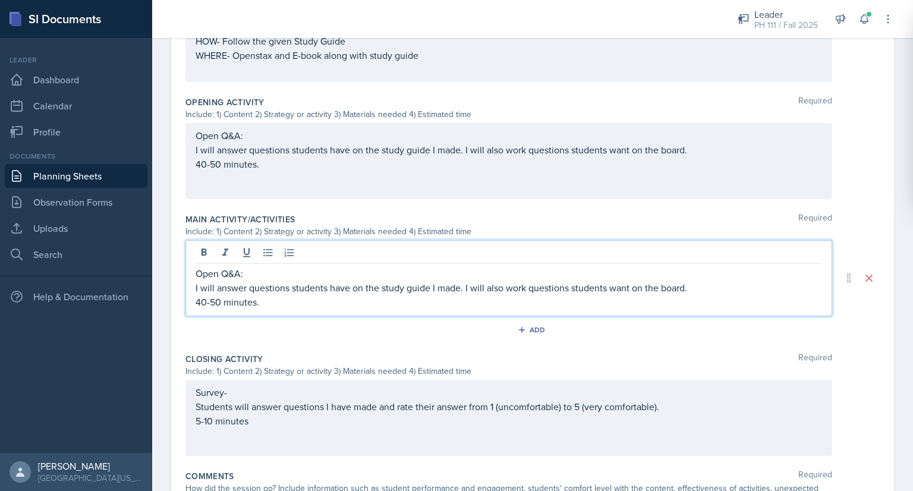
click at [275, 164] on p "40-50 minutes." at bounding box center [509, 164] width 627 height 14
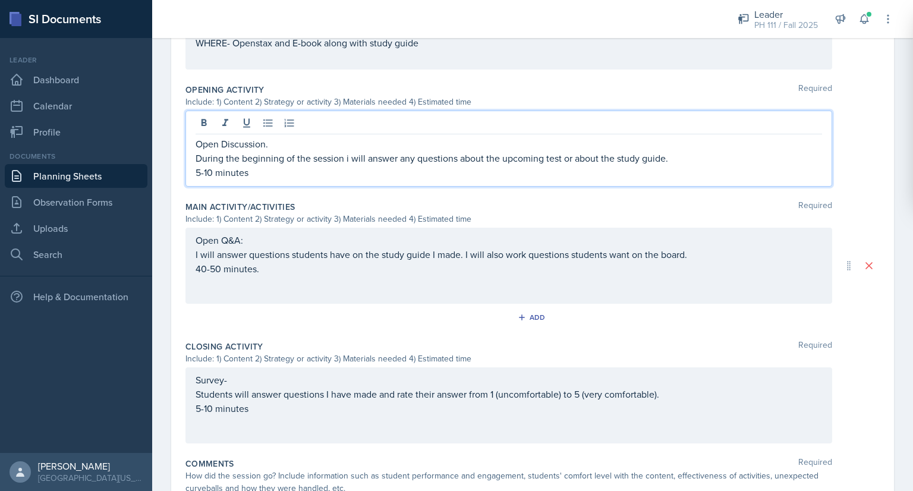
scroll to position [468, 0]
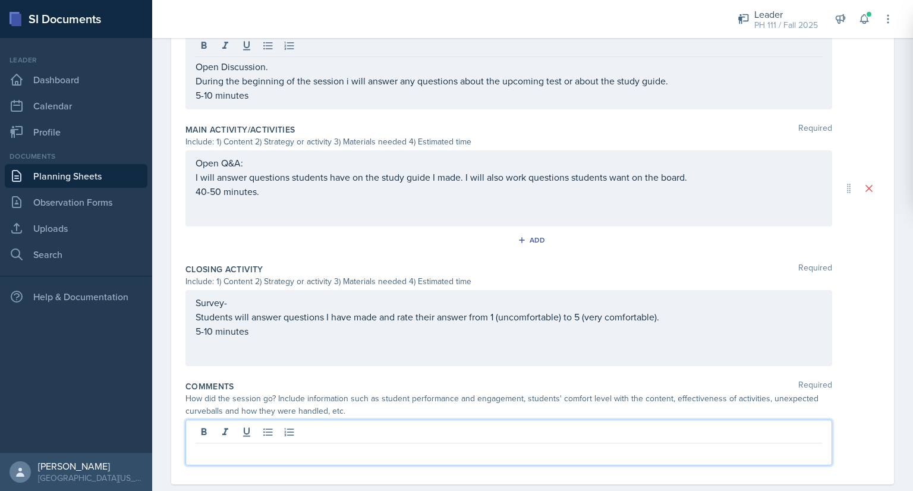
click at [233, 446] on p at bounding box center [509, 453] width 627 height 14
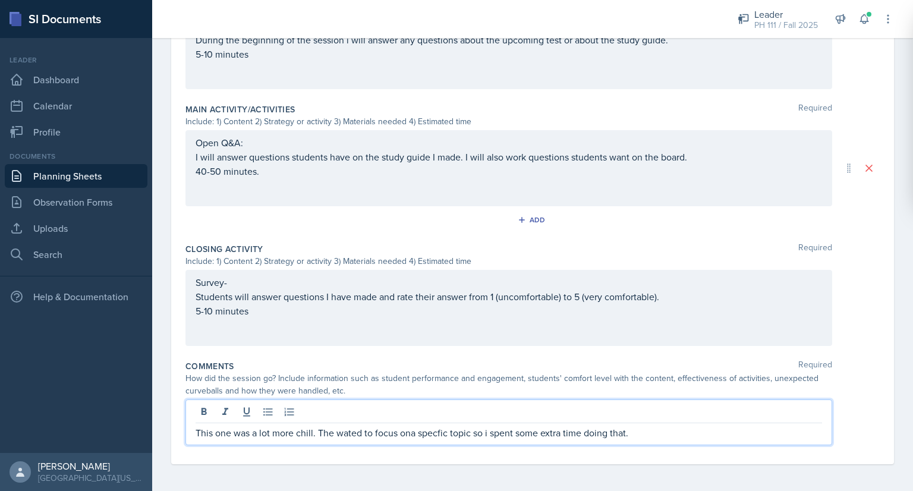
click at [411, 432] on p "This one was a lot more chill. The wated to focus ona specfic topic so i spent …" at bounding box center [509, 433] width 627 height 14
click at [354, 431] on p "This one was a lot more chill. The wated to focus ona specfic topic so i spent …" at bounding box center [509, 433] width 627 height 14
click at [415, 432] on p "This one was a lot more chill. The wanted to focus ona specfic topic so i spent…" at bounding box center [509, 433] width 627 height 14
click at [438, 435] on p "This one was a lot more chill. The wanted to focus on a specfic topic so i spen…" at bounding box center [509, 433] width 627 height 14
click at [438, 429] on p "This one was a lot more chill. The wanted to focus on a specfic topic so i spen…" at bounding box center [509, 433] width 627 height 14
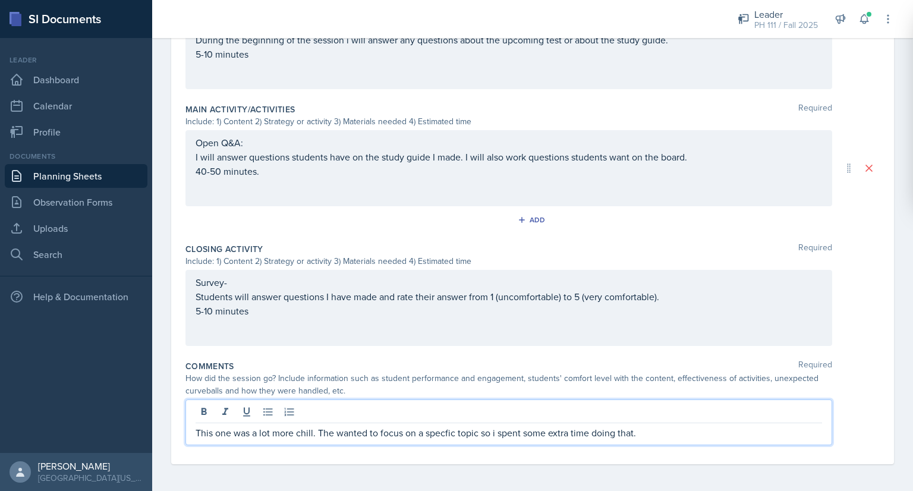
click at [435, 429] on p "This one was a lot more chill. The wanted to focus on a specfic topic so i spen…" at bounding box center [509, 433] width 627 height 14
click at [438, 436] on p "This one was a lot more chill. The wanted to focus on a specfic topic so i spen…" at bounding box center [509, 433] width 627 height 14
click at [447, 431] on p "This one was a lot more chill. The wanted to focus on a specfic topic so i spen…" at bounding box center [509, 433] width 627 height 14
click at [444, 431] on p "This one was a lot more chill. The wanted to focus on a specfic topic so i spen…" at bounding box center [509, 433] width 627 height 14
click at [640, 435] on p "This one was a lot more chill. The wanted to focus on a specific topic so i spe…" at bounding box center [509, 433] width 627 height 14
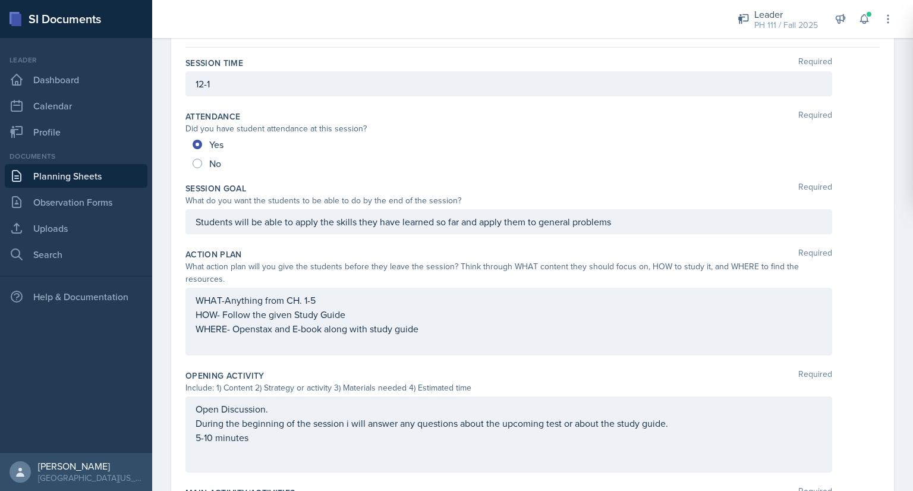
scroll to position [0, 0]
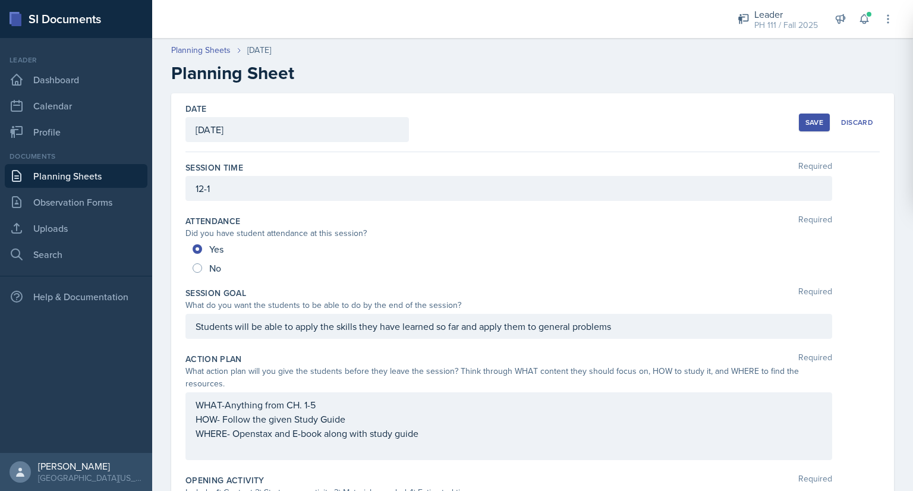
click at [806, 122] on div "Save" at bounding box center [815, 123] width 18 height 10
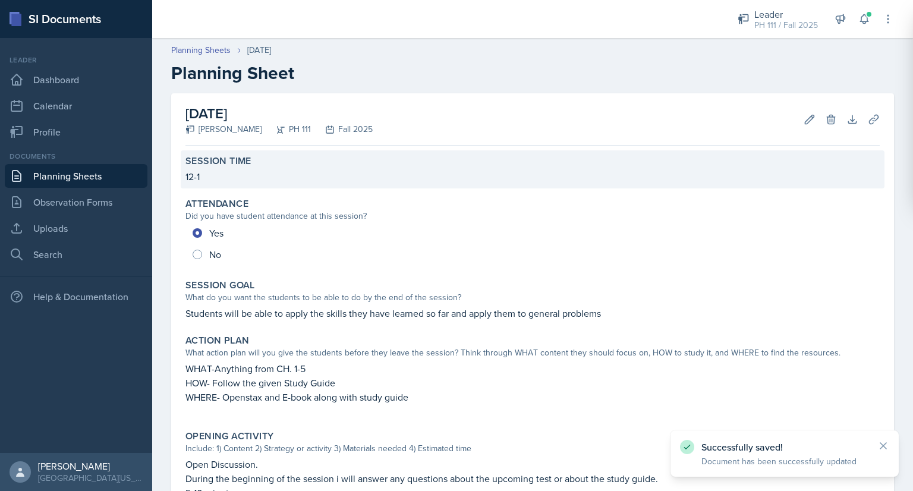
scroll to position [338, 0]
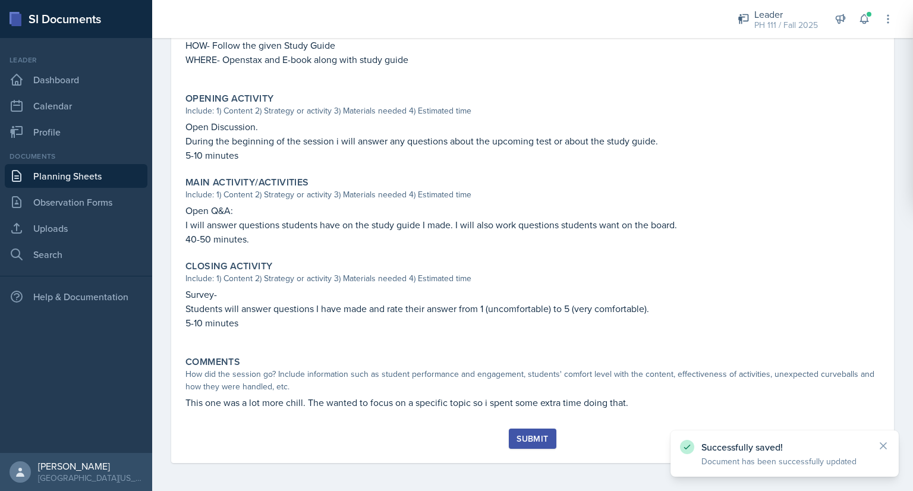
click at [529, 438] on div "Submit" at bounding box center [533, 439] width 32 height 10
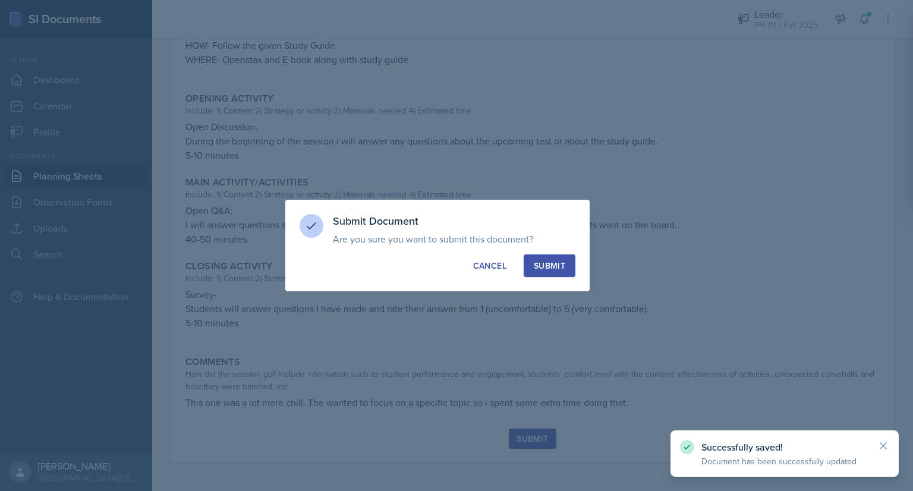
click at [564, 272] on button "Submit" at bounding box center [550, 266] width 52 height 23
radio input "true"
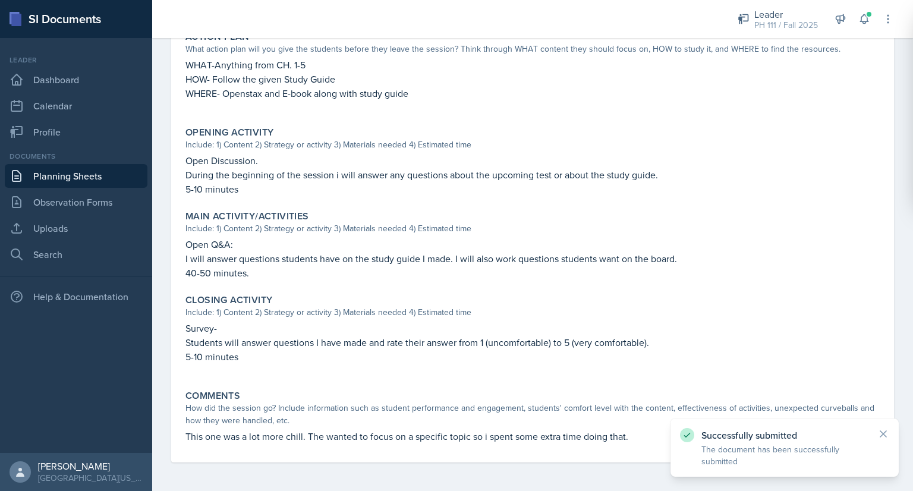
scroll to position [0, 0]
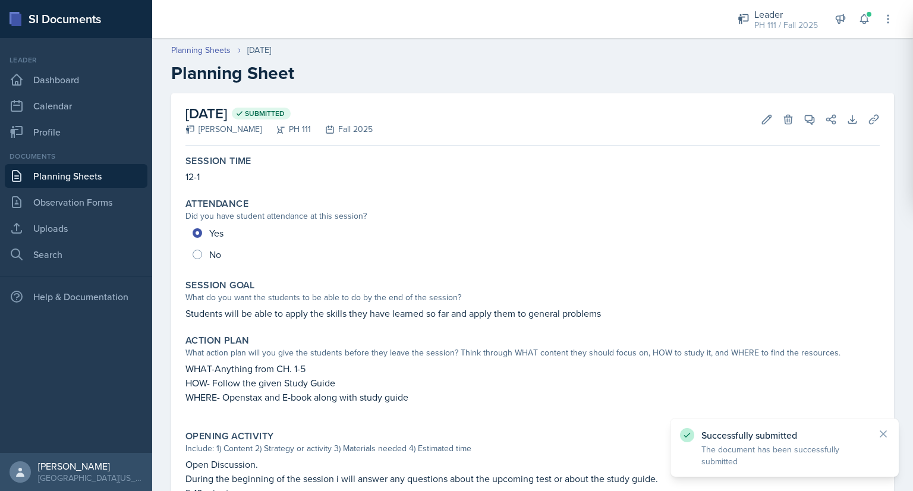
click at [190, 62] on h2 "Planning Sheet" at bounding box center [532, 72] width 723 height 21
click at [188, 55] on link "Planning Sheets" at bounding box center [200, 50] width 59 height 12
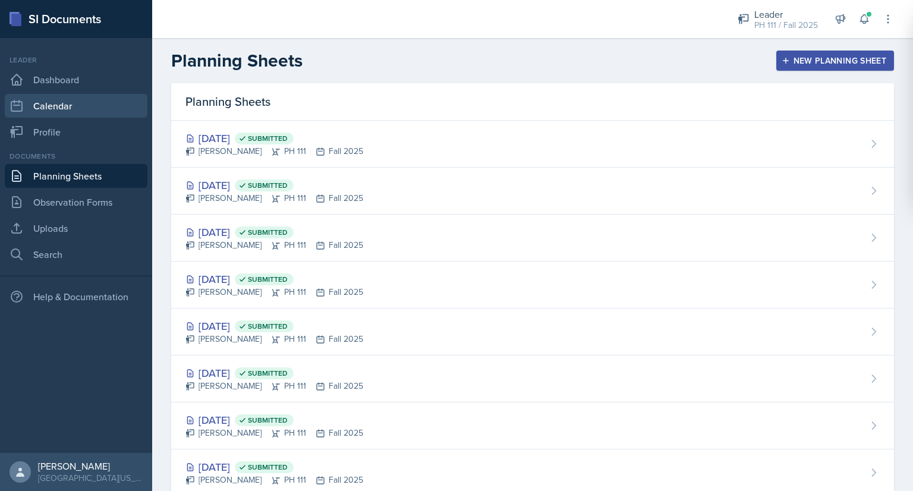
click at [77, 98] on link "Calendar" at bounding box center [76, 106] width 143 height 24
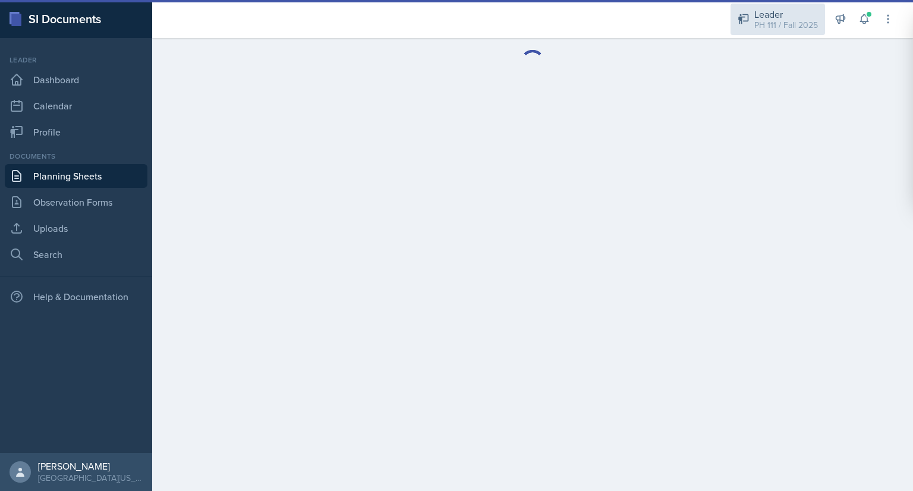
click at [802, 21] on div "PH 111 / Fall 2025" at bounding box center [787, 25] width 64 height 12
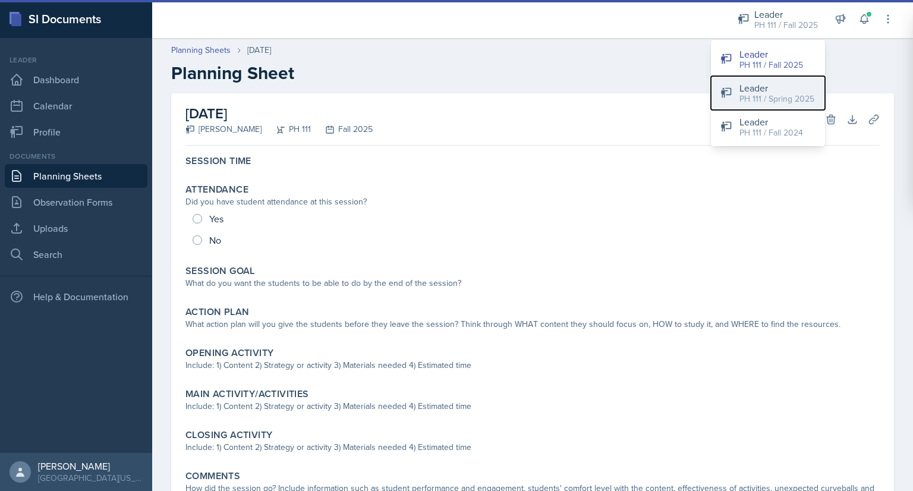
click at [756, 98] on div "PH 111 / Spring 2025" at bounding box center [777, 99] width 75 height 12
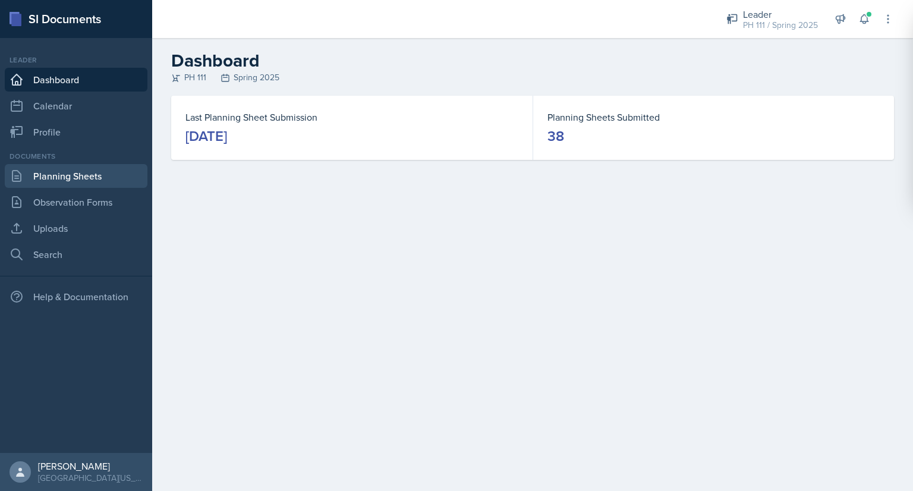
click at [55, 178] on link "Planning Sheets" at bounding box center [76, 176] width 143 height 24
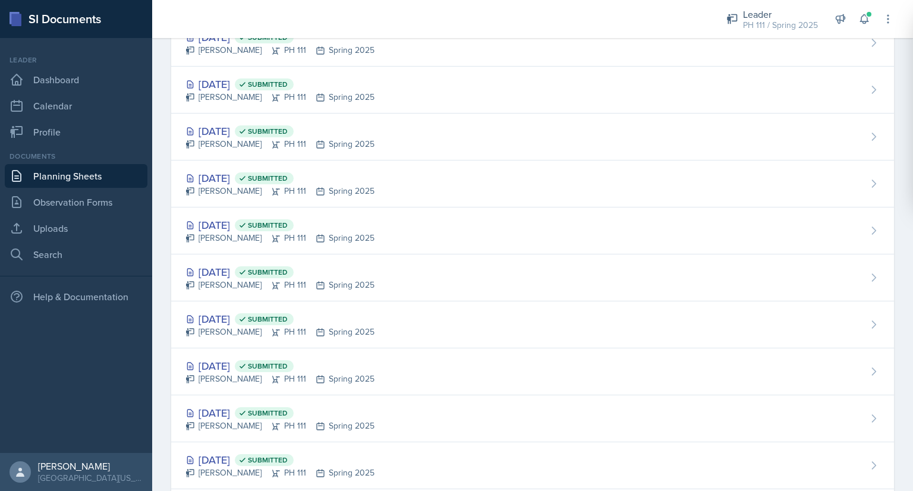
scroll to position [1438, 0]
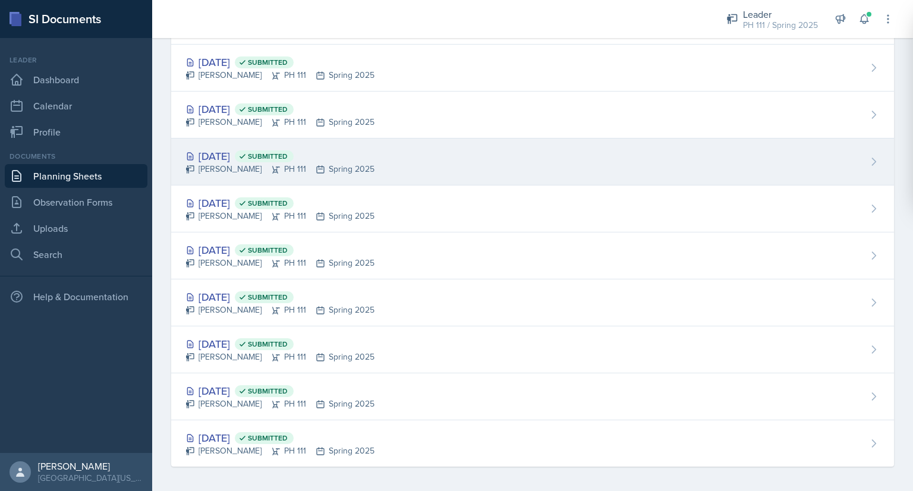
click at [245, 148] on div "[DATE] Submitted" at bounding box center [280, 156] width 189 height 16
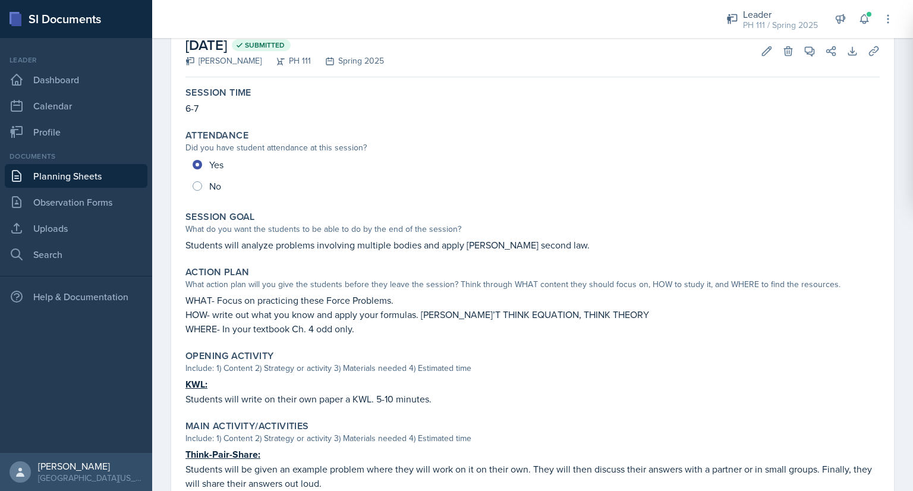
scroll to position [69, 0]
drag, startPoint x: 348, startPoint y: 282, endPoint x: 293, endPoint y: 270, distance: 57.1
click at [293, 270] on div "Action Plan What action plan will you give the students before they leave the s…" at bounding box center [533, 300] width 704 height 79
click at [233, 253] on div "Session Goal What do you want the students to be able to do by the end of the s…" at bounding box center [533, 231] width 704 height 51
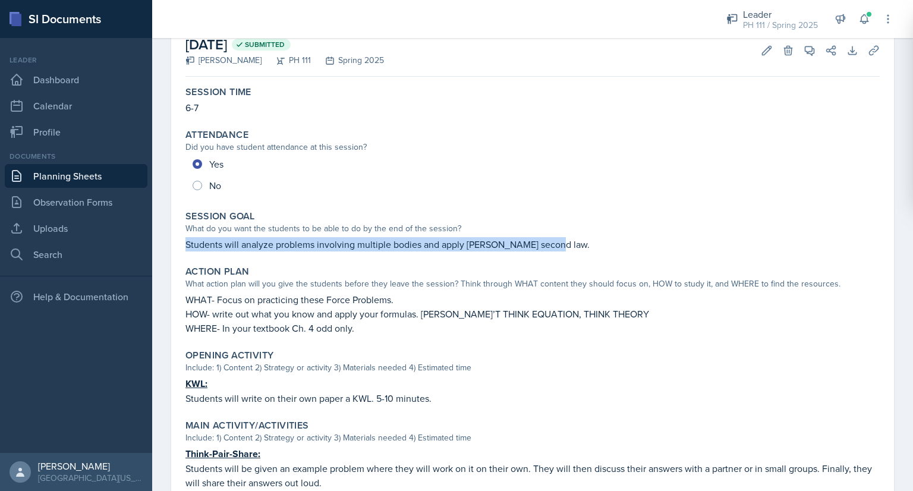
drag, startPoint x: 187, startPoint y: 243, endPoint x: 551, endPoint y: 250, distance: 364.0
click at [551, 250] on p "Students will analyze problems involving multiple bodies and apply [PERSON_NAME…" at bounding box center [533, 244] width 695 height 14
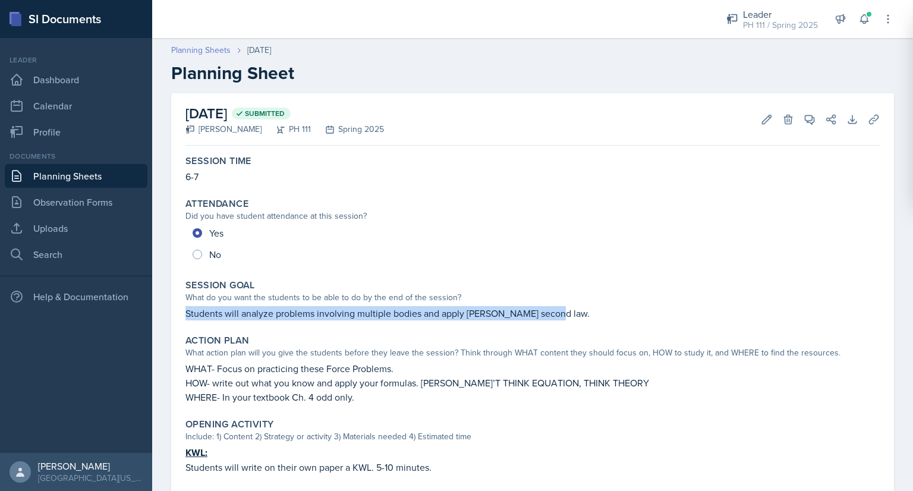
click at [224, 46] on link "Planning Sheets" at bounding box center [200, 50] width 59 height 12
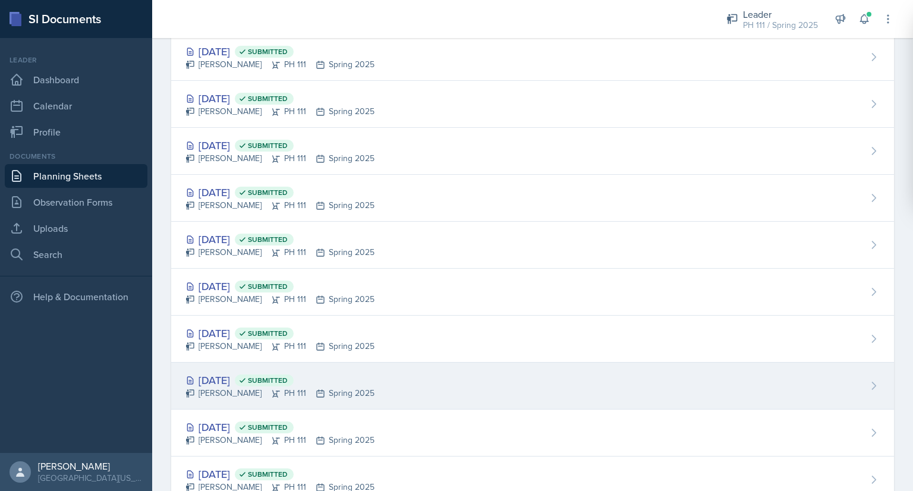
scroll to position [1438, 0]
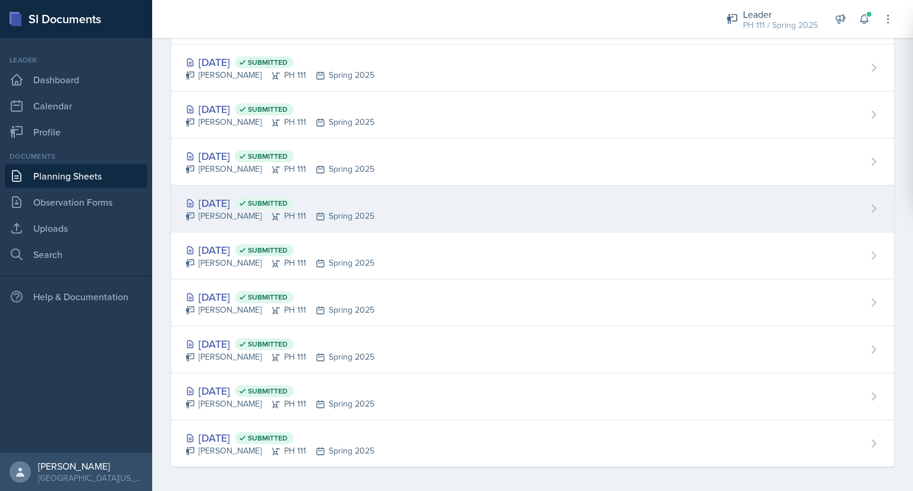
click at [251, 196] on div "[DATE] Submitted" at bounding box center [280, 203] width 189 height 16
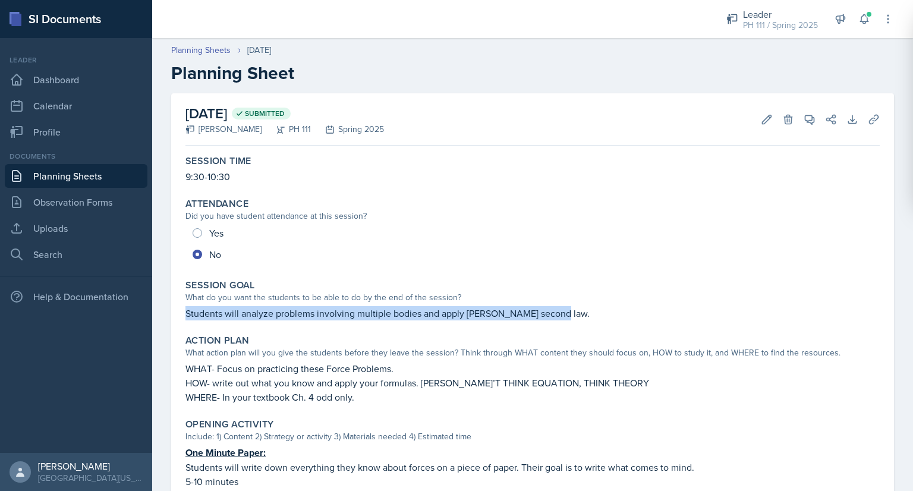
drag, startPoint x: 186, startPoint y: 313, endPoint x: 582, endPoint y: 315, distance: 396.6
click at [582, 315] on p "Students will analyze problems involving multiple bodies and apply [PERSON_NAME…" at bounding box center [533, 313] width 695 height 14
copy p "Students will analyze problems involving multiple bodies and apply [PERSON_NAME…"
click at [582, 315] on p "Students will analyze problems involving multiple bodies and apply [PERSON_NAME…" at bounding box center [533, 313] width 695 height 14
drag, startPoint x: 186, startPoint y: 314, endPoint x: 582, endPoint y: 320, distance: 396.1
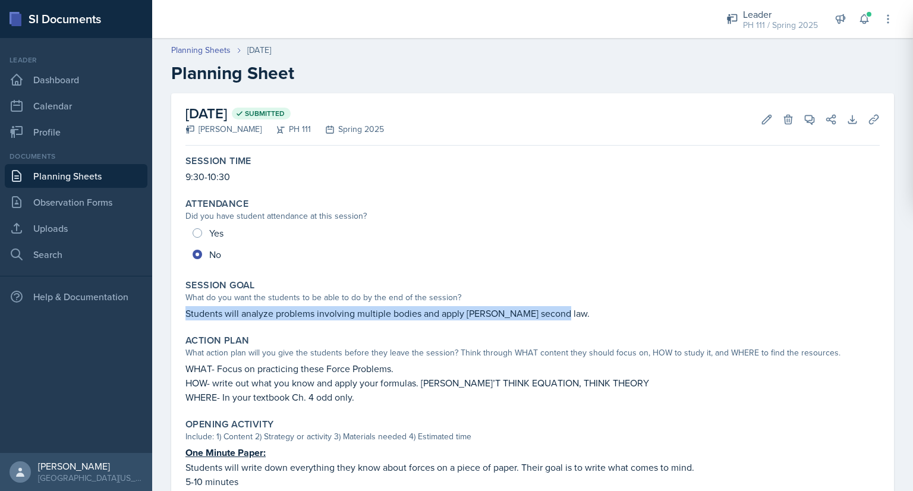
click at [582, 320] on p "Students will analyze problems involving multiple bodies and apply [PERSON_NAME…" at bounding box center [533, 313] width 695 height 14
copy p "Students will analyze problems involving multiple bodies and apply [PERSON_NAME…"
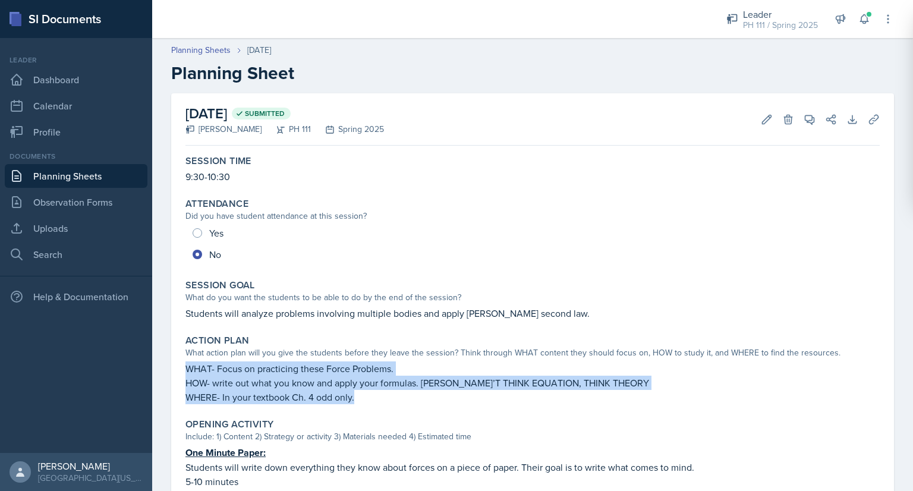
drag, startPoint x: 189, startPoint y: 369, endPoint x: 357, endPoint y: 401, distance: 170.7
click at [357, 401] on div "WHAT- Focus on practicing these Force Problems. HOW- write out what you know an…" at bounding box center [533, 383] width 695 height 43
copy div "WHAT- Focus on practicing these Force Problems. HOW- write out what you know an…"
click at [357, 401] on p "WHERE- In your textbook Ch. 4 odd only." at bounding box center [533, 397] width 695 height 14
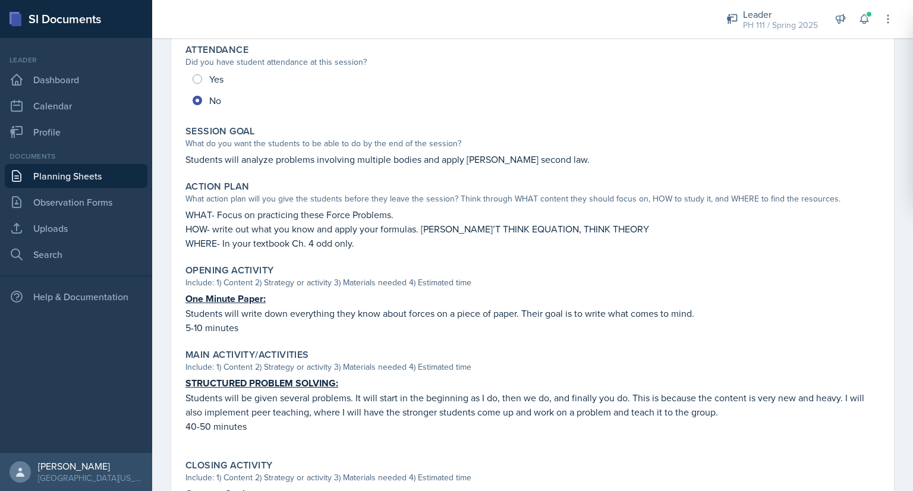
scroll to position [155, 0]
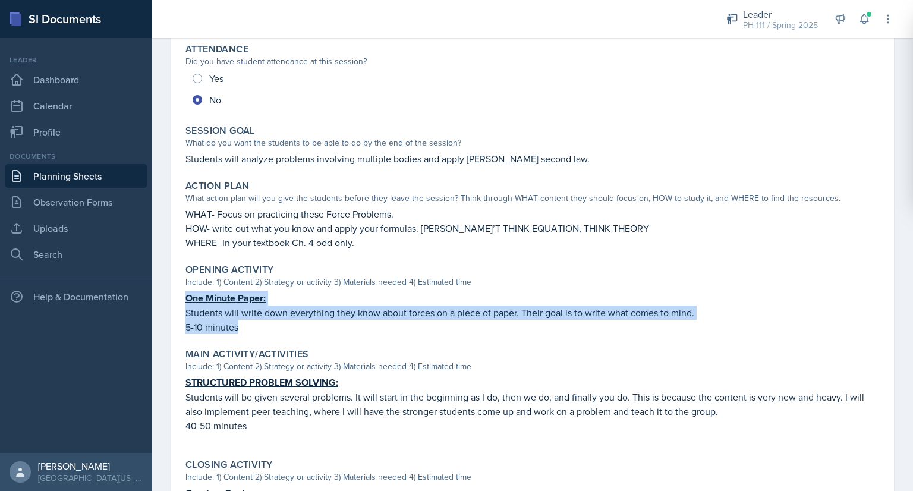
drag, startPoint x: 186, startPoint y: 298, endPoint x: 247, endPoint y: 331, distance: 69.7
click at [247, 331] on div "One Minute Paper: Students will write down everything they know about forces on…" at bounding box center [533, 312] width 695 height 43
copy div "One Minute Paper: Students will write down everything they know about forces on…"
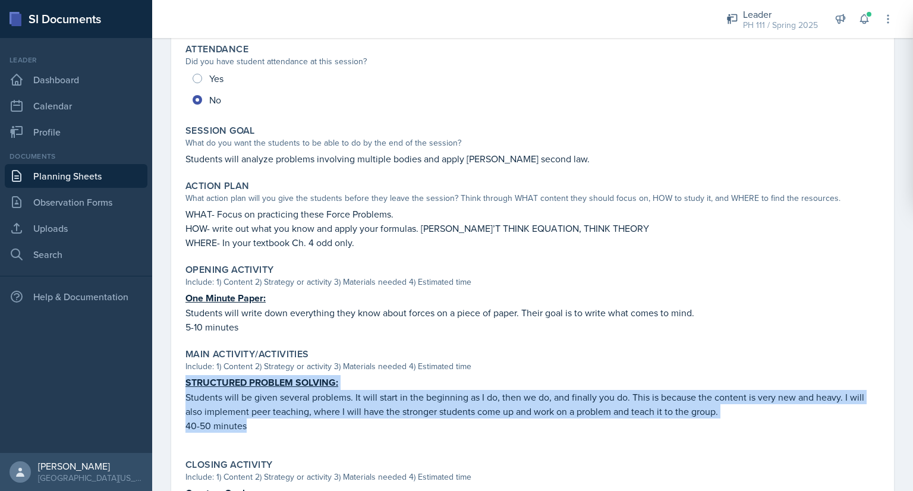
drag, startPoint x: 186, startPoint y: 381, endPoint x: 290, endPoint y: 425, distance: 113.5
click at [290, 425] on div "STRUCTURED PROBLEM SOLVING: Students will be given several problems. It will st…" at bounding box center [533, 410] width 695 height 70
copy div "STRUCTURED PROBLEM SOLVING: Students will be given several problems. It will st…"
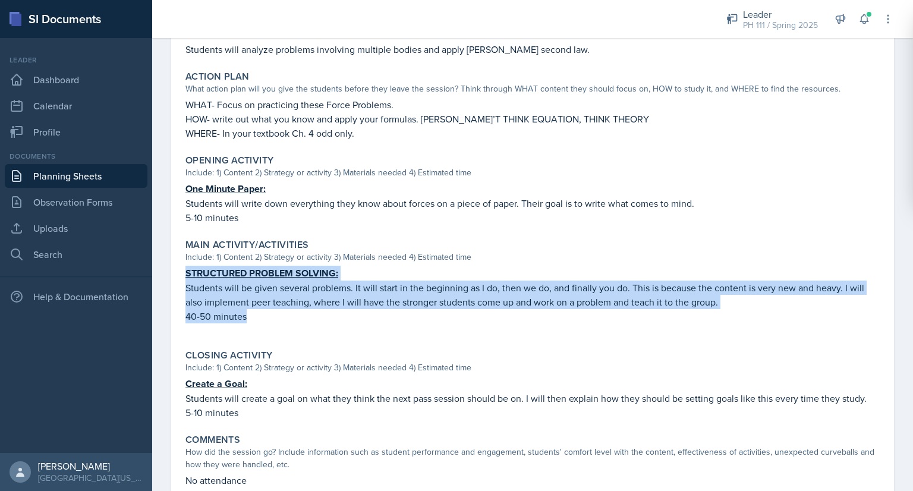
scroll to position [306, 0]
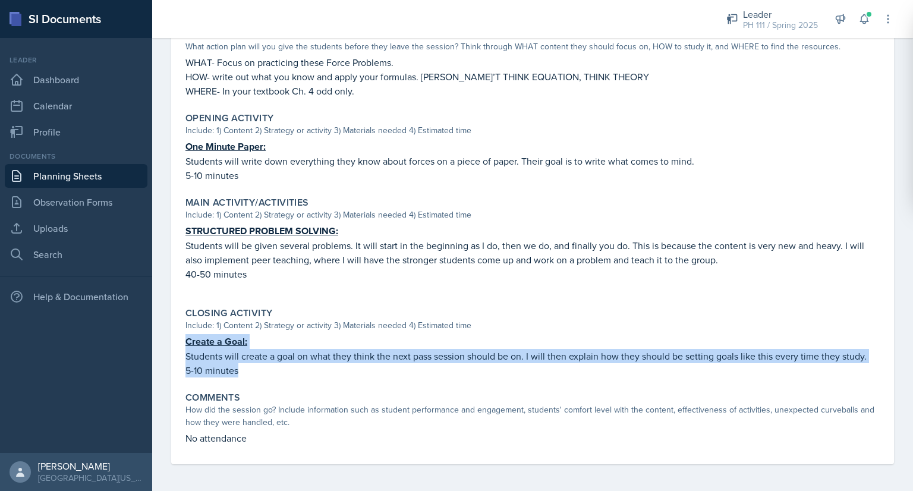
drag, startPoint x: 186, startPoint y: 340, endPoint x: 238, endPoint y: 368, distance: 59.3
click at [238, 368] on div "Create a Goal: Students will create a goal on what they think the next pass ses…" at bounding box center [533, 355] width 695 height 43
copy div "Create a Goal: Students will create a goal on what they think the next pass ses…"
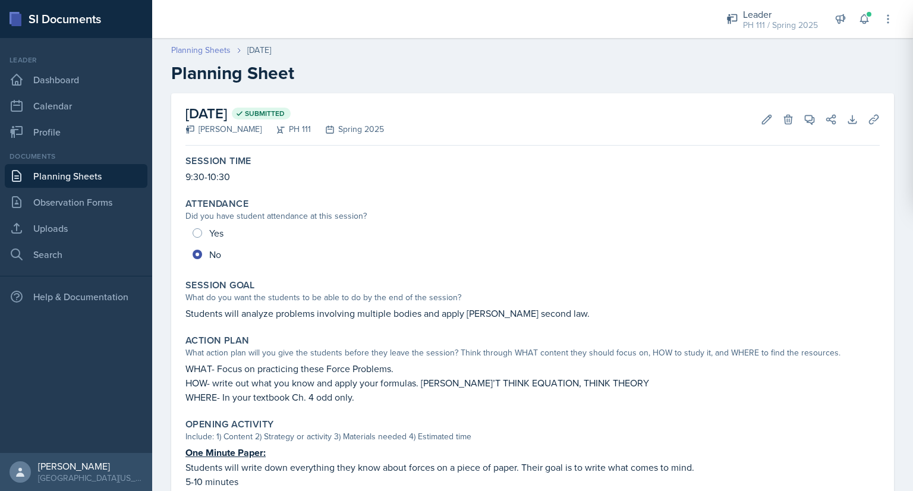
click at [193, 53] on link "Planning Sheets" at bounding box center [200, 50] width 59 height 12
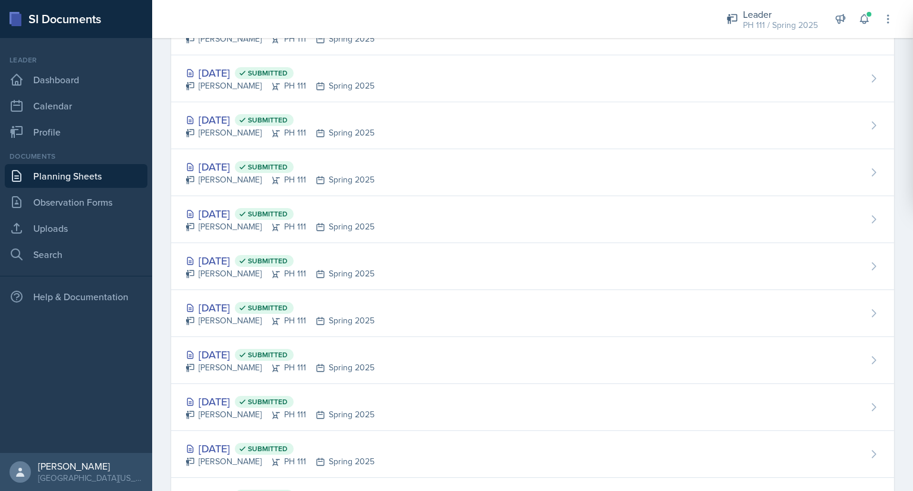
scroll to position [1438, 0]
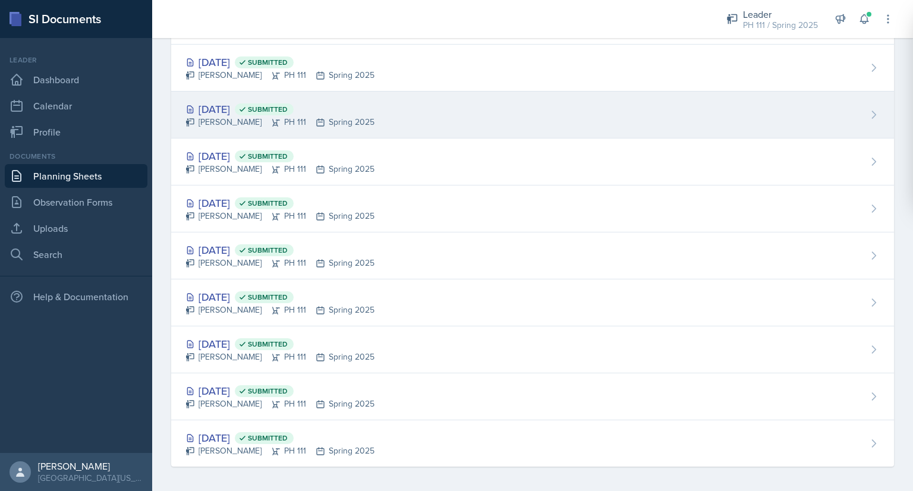
click at [249, 110] on div "[DATE] Submitted" at bounding box center [280, 109] width 189 height 16
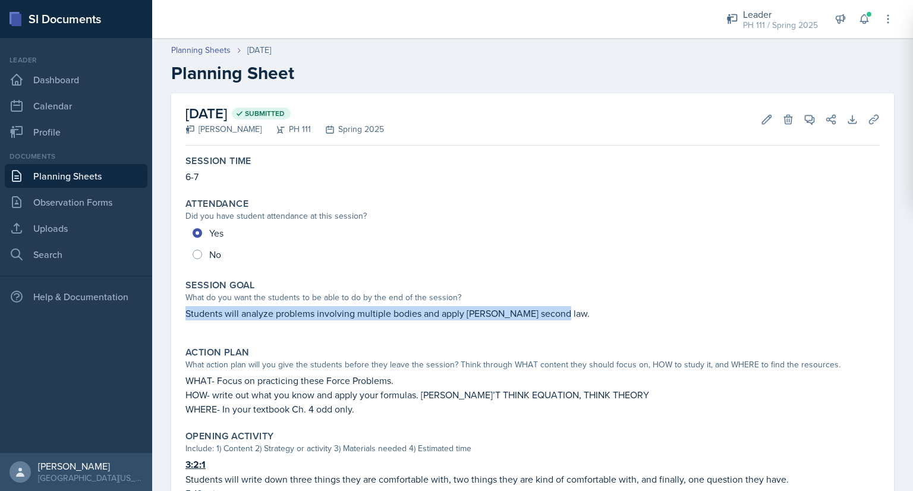
drag, startPoint x: 186, startPoint y: 314, endPoint x: 560, endPoint y: 317, distance: 374.0
click at [560, 317] on p "Students will analyze problems involving multiple bodies and apply [PERSON_NAME…" at bounding box center [533, 313] width 695 height 14
copy p "Students will analyze problems involving multiple bodies and apply [PERSON_NAME…"
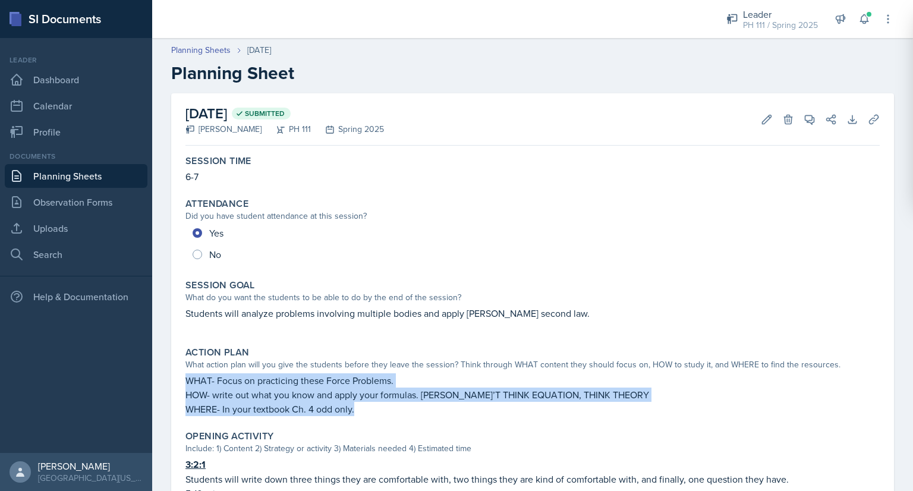
drag, startPoint x: 187, startPoint y: 381, endPoint x: 366, endPoint y: 412, distance: 181.1
click at [366, 412] on div "WHAT- Focus on practicing these Force Problems. HOW- write out what you know an…" at bounding box center [533, 394] width 695 height 43
copy div "WHAT- Focus on practicing these Force Problems. HOW- write out what you know an…"
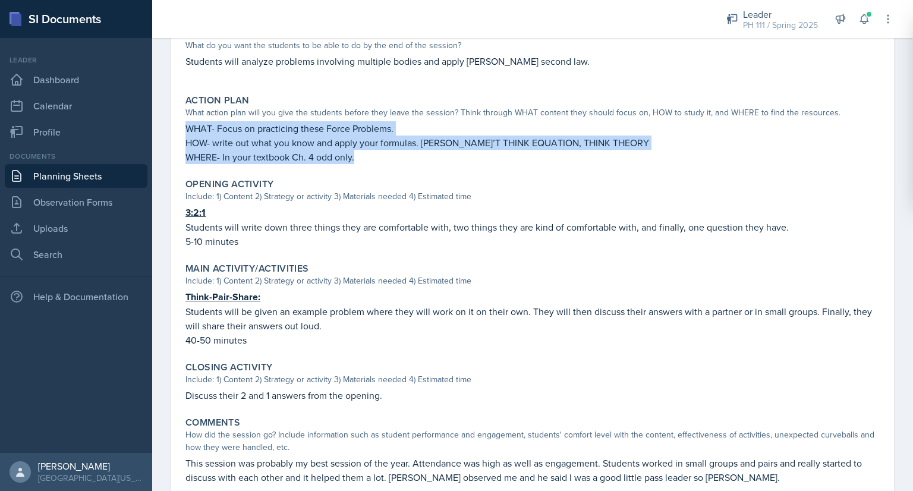
scroll to position [252, 0]
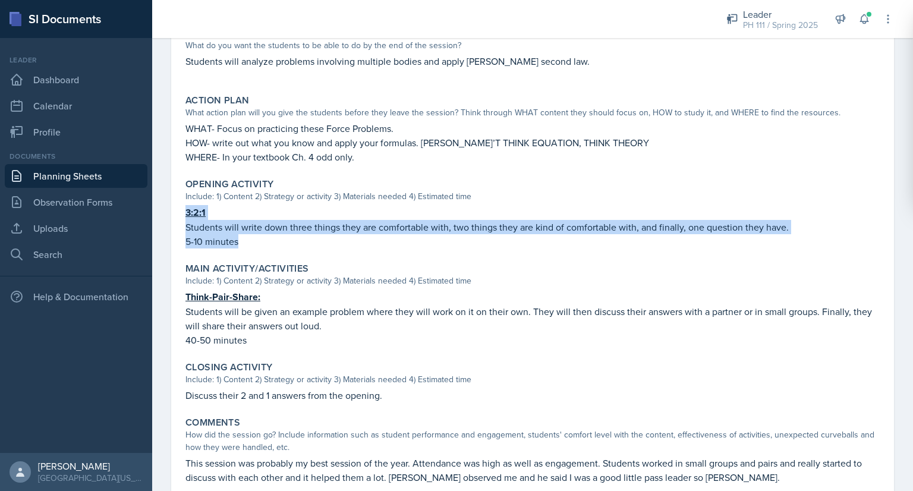
drag, startPoint x: 184, startPoint y: 211, endPoint x: 249, endPoint y: 243, distance: 72.1
click at [249, 243] on div "Opening Activity Include: 1) Content 2) Strategy or activity 3) Materials neede…" at bounding box center [533, 214] width 704 height 80
copy div "3:2:1 Students will write down three things they are comfortable with, two thin…"
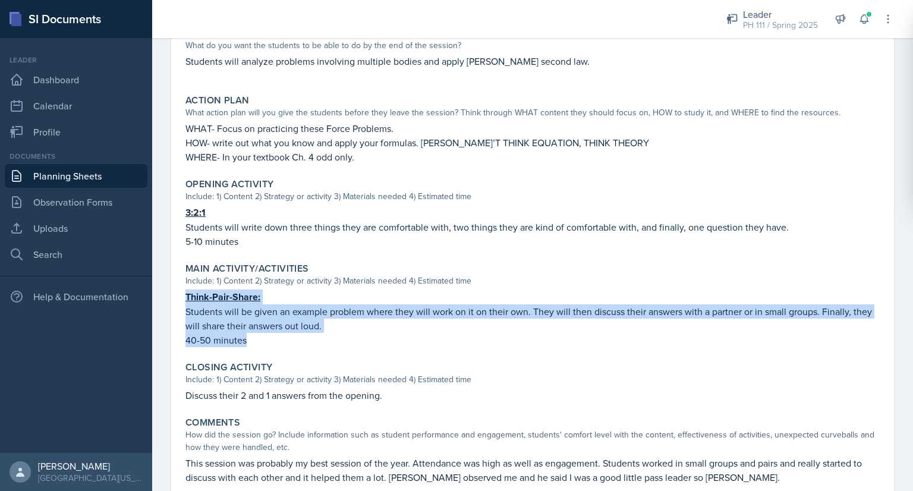
drag, startPoint x: 184, startPoint y: 295, endPoint x: 262, endPoint y: 339, distance: 89.0
click at [262, 339] on div "Main Activity/Activities Include: 1) Content 2) Strategy or activity 3) Materia…" at bounding box center [533, 305] width 704 height 94
copy div "Think-Pair-Share: Students will be given an example problem where they will wor…"
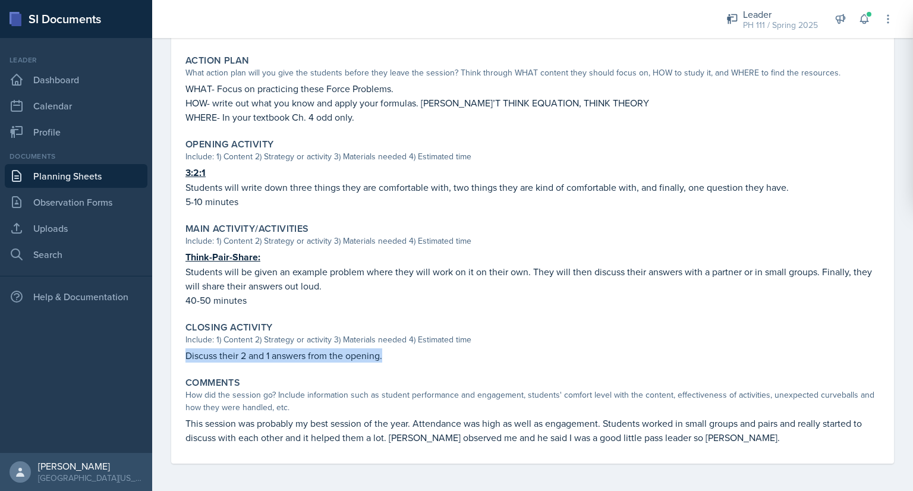
drag, startPoint x: 186, startPoint y: 355, endPoint x: 404, endPoint y: 353, distance: 218.8
click at [404, 353] on p "Discuss their 2 and 1 answers from the opening." at bounding box center [533, 355] width 695 height 14
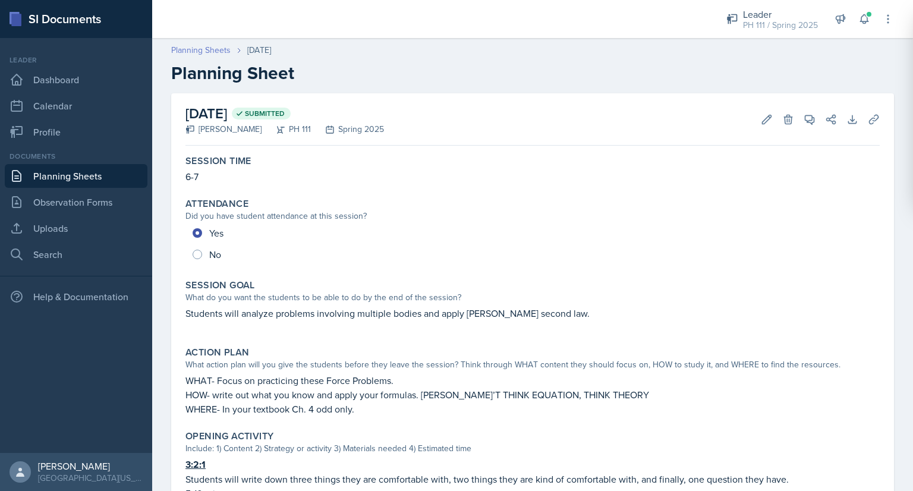
click at [217, 51] on link "Planning Sheets" at bounding box center [200, 50] width 59 height 12
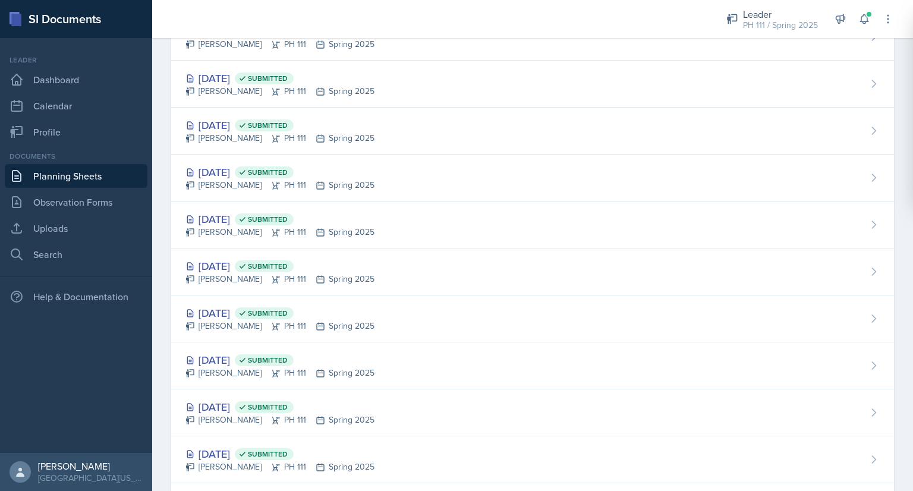
scroll to position [1438, 0]
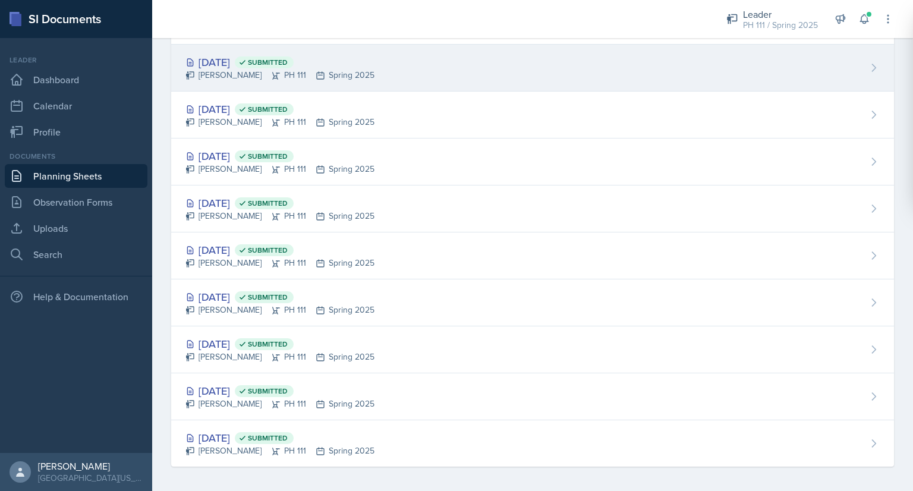
click at [238, 59] on div "[DATE] Submitted" at bounding box center [280, 62] width 189 height 16
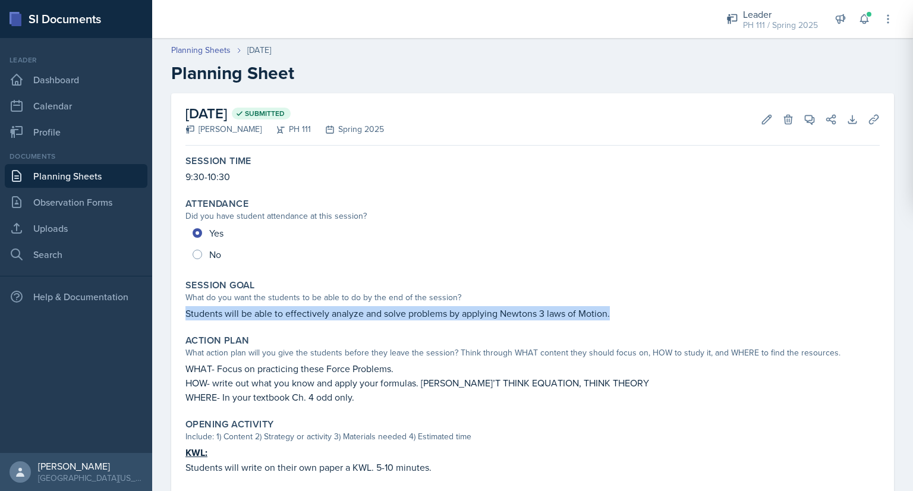
drag, startPoint x: 186, startPoint y: 312, endPoint x: 615, endPoint y: 308, distance: 429.9
click at [615, 308] on p "Students will be able to effectively analyze and solve problems by applying New…" at bounding box center [533, 313] width 695 height 14
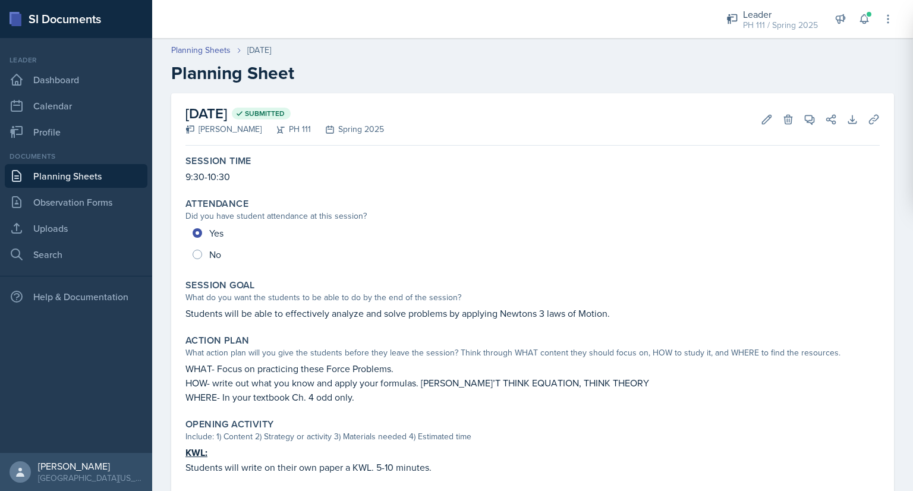
click at [615, 308] on p "Students will be able to effectively analyze and solve problems by applying New…" at bounding box center [533, 313] width 695 height 14
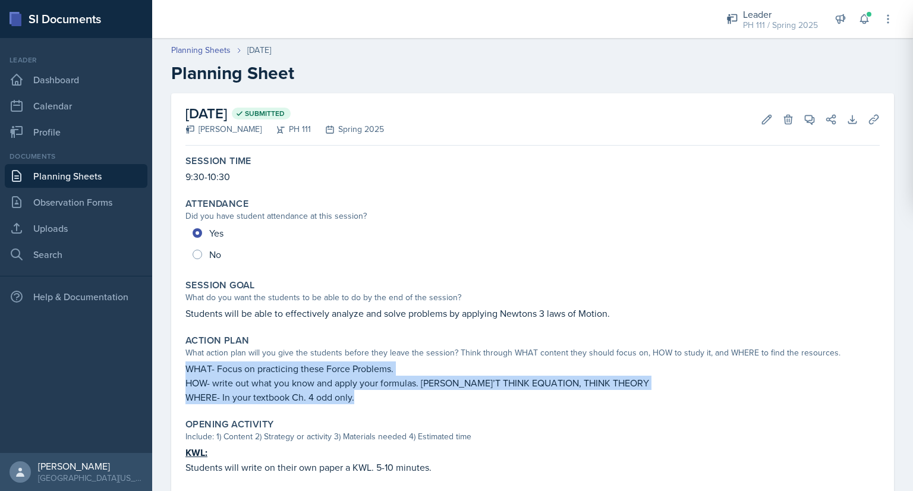
drag, startPoint x: 187, startPoint y: 368, endPoint x: 384, endPoint y: 404, distance: 200.0
click at [384, 404] on div "WHAT- Focus on practicing these Force Problems. HOW- write out what you know an…" at bounding box center [533, 383] width 695 height 43
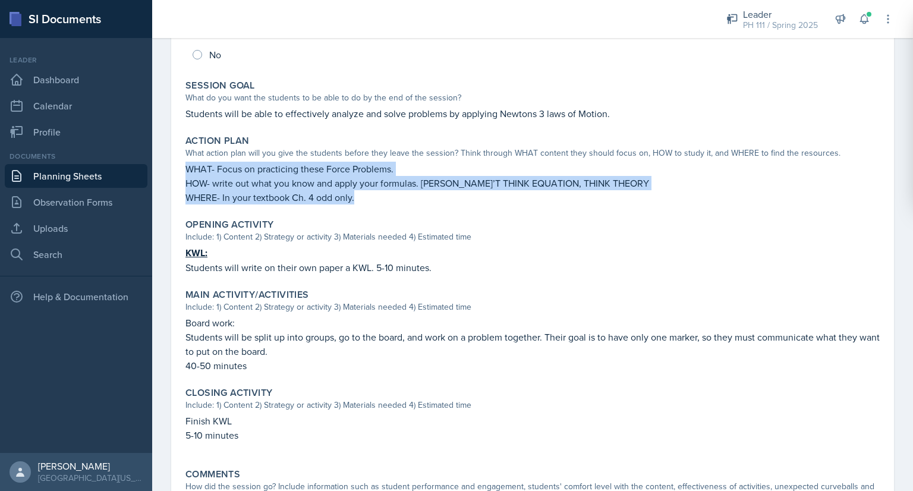
scroll to position [201, 0]
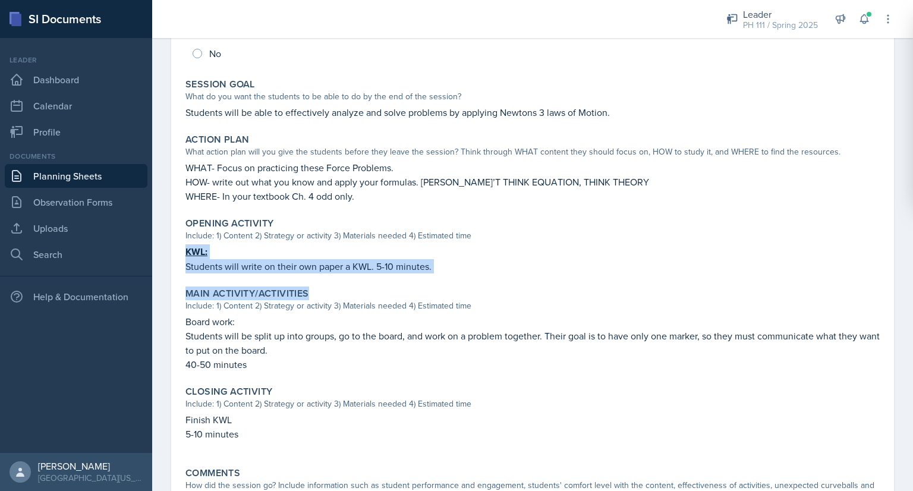
drag, startPoint x: 187, startPoint y: 249, endPoint x: 452, endPoint y: 279, distance: 266.3
click at [452, 279] on div "Session Time 9:30-10:30 Attendance Did you have student attendance at this sess…" at bounding box center [533, 251] width 695 height 605
click at [431, 263] on p "Students will write on their own paper a KWL. 5-10 minutes." at bounding box center [533, 266] width 695 height 14
drag, startPoint x: 431, startPoint y: 266, endPoint x: 188, endPoint y: 249, distance: 243.3
click at [188, 249] on div "KWL: Students will write on their own paper a KWL. 5-10 minutes." at bounding box center [533, 258] width 695 height 29
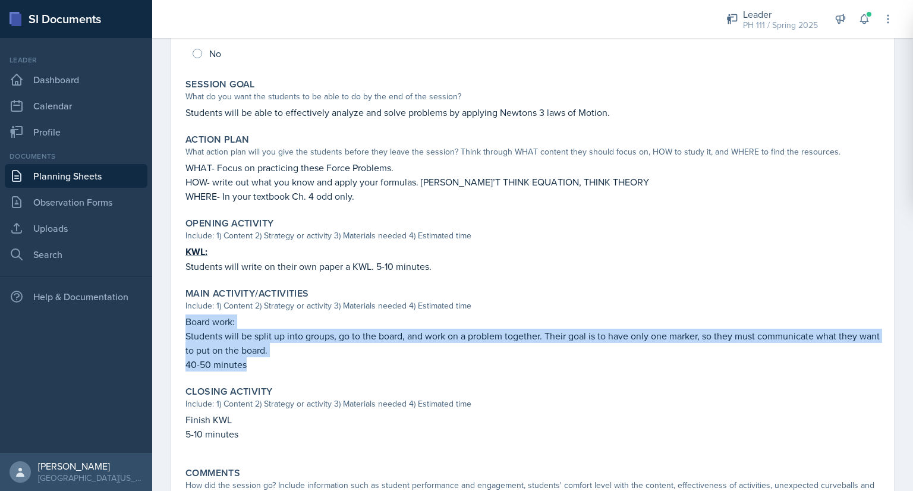
drag, startPoint x: 186, startPoint y: 322, endPoint x: 259, endPoint y: 369, distance: 87.4
click at [259, 369] on div "Board work: Students will be split up into groups, go to the board, and work on…" at bounding box center [533, 343] width 695 height 57
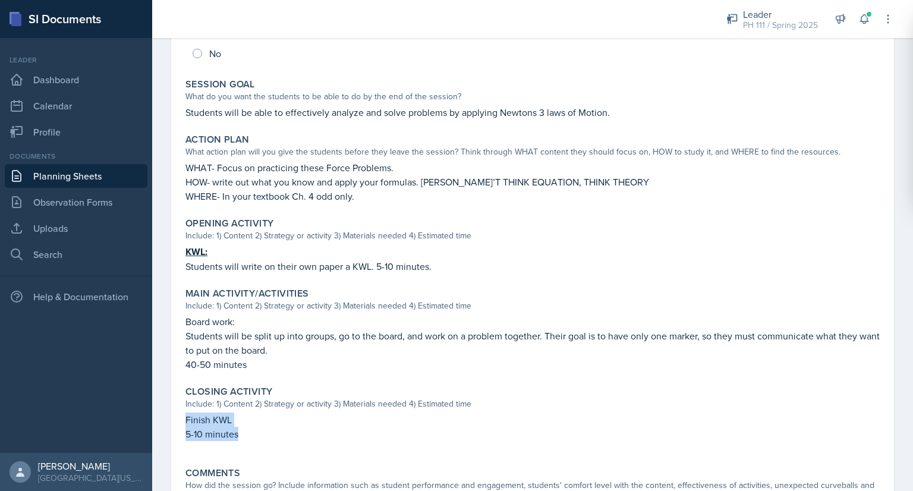
drag, startPoint x: 186, startPoint y: 416, endPoint x: 243, endPoint y: 435, distance: 60.2
click at [243, 435] on div "Finish KWL 5-10 minutes" at bounding box center [533, 433] width 695 height 40
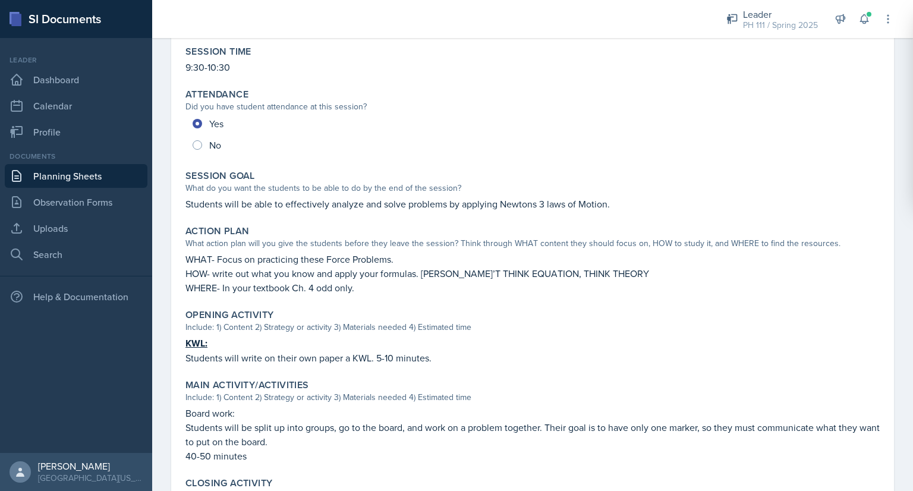
scroll to position [105, 0]
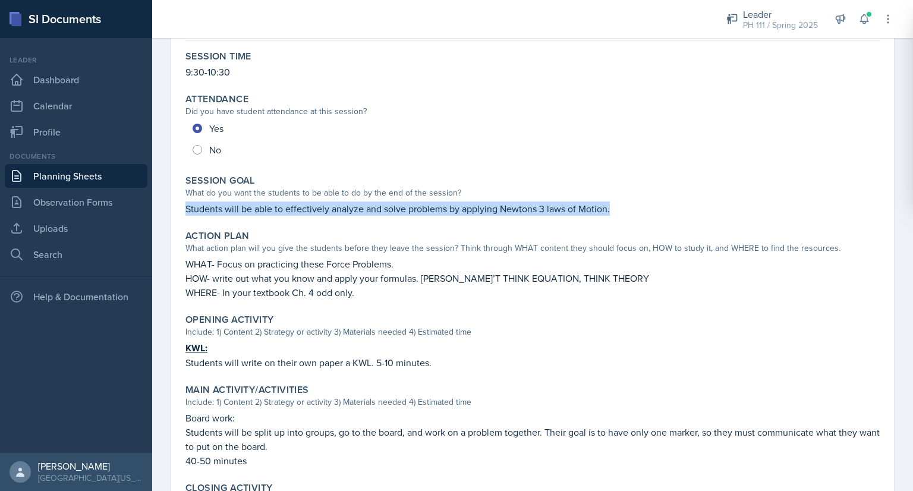
drag, startPoint x: 186, startPoint y: 208, endPoint x: 645, endPoint y: 201, distance: 459.1
click at [645, 202] on p "Students will be able to effectively analyze and solve problems by applying New…" at bounding box center [533, 209] width 695 height 14
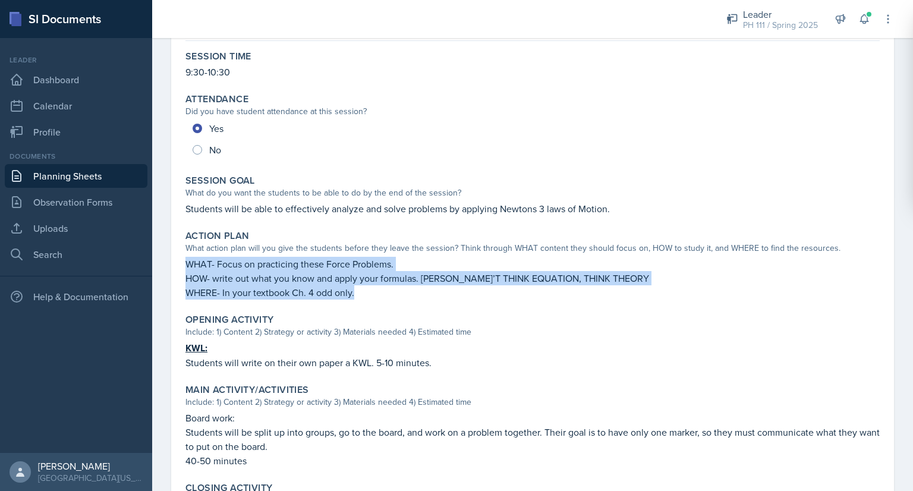
drag, startPoint x: 187, startPoint y: 262, endPoint x: 364, endPoint y: 297, distance: 180.5
click at [364, 297] on div "WHAT- Focus on practicing these Force Problems. HOW- write out what you know an…" at bounding box center [533, 278] width 695 height 43
click at [364, 297] on p "WHERE- In your textbook Ch. 4 odd only." at bounding box center [533, 292] width 695 height 14
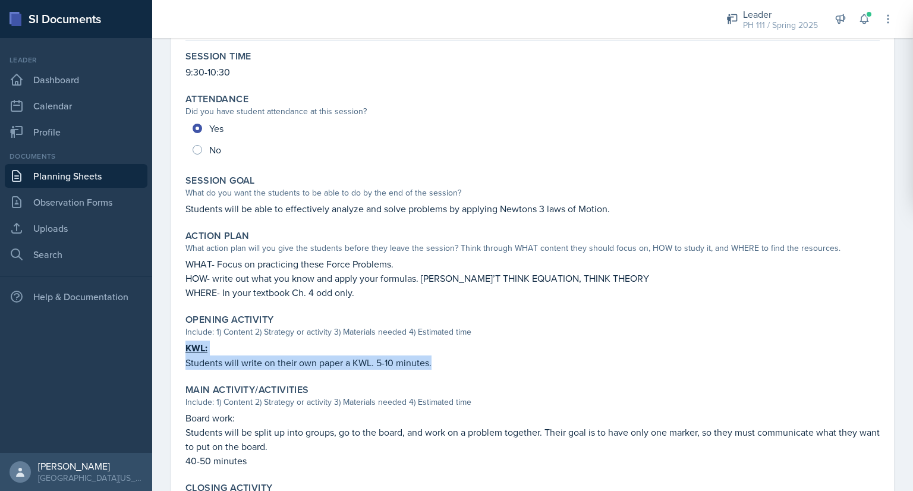
drag, startPoint x: 184, startPoint y: 346, endPoint x: 433, endPoint y: 365, distance: 249.8
click at [433, 365] on div "Opening Activity Include: 1) Content 2) Strategy or activity 3) Materials neede…" at bounding box center [533, 341] width 704 height 65
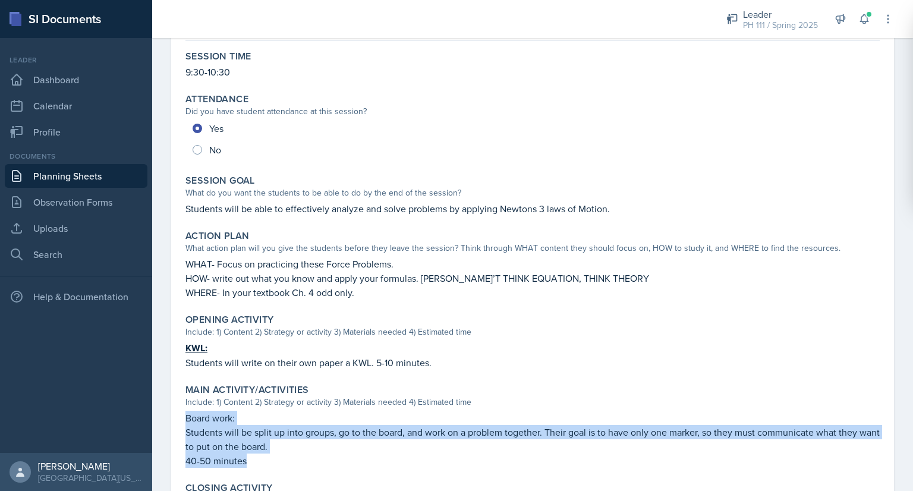
drag, startPoint x: 188, startPoint y: 416, endPoint x: 262, endPoint y: 458, distance: 85.3
click at [262, 458] on div "Board work: Students will be split up into groups, go to the board, and work on…" at bounding box center [533, 439] width 695 height 57
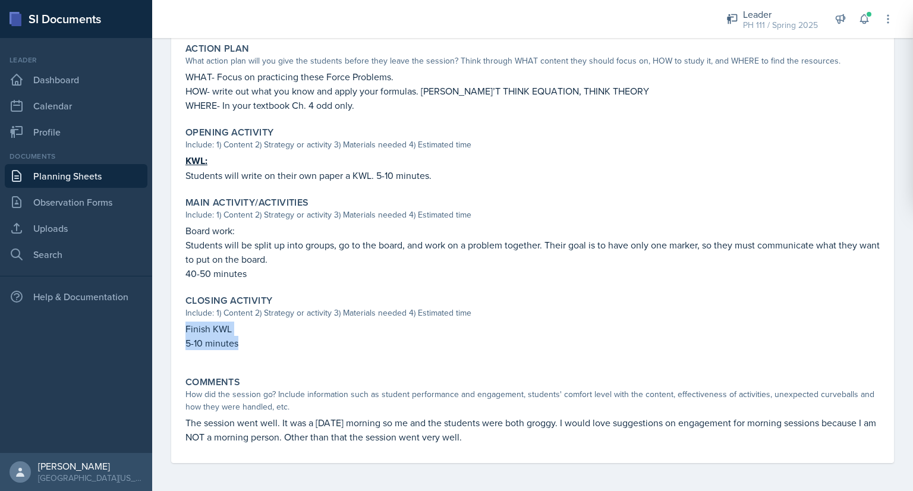
drag, startPoint x: 186, startPoint y: 329, endPoint x: 276, endPoint y: 347, distance: 92.2
click at [276, 347] on div "Finish KWL 5-10 minutes" at bounding box center [533, 342] width 695 height 40
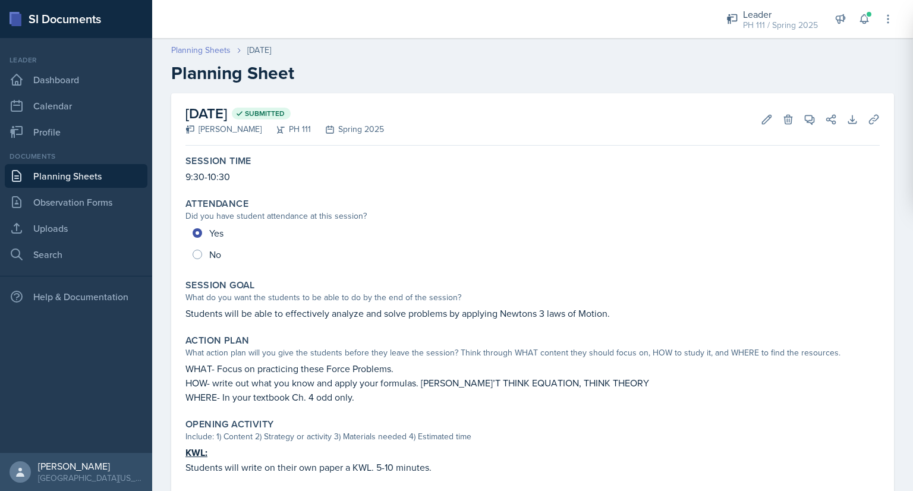
click at [202, 51] on link "Planning Sheets" at bounding box center [200, 50] width 59 height 12
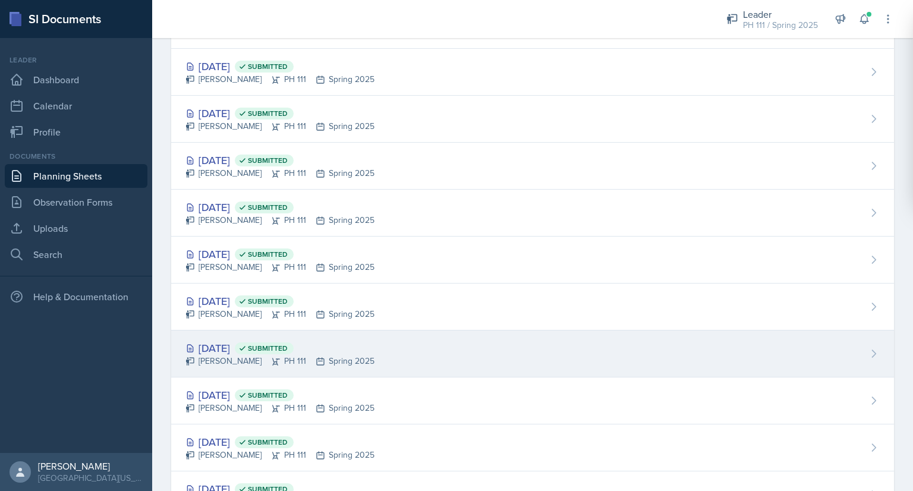
scroll to position [1286, 0]
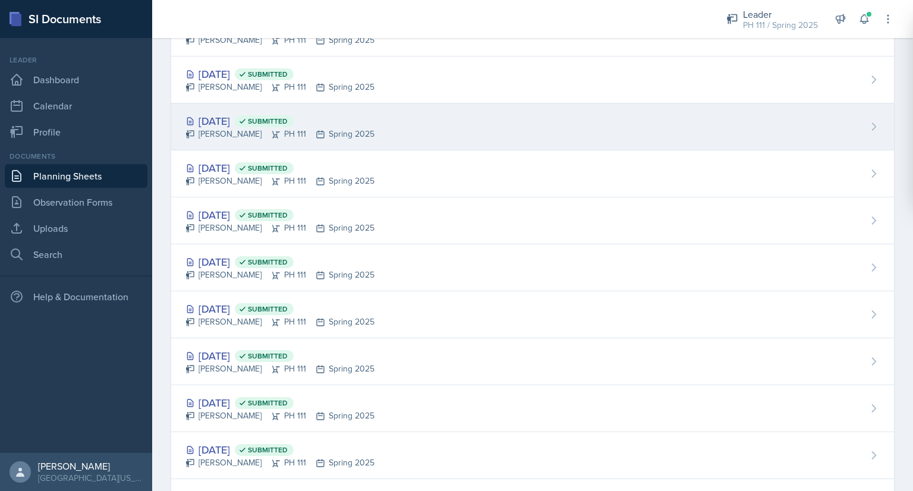
click at [224, 115] on div "[DATE] Submitted" at bounding box center [280, 121] width 189 height 16
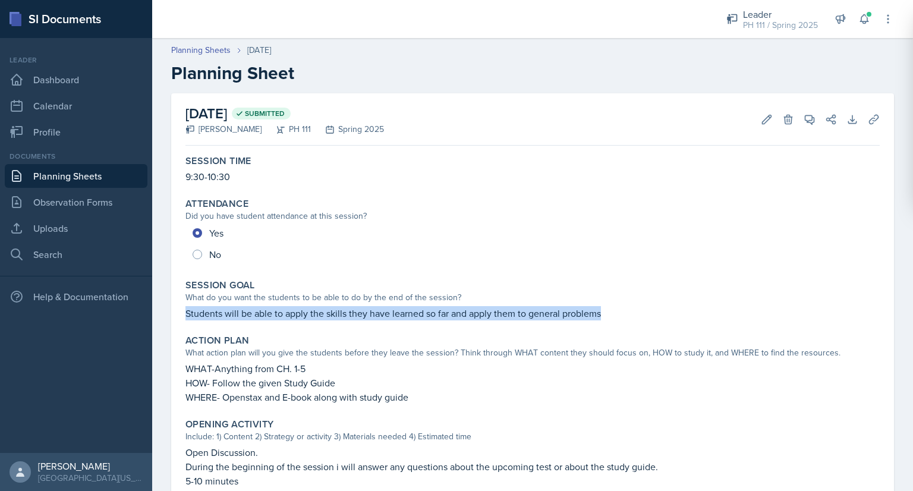
drag, startPoint x: 186, startPoint y: 313, endPoint x: 608, endPoint y: 313, distance: 422.8
click at [608, 313] on p "Students will be able to apply the skills they have learned so far and apply th…" at bounding box center [533, 313] width 695 height 14
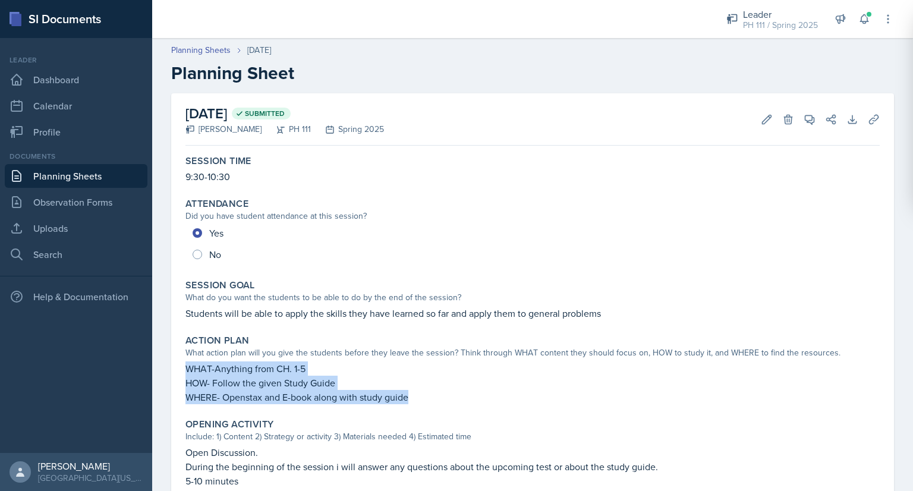
drag, startPoint x: 186, startPoint y: 366, endPoint x: 442, endPoint y: 398, distance: 258.3
click at [442, 398] on div "WHAT-Anything from CH. 1-5 HOW- Follow the given Study Guide WHERE- Openstax an…" at bounding box center [533, 383] width 695 height 43
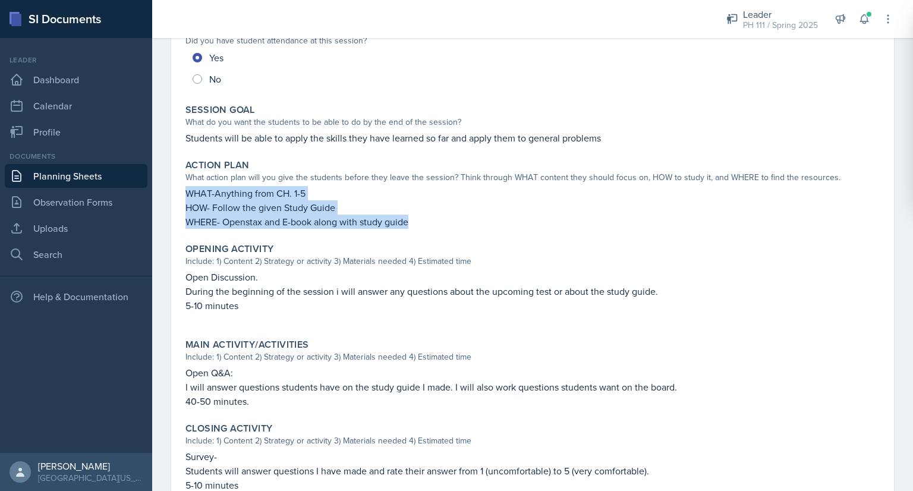
scroll to position [184, 0]
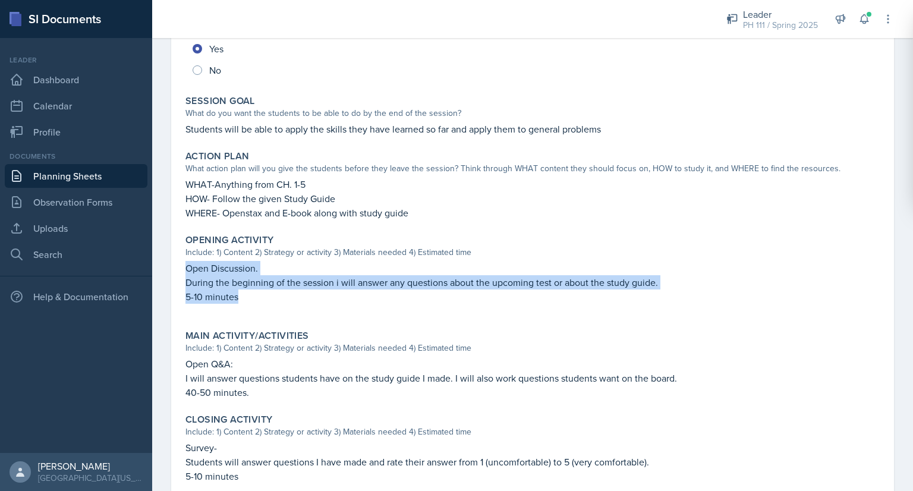
drag, startPoint x: 188, startPoint y: 267, endPoint x: 266, endPoint y: 303, distance: 86.2
click at [266, 303] on div "Open Discussion. During the beginning of the session i will answer any question…" at bounding box center [533, 288] width 695 height 55
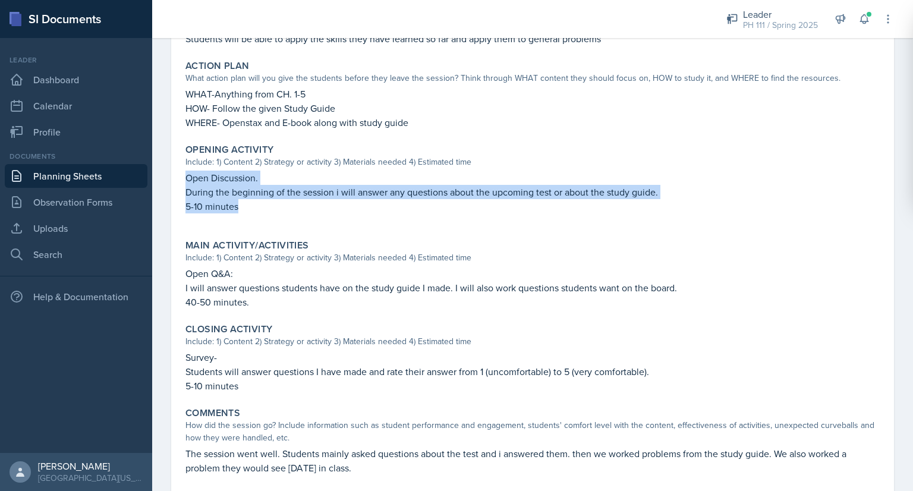
scroll to position [275, 0]
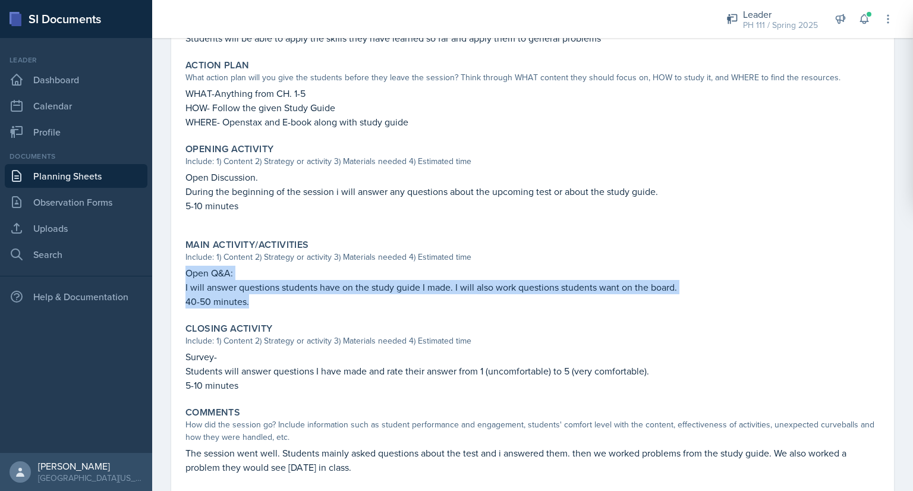
drag, startPoint x: 186, startPoint y: 274, endPoint x: 262, endPoint y: 307, distance: 82.5
click at [262, 307] on div "Open Q&A: I will answer questions students have on the study guide I made. I wi…" at bounding box center [533, 287] width 695 height 43
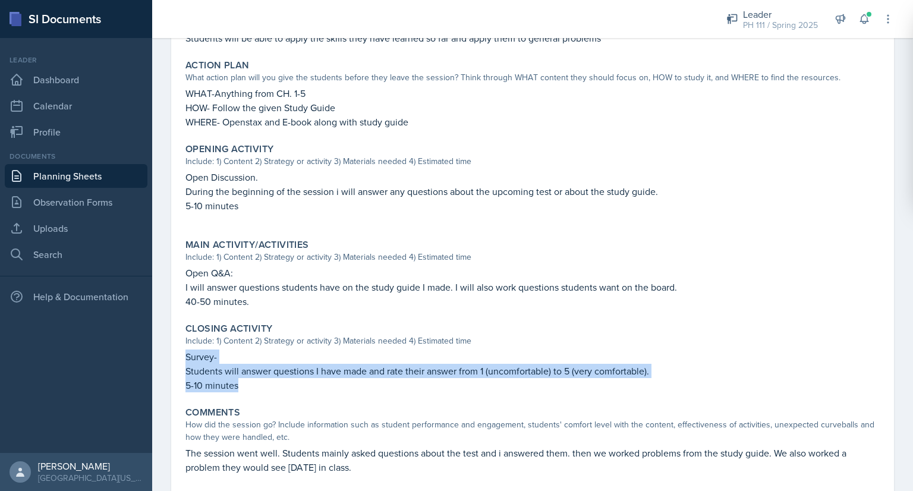
drag, startPoint x: 187, startPoint y: 357, endPoint x: 260, endPoint y: 388, distance: 79.2
click at [260, 388] on div "Survey- Students will answer questions I have made and rate their answer from 1…" at bounding box center [533, 371] width 695 height 43
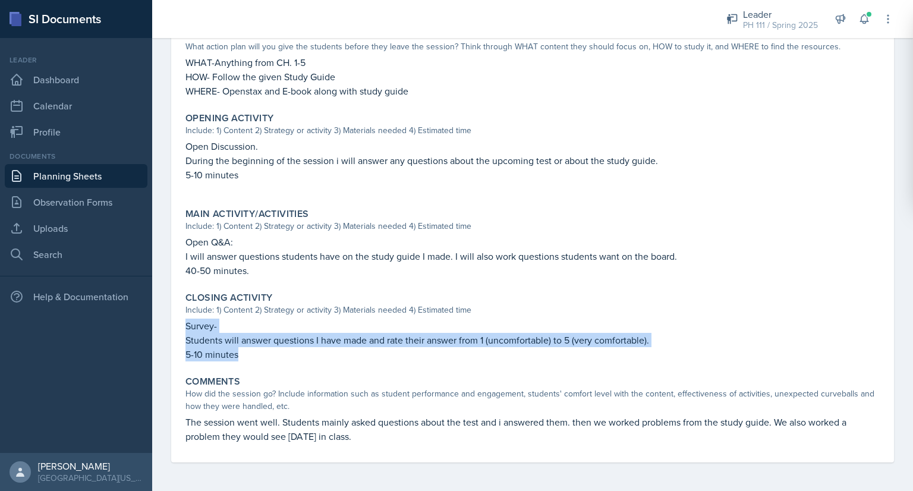
scroll to position [0, 0]
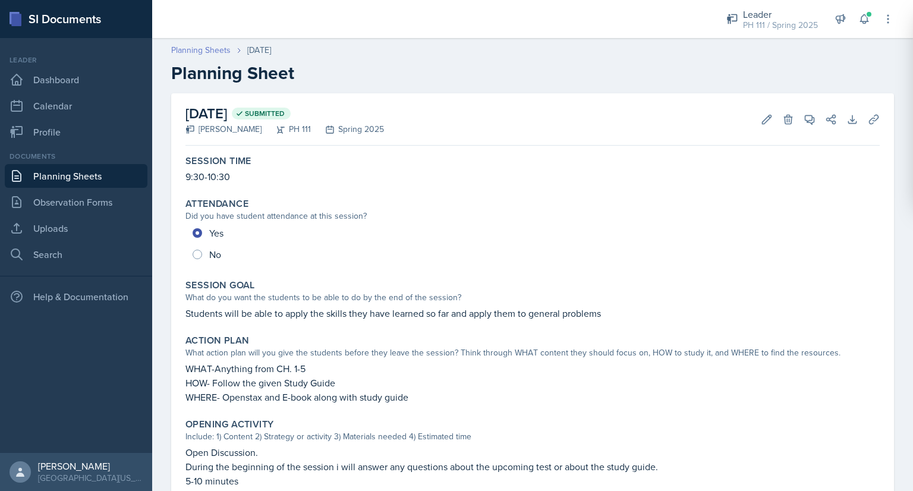
click at [203, 55] on link "Planning Sheets" at bounding box center [200, 50] width 59 height 12
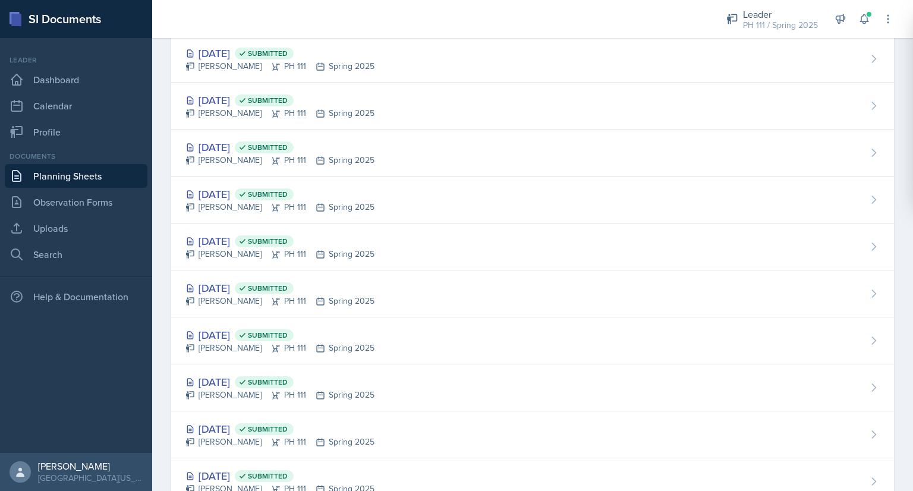
scroll to position [1256, 0]
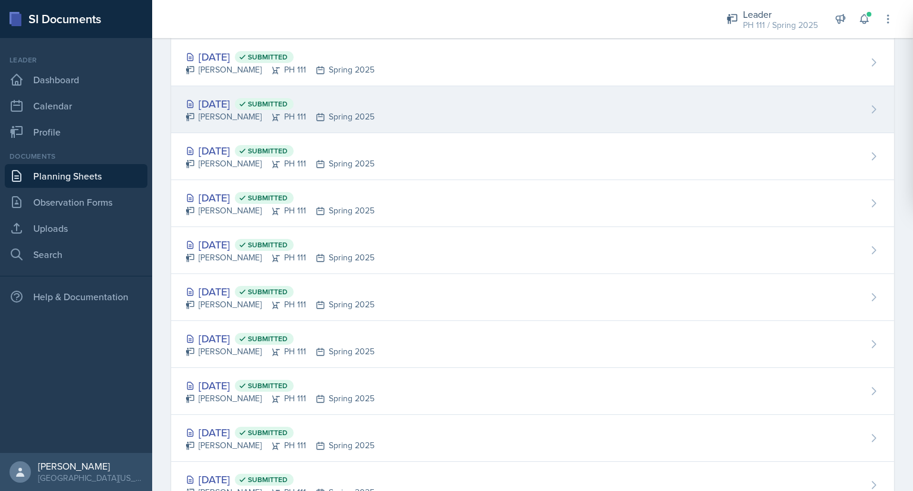
click at [243, 105] on div "[DATE] Submitted" at bounding box center [280, 104] width 189 height 16
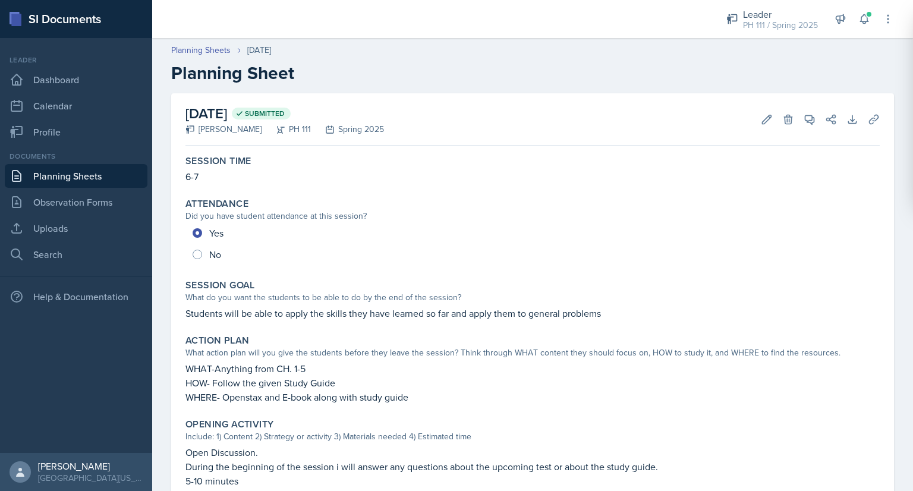
click at [369, 390] on p "WHERE- Openstax and E-book along with study guide" at bounding box center [533, 397] width 695 height 14
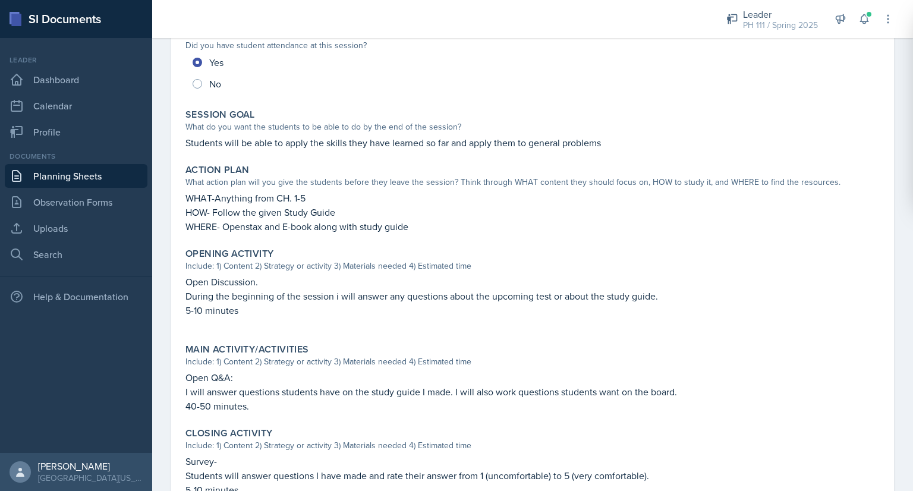
scroll to position [170, 0]
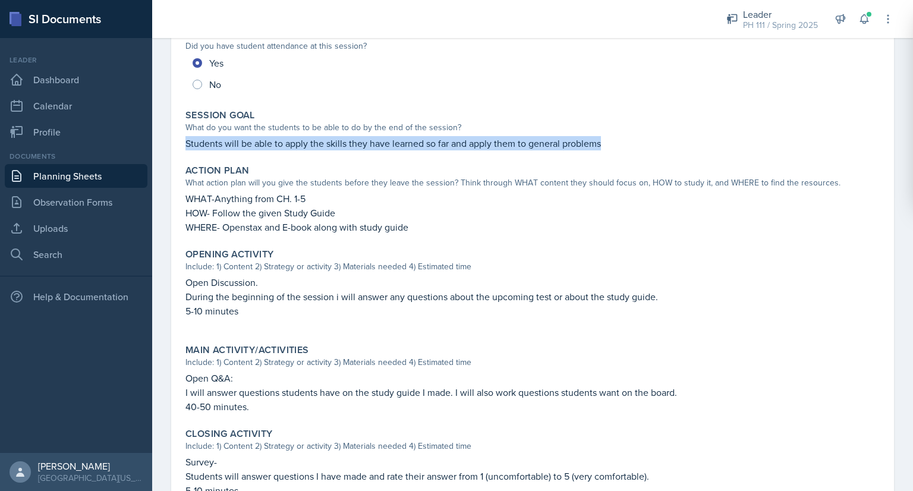
drag, startPoint x: 187, startPoint y: 143, endPoint x: 611, endPoint y: 146, distance: 424.6
click at [611, 146] on p "Students will be able to apply the skills they have learned so far and apply th…" at bounding box center [533, 143] width 695 height 14
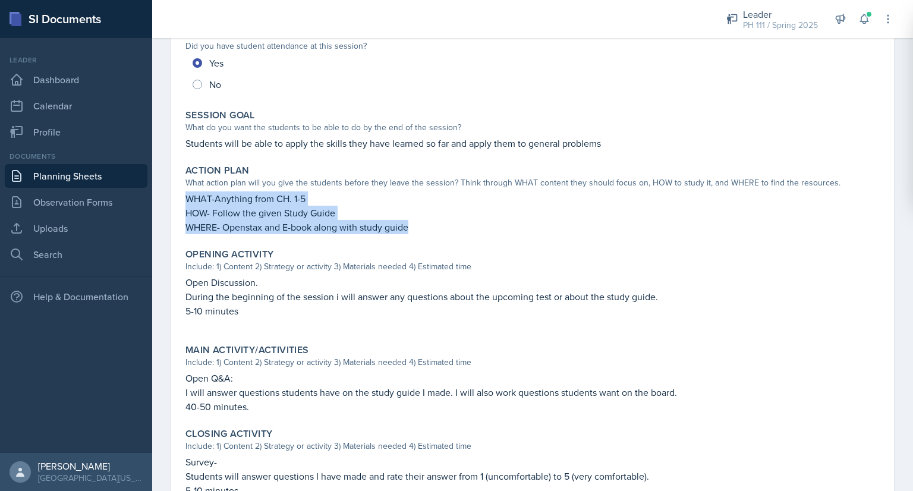
drag, startPoint x: 190, startPoint y: 198, endPoint x: 414, endPoint y: 228, distance: 226.1
click at [414, 228] on div "WHAT-Anything from CH. 1-5 HOW- Follow the given Study Guide WHERE- Openstax an…" at bounding box center [533, 212] width 695 height 43
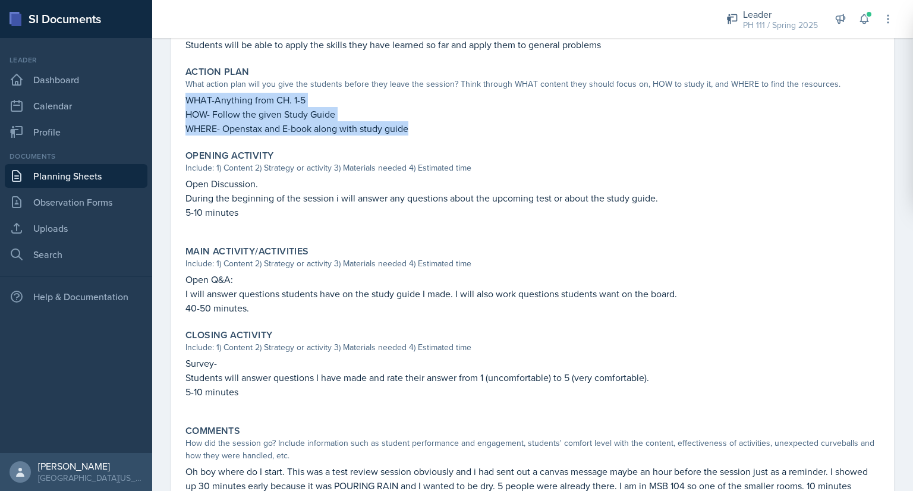
scroll to position [269, 0]
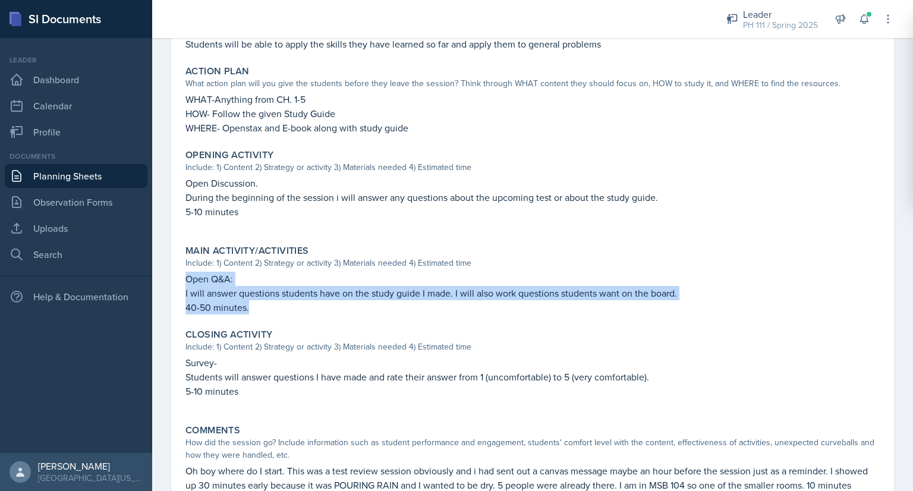
drag, startPoint x: 187, startPoint y: 278, endPoint x: 260, endPoint y: 303, distance: 76.7
click at [260, 303] on div "Open Q&A: I will answer questions students have on the study guide I made. I wi…" at bounding box center [533, 293] width 695 height 43
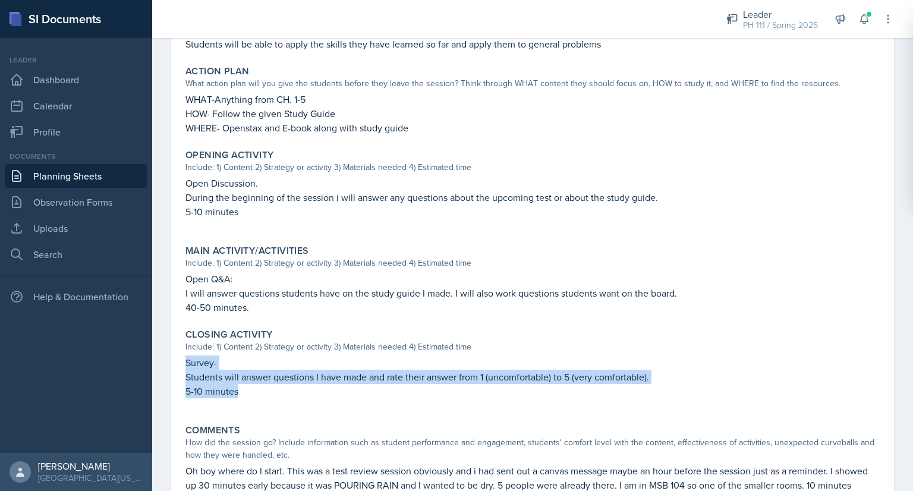
drag, startPoint x: 186, startPoint y: 360, endPoint x: 260, endPoint y: 399, distance: 84.6
click at [260, 399] on div "Survey- Students will answer questions I have made and rate their answer from 1…" at bounding box center [533, 383] width 695 height 55
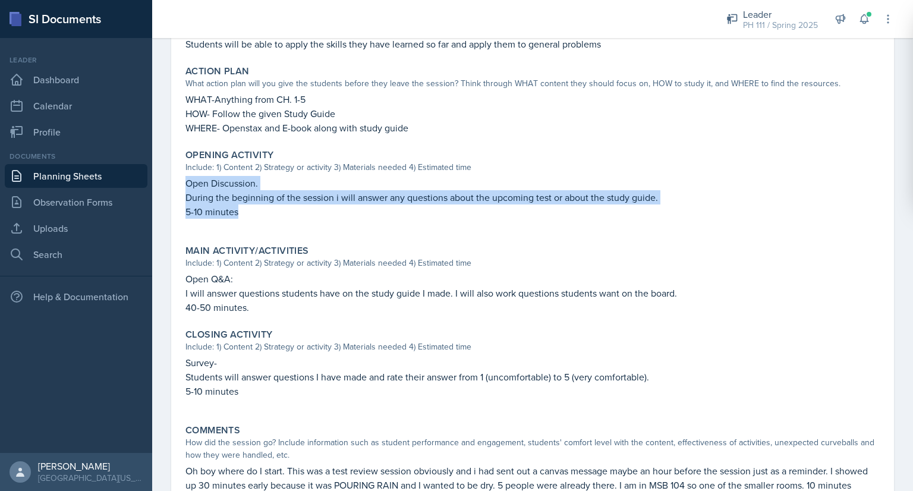
drag, startPoint x: 186, startPoint y: 186, endPoint x: 240, endPoint y: 211, distance: 59.9
click at [240, 211] on div "Open Discussion. During the beginning of the session i will answer any question…" at bounding box center [533, 203] width 695 height 55
